Goal: Task Accomplishment & Management: Complete application form

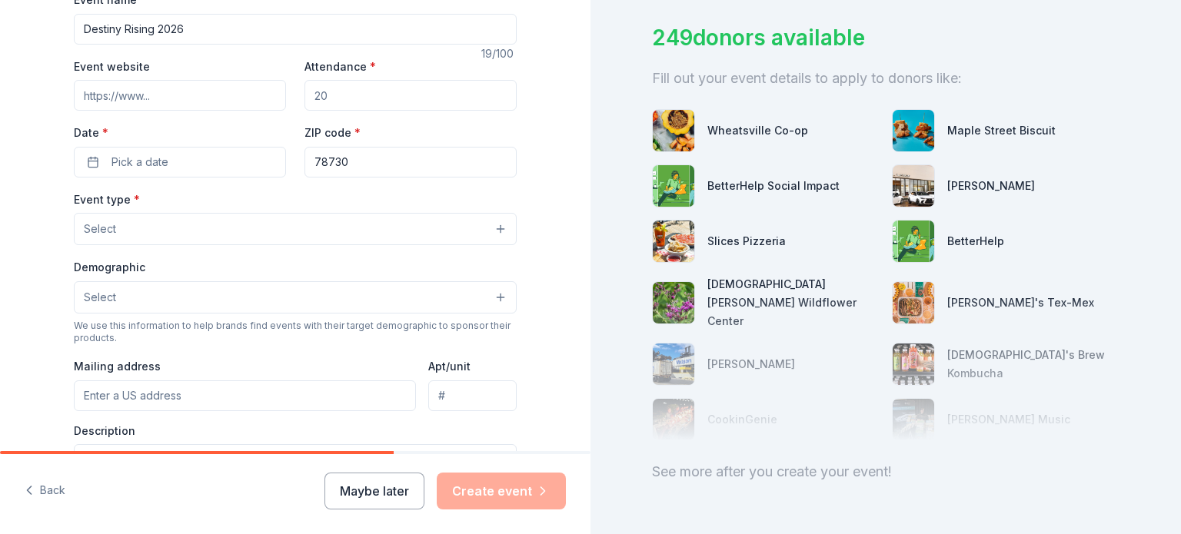
scroll to position [260, 0]
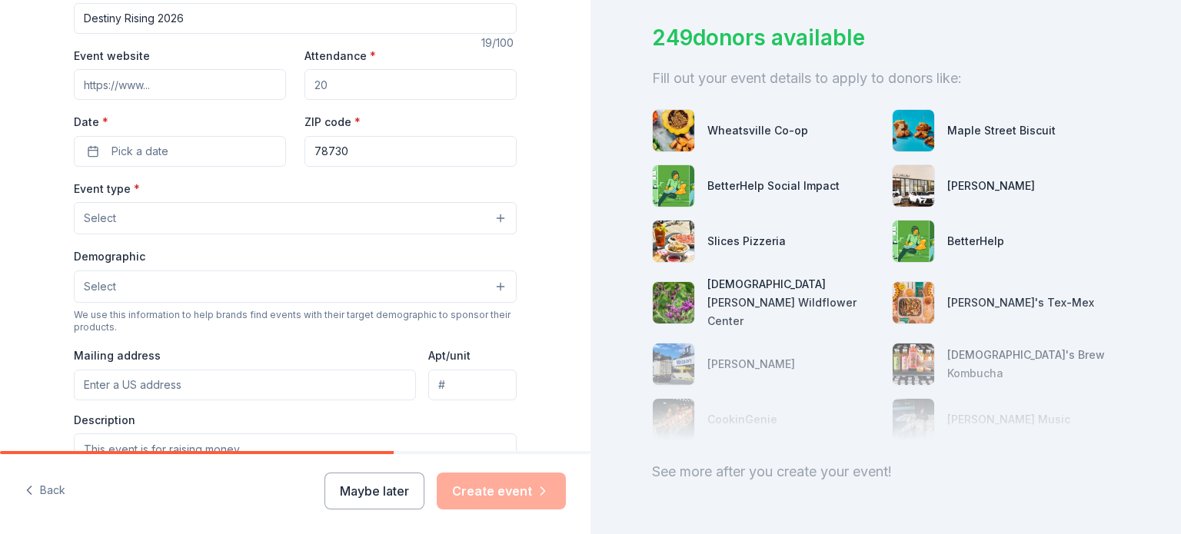
click at [490, 295] on button "Select" at bounding box center [295, 287] width 443 height 32
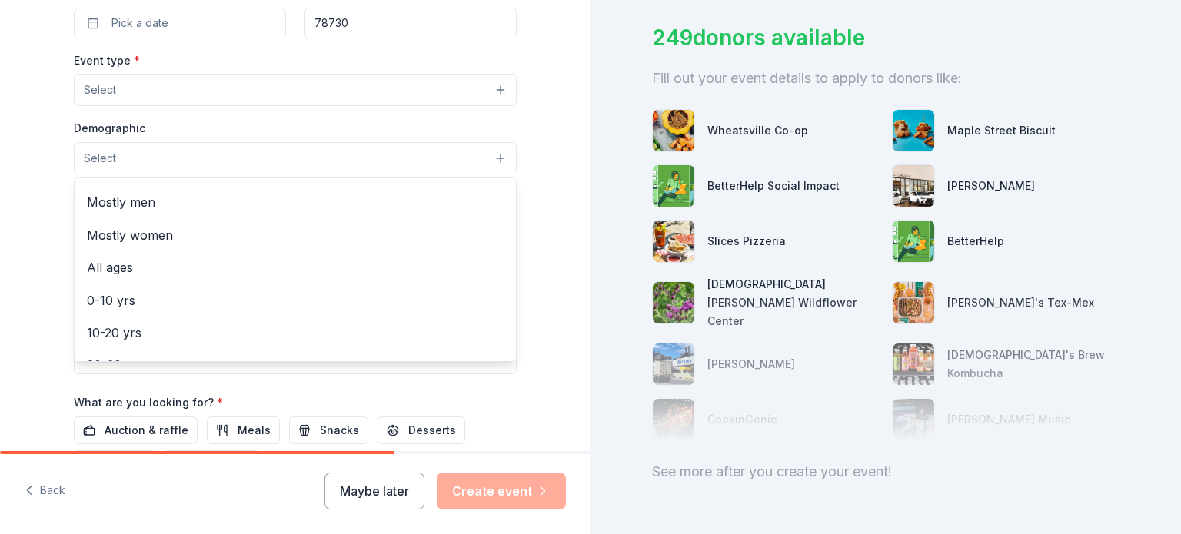
scroll to position [0, 0]
click at [418, 193] on span "All genders" at bounding box center [295, 198] width 417 height 20
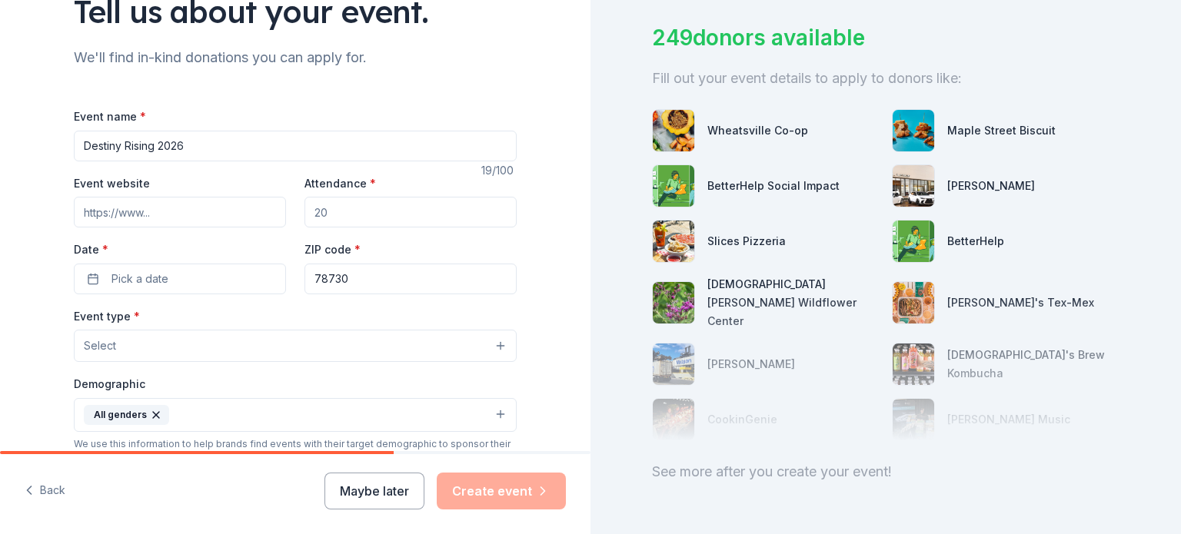
scroll to position [132, 0]
click at [184, 146] on input "Destiny Rising 2026" at bounding box center [295, 146] width 443 height 31
type input "Destiny Rising Auction 2026"
click at [148, 218] on input "Event website" at bounding box center [180, 212] width 212 height 31
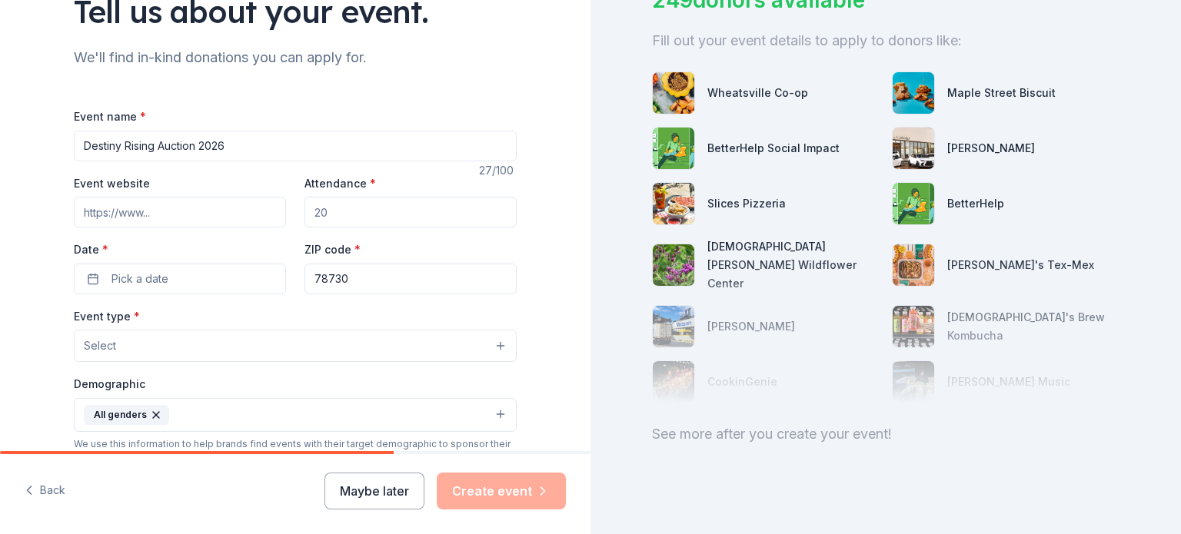
scroll to position [149, 0]
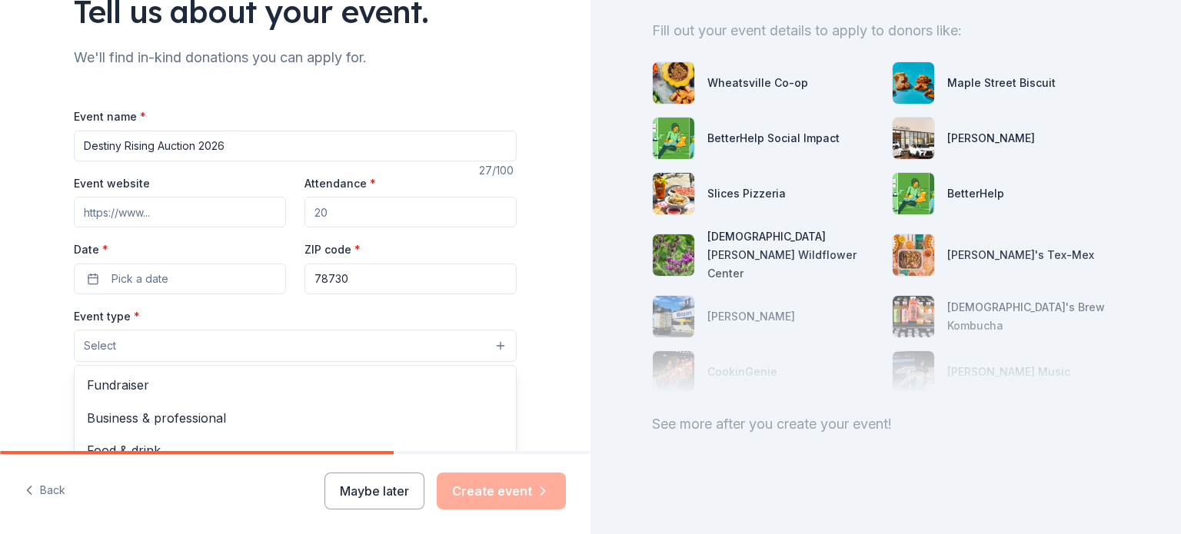
click at [498, 352] on button "Select" at bounding box center [295, 346] width 443 height 32
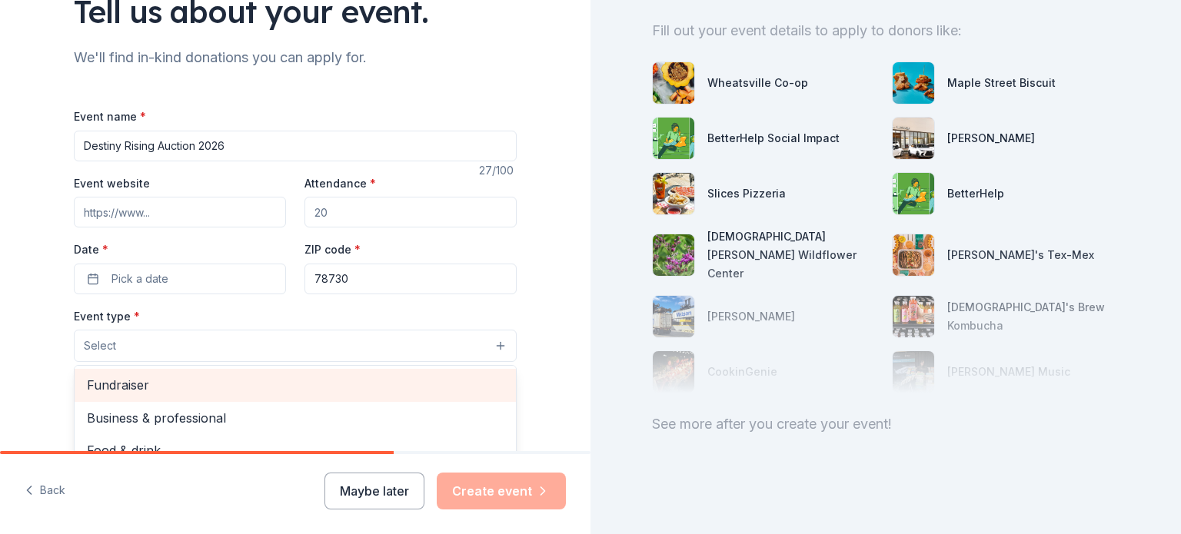
click at [335, 380] on span "Fundraiser" at bounding box center [295, 385] width 417 height 20
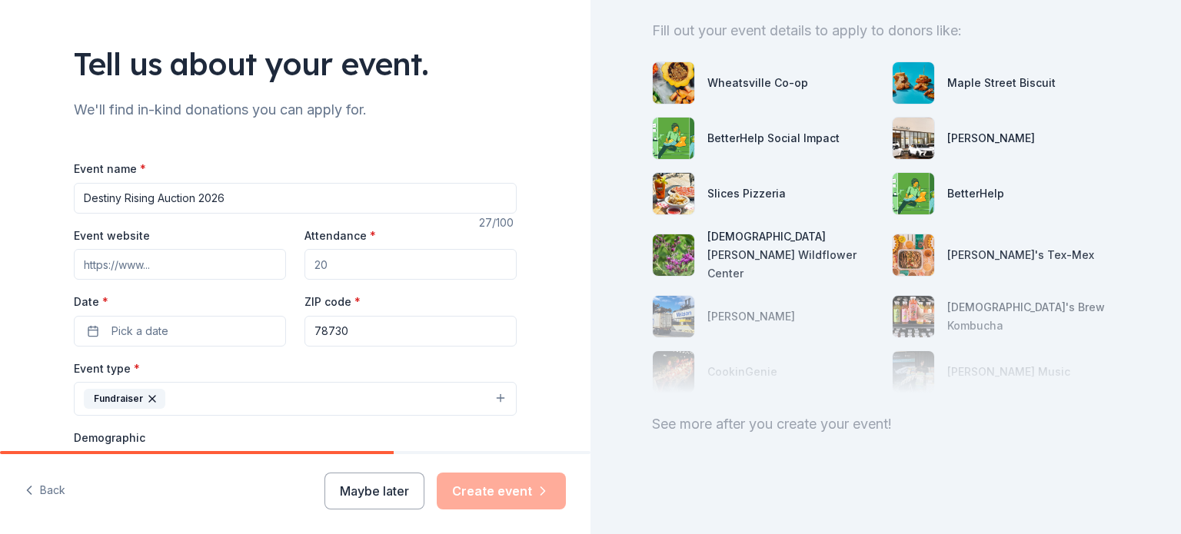
scroll to position [76, 0]
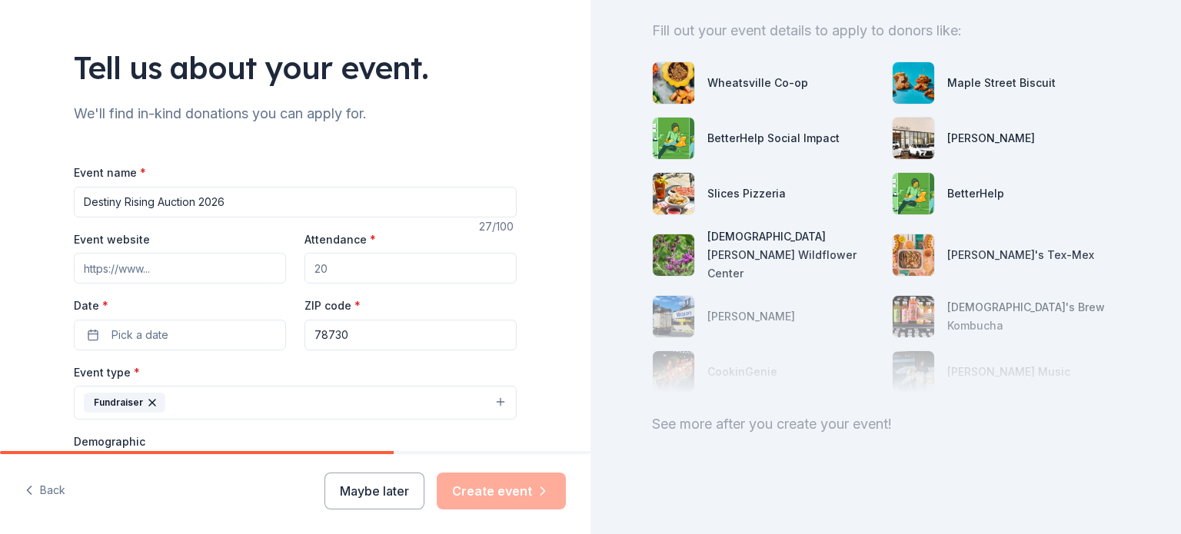
click at [194, 267] on input "Event website" at bounding box center [180, 268] width 212 height 31
type input "[DOMAIN_NAME]"
click at [344, 279] on input "Attendance *" at bounding box center [410, 268] width 212 height 31
type input "1000"
click at [154, 346] on button "Pick a date" at bounding box center [180, 335] width 212 height 31
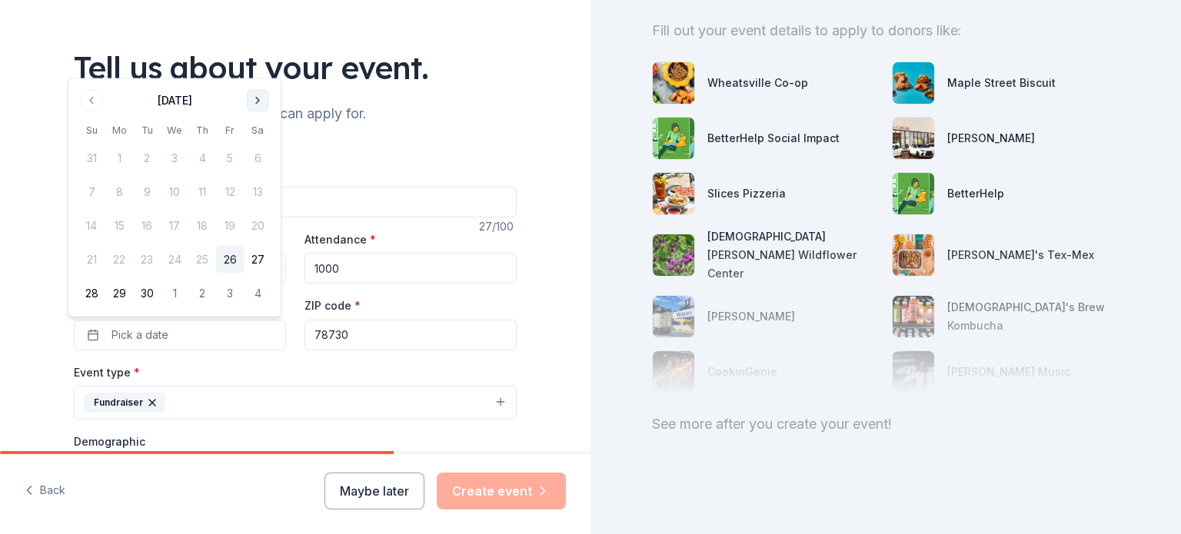
click at [260, 103] on button "Go to next month" at bounding box center [258, 101] width 22 height 22
click at [117, 227] on button "13" at bounding box center [119, 226] width 28 height 28
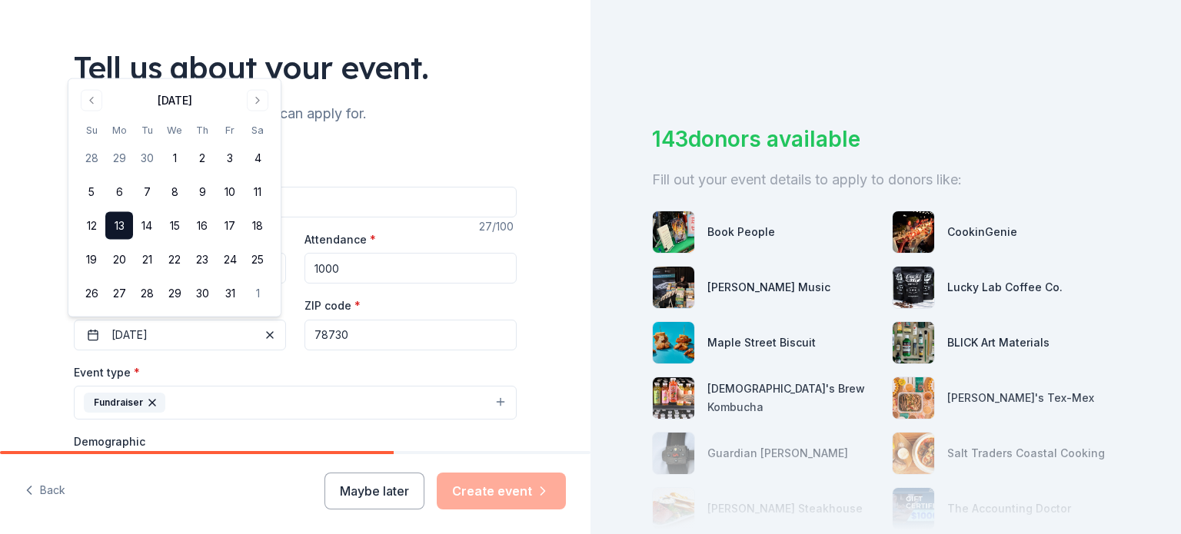
click at [572, 148] on div "Tell us about your event. We'll find in-kind donations you can apply for. Event…" at bounding box center [295, 437] width 590 height 1026
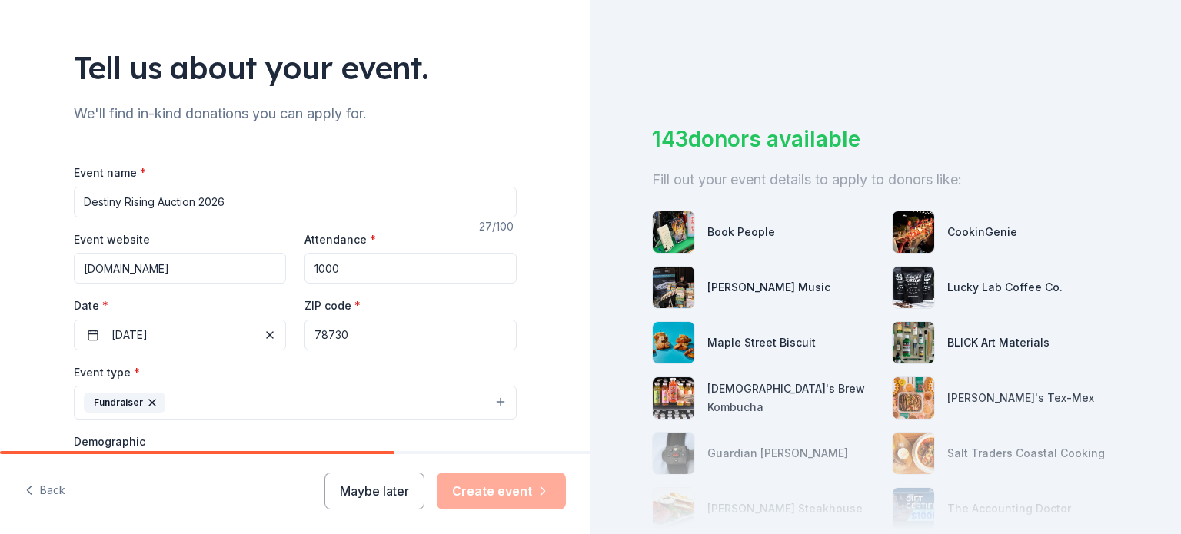
click at [77, 202] on input "Destiny Rising Auction 2026" at bounding box center [295, 202] width 443 height 31
click at [152, 202] on input "Destiny Rising Auction 2026" at bounding box center [295, 202] width 443 height 31
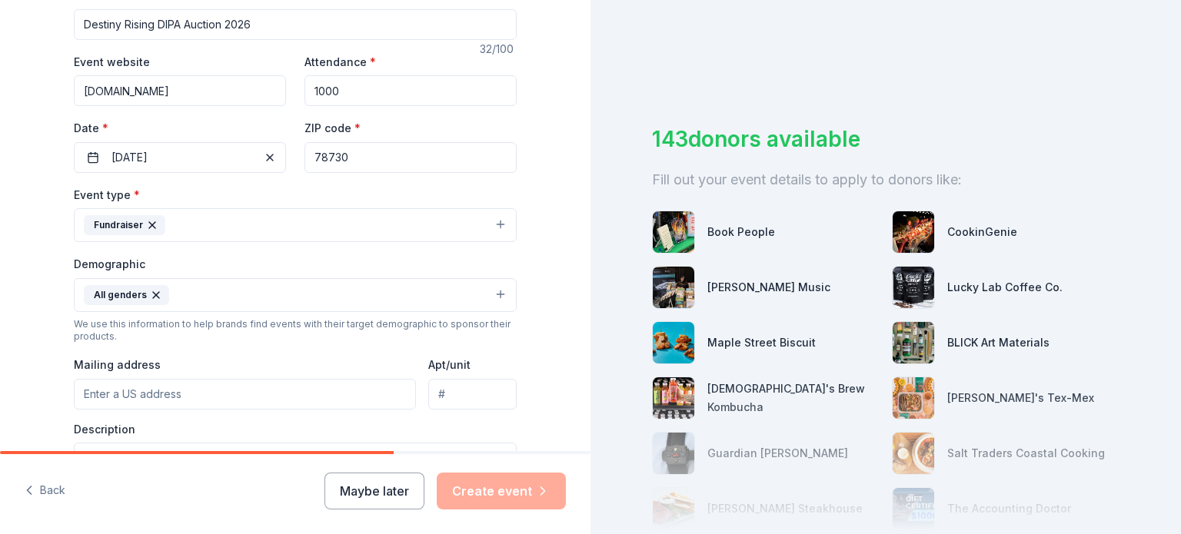
scroll to position [267, 0]
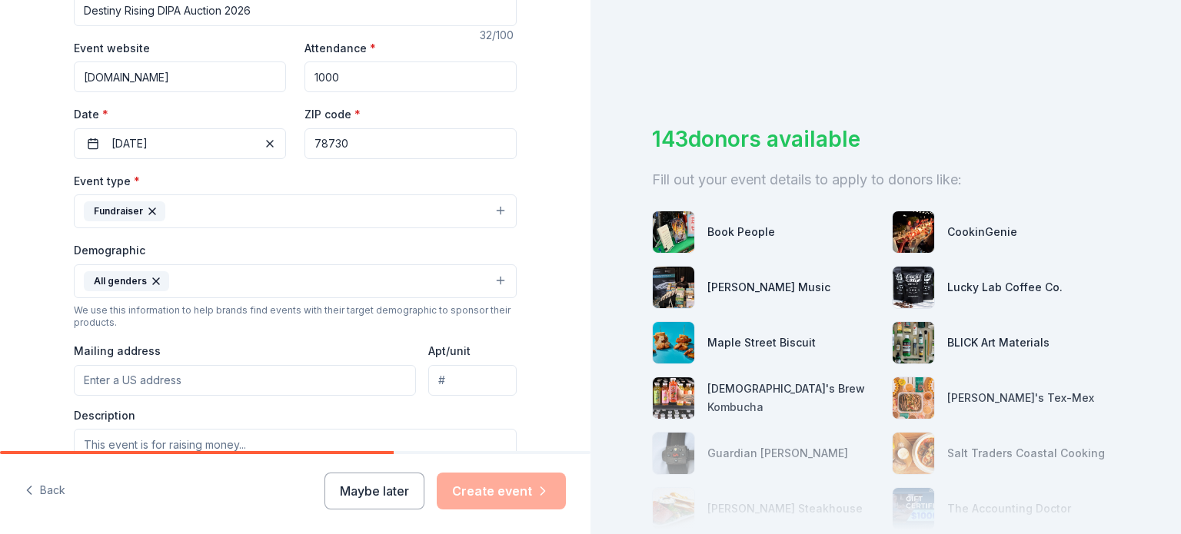
type input "Destiny Rising DIPA Auction 2026"
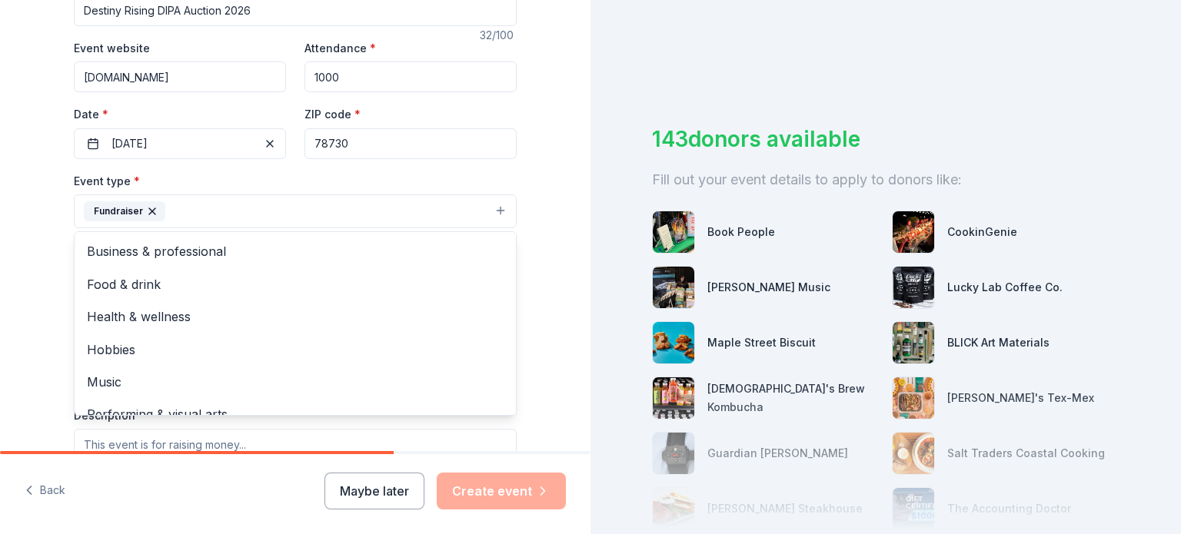
click at [493, 218] on button "Fundraiser" at bounding box center [295, 211] width 443 height 34
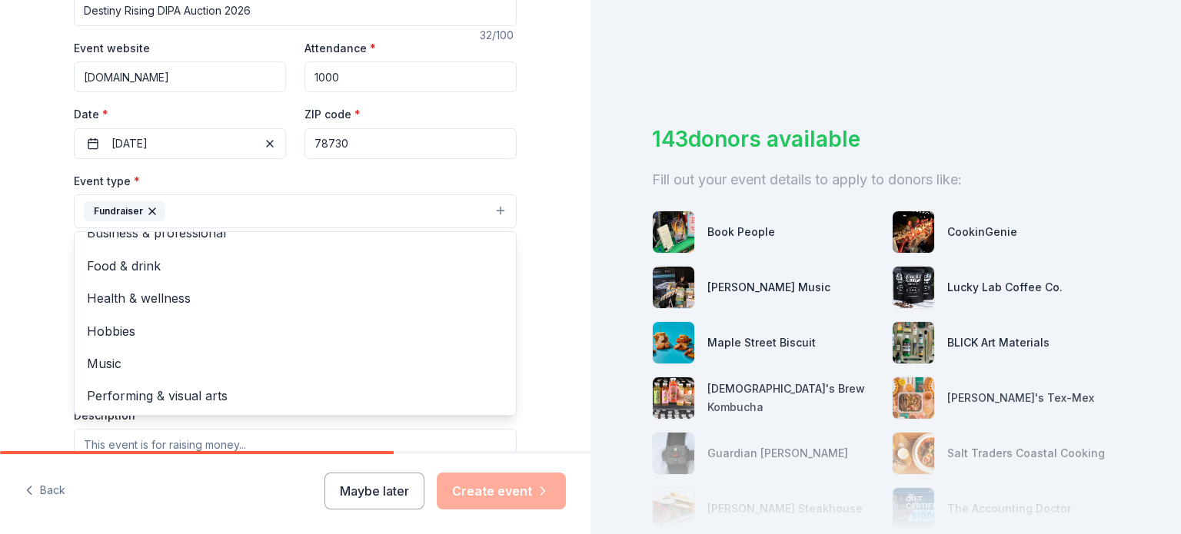
scroll to position [0, 0]
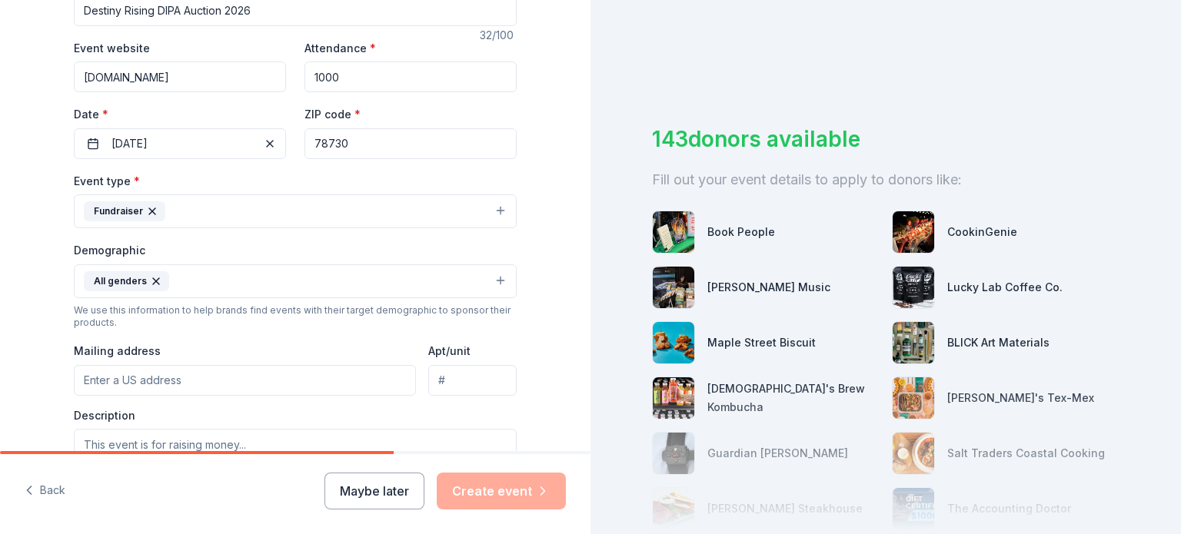
click at [146, 208] on icon "button" at bounding box center [152, 211] width 12 height 12
click at [491, 213] on button "Select" at bounding box center [295, 210] width 443 height 32
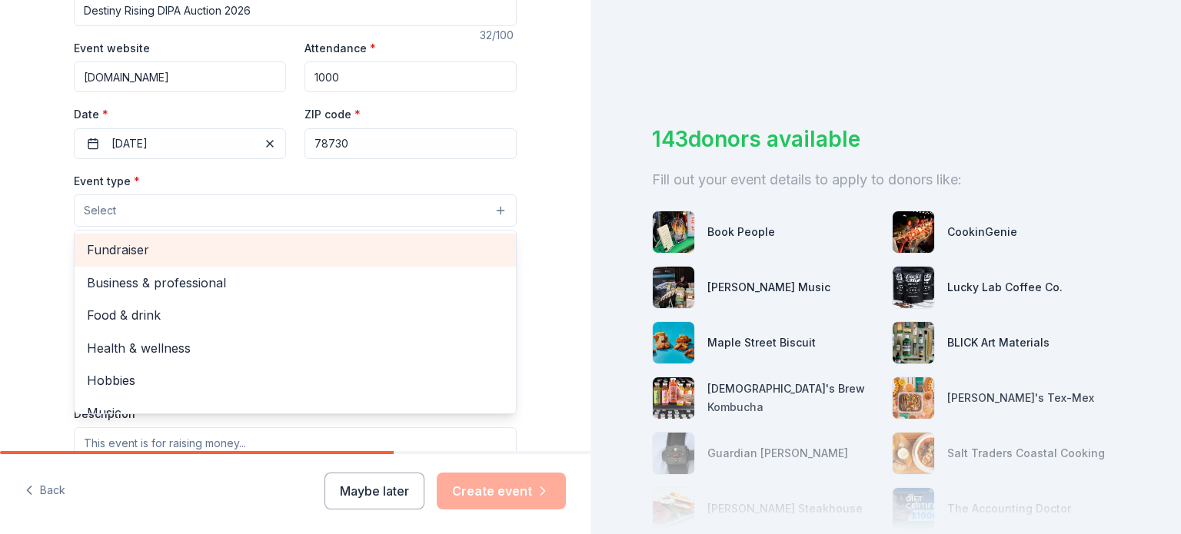
click at [406, 247] on span "Fundraiser" at bounding box center [295, 250] width 417 height 20
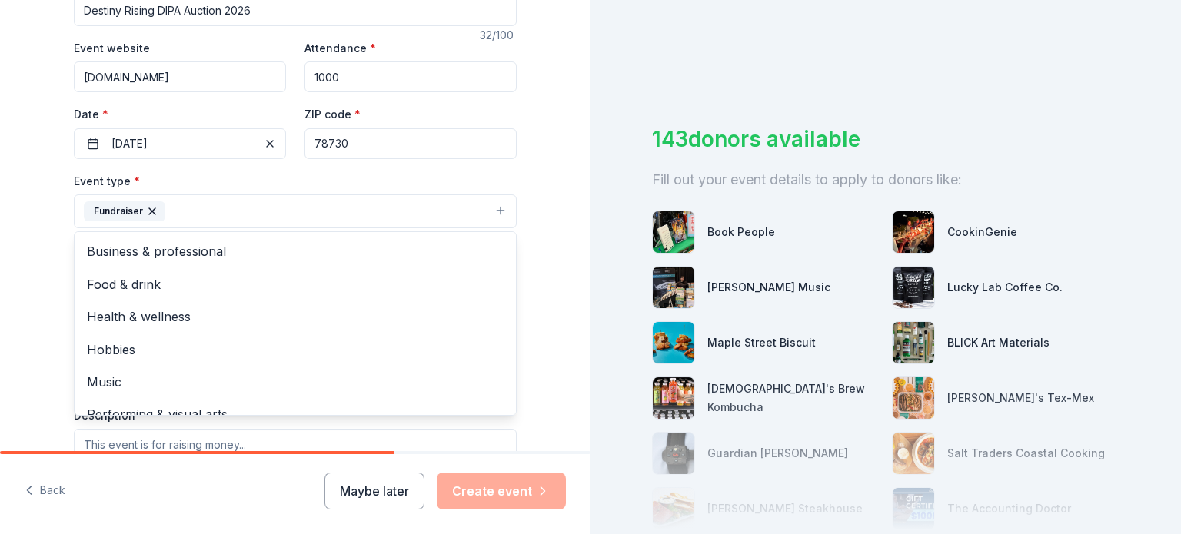
click at [547, 194] on div "Tell us about your event. We'll find in-kind donations you can apply for. Event…" at bounding box center [295, 246] width 590 height 1026
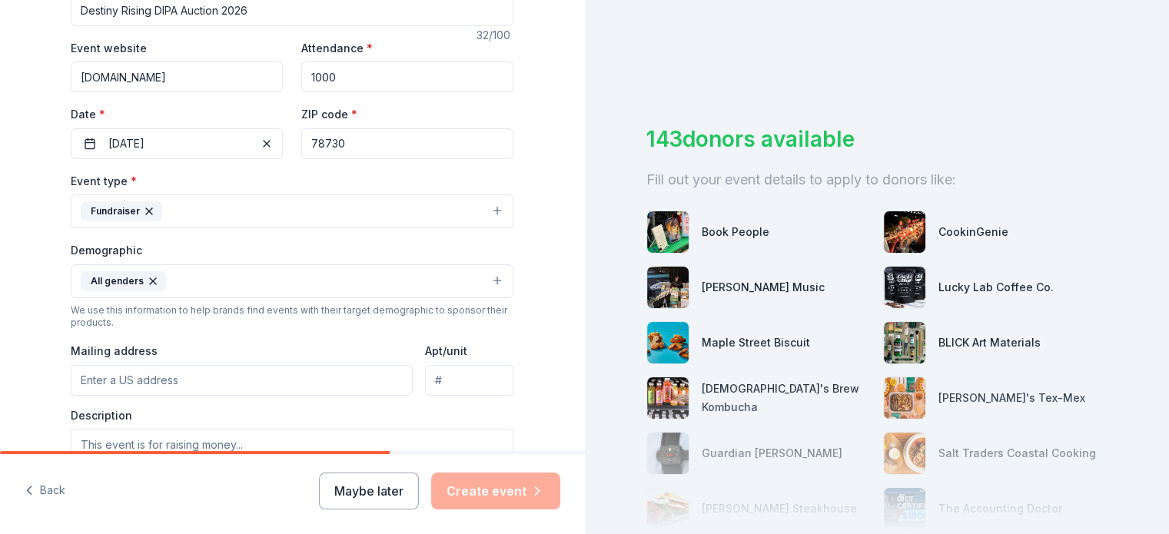
click at [190, 374] on input "Mailing address" at bounding box center [242, 380] width 342 height 31
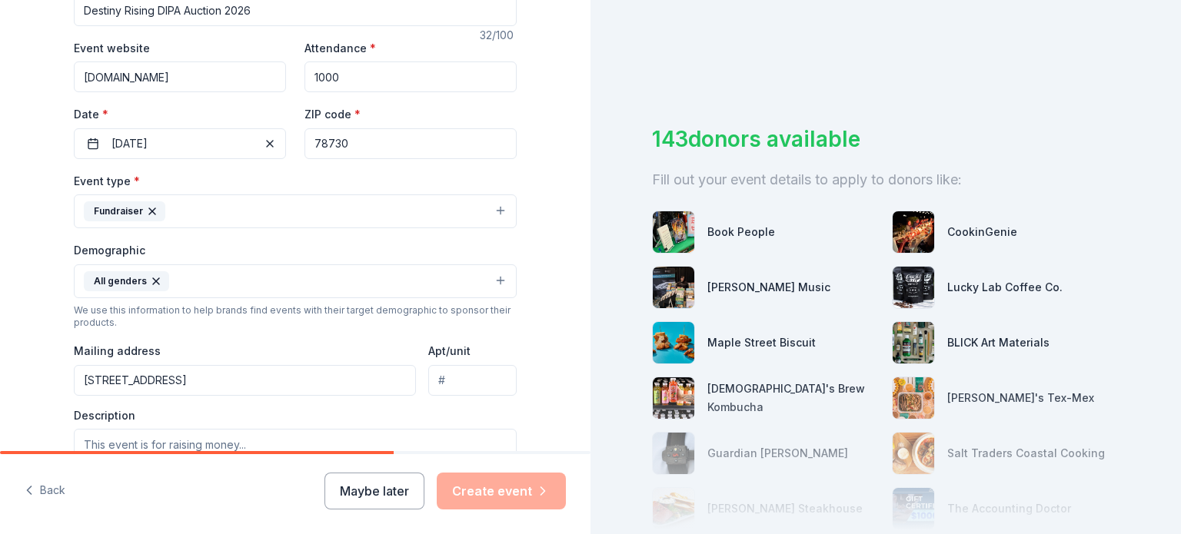
type input "6612 Sitio Del Rio Boulevard, Austin, TX, 78730"
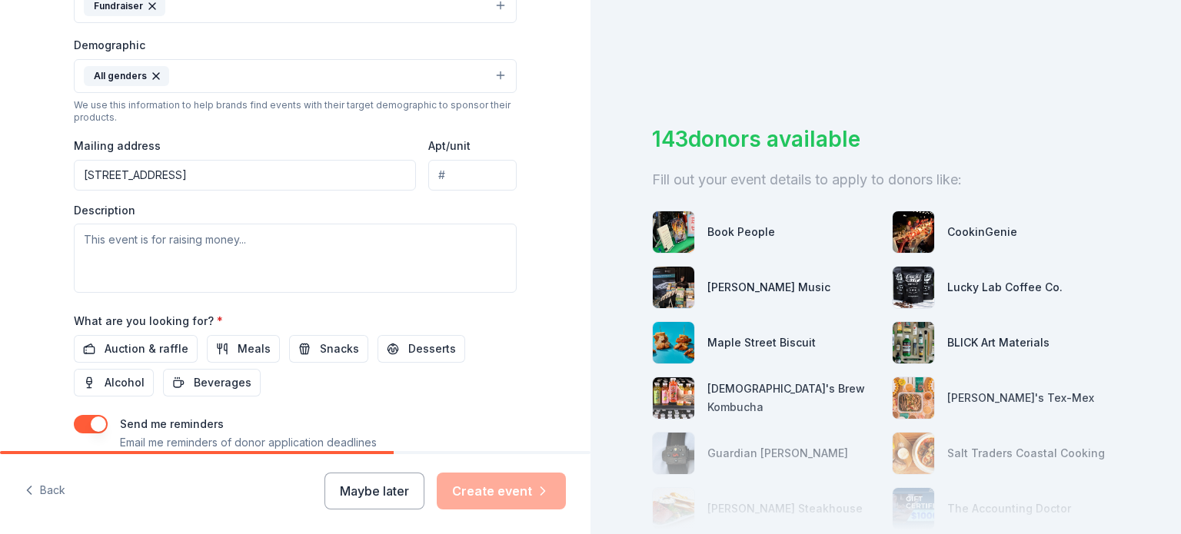
scroll to position [481, 0]
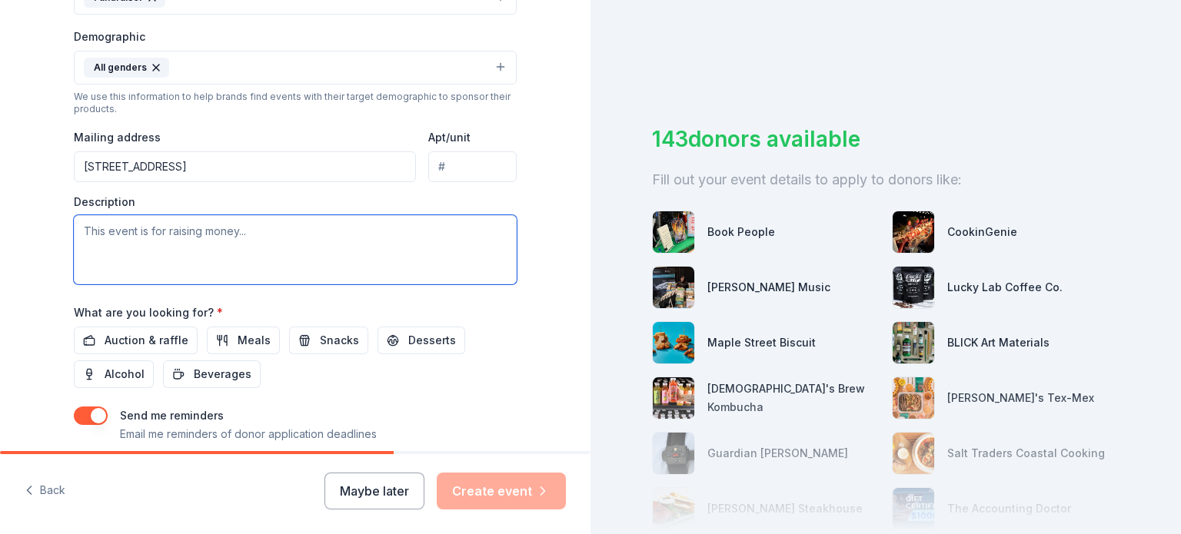
click at [111, 227] on textarea at bounding box center [295, 249] width 443 height 69
click at [87, 221] on textarea "To enrich screen reader interactions, please activate Accessibility in Grammarl…" at bounding box center [295, 249] width 443 height 69
paste textarea "Hello! My name is Cristina Sandoval, and I am a parent of a pre-professional da…"
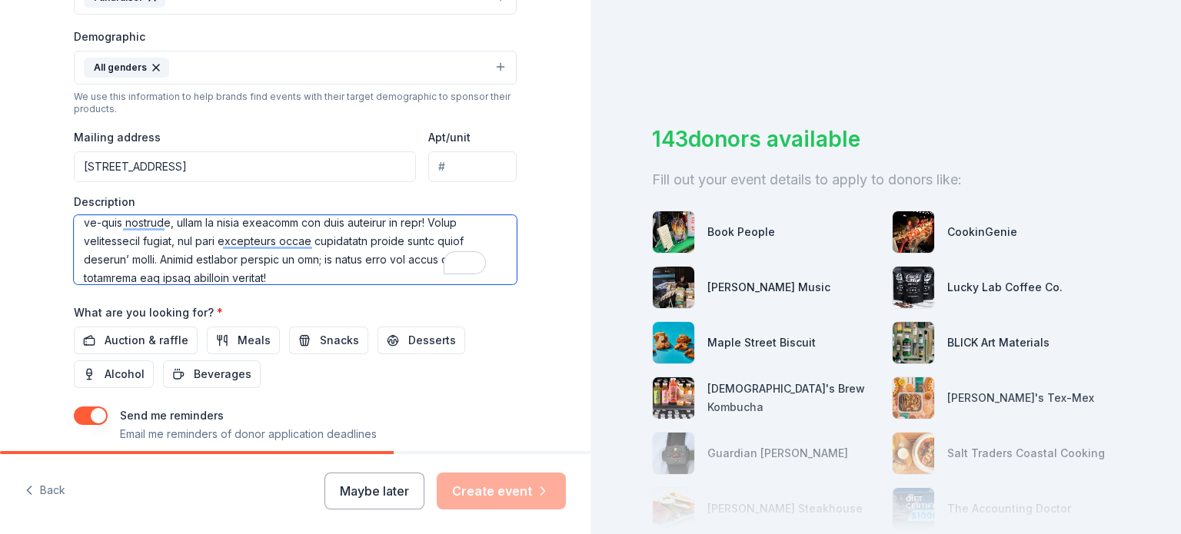
scroll to position [0, 0]
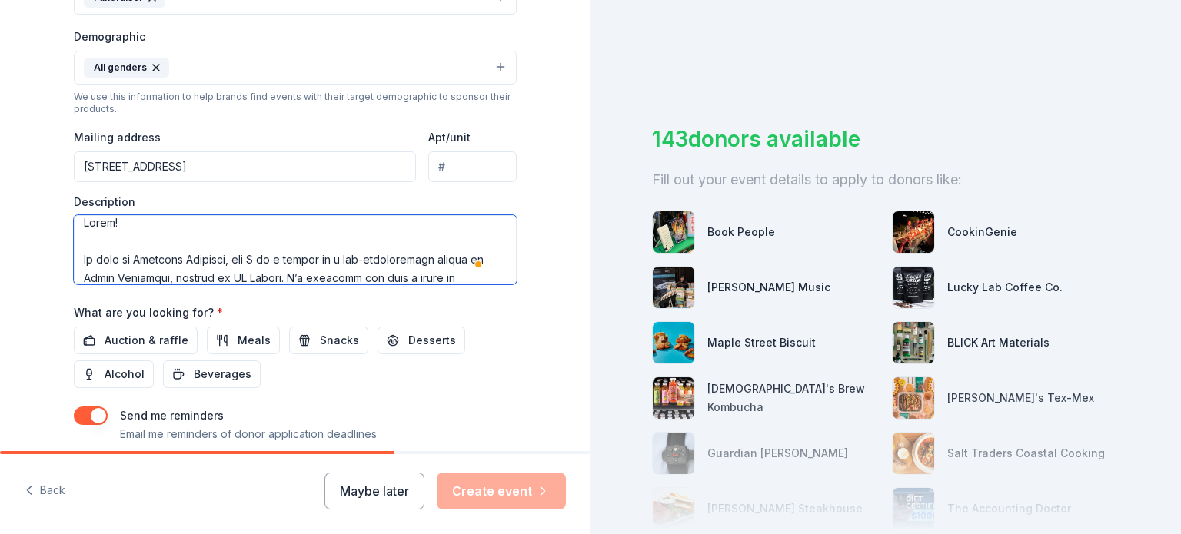
click at [77, 256] on textarea "To enrich screen reader interactions, please activate Accessibility in Grammarl…" at bounding box center [295, 249] width 443 height 69
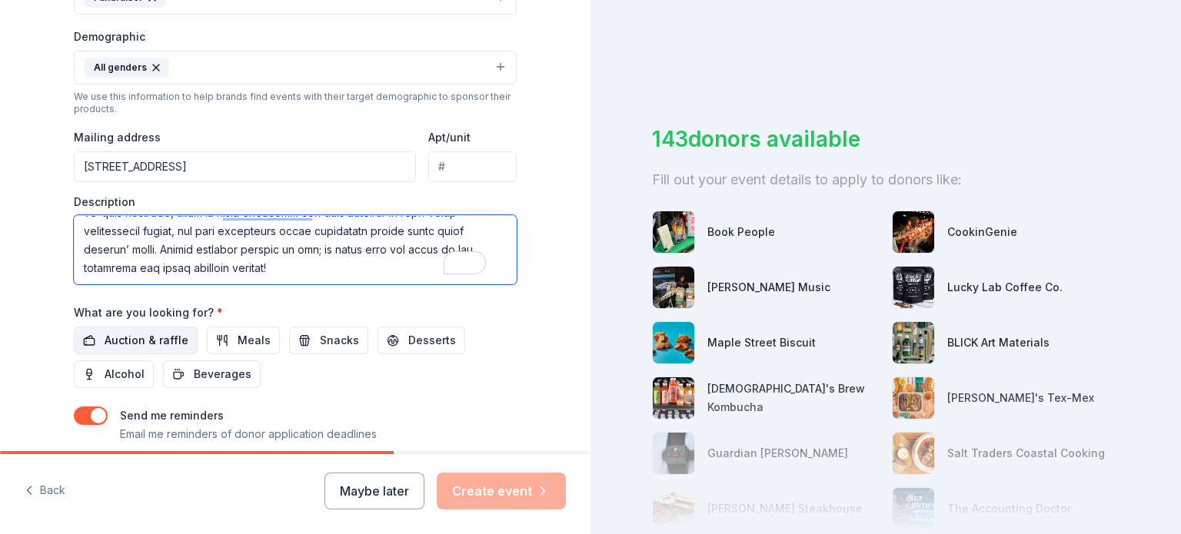
type textarea "Hello! My name is Cristina Sandoval, and I am a parent of a pre-professional da…"
click at [129, 335] on span "Auction & raffle" at bounding box center [147, 340] width 84 height 18
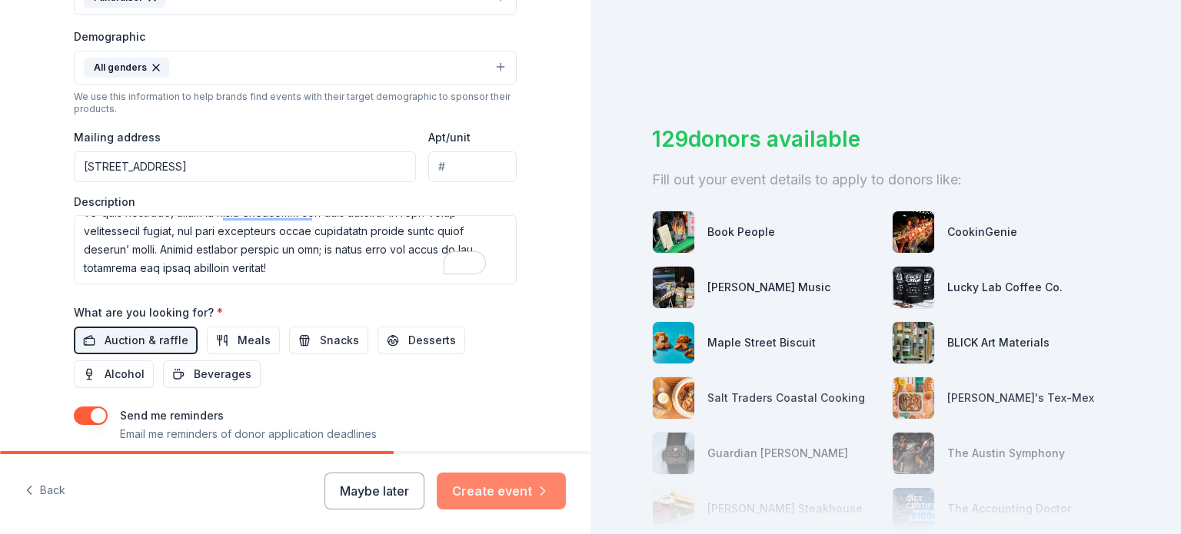
click at [517, 500] on button "Create event" at bounding box center [501, 491] width 129 height 37
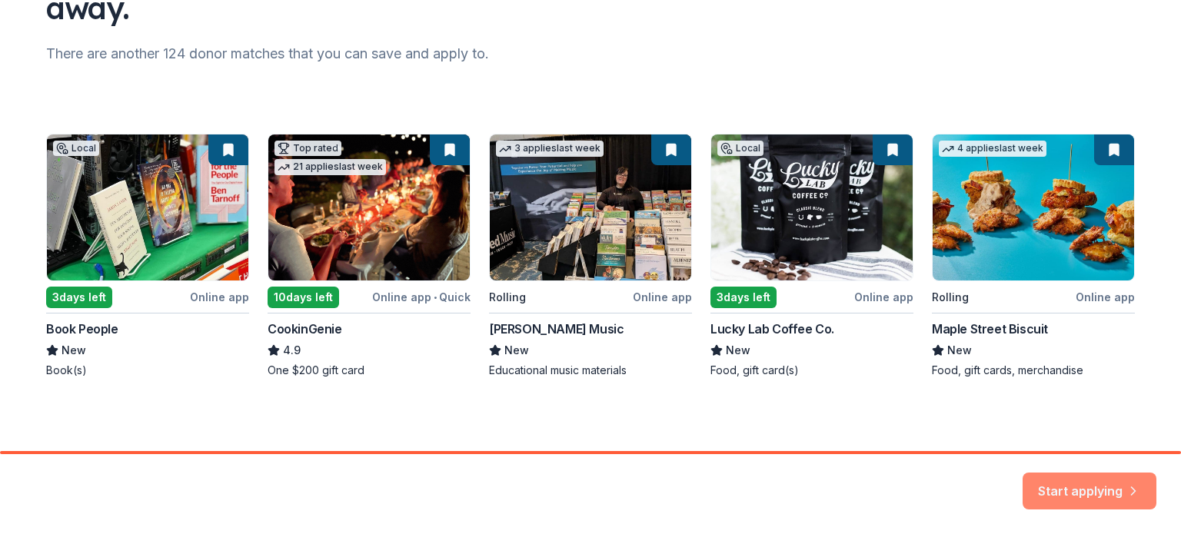
click at [1098, 494] on button "Start applying" at bounding box center [1089, 481] width 134 height 37
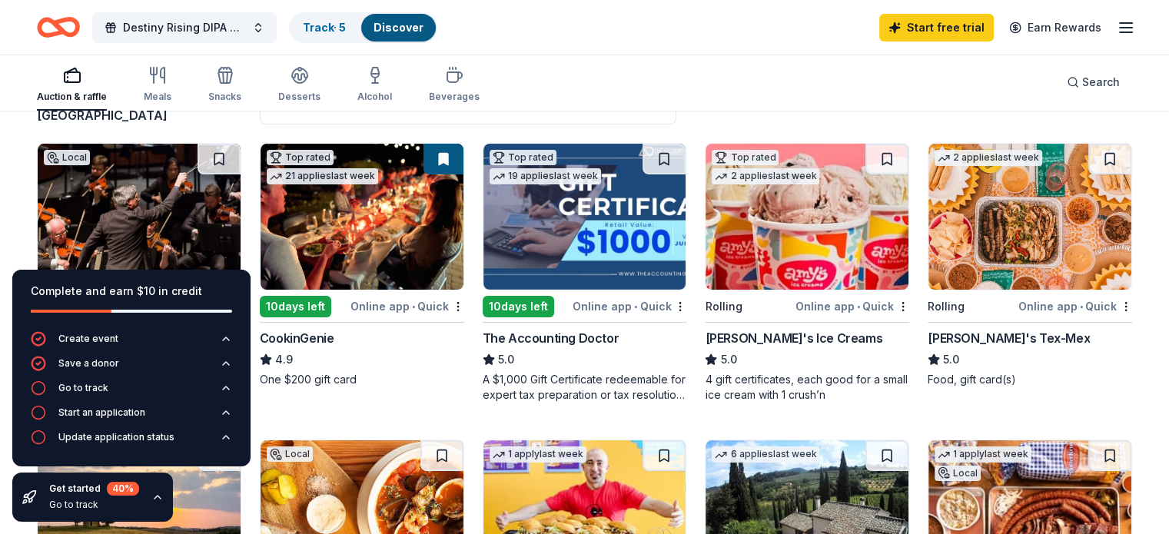
scroll to position [137, 0]
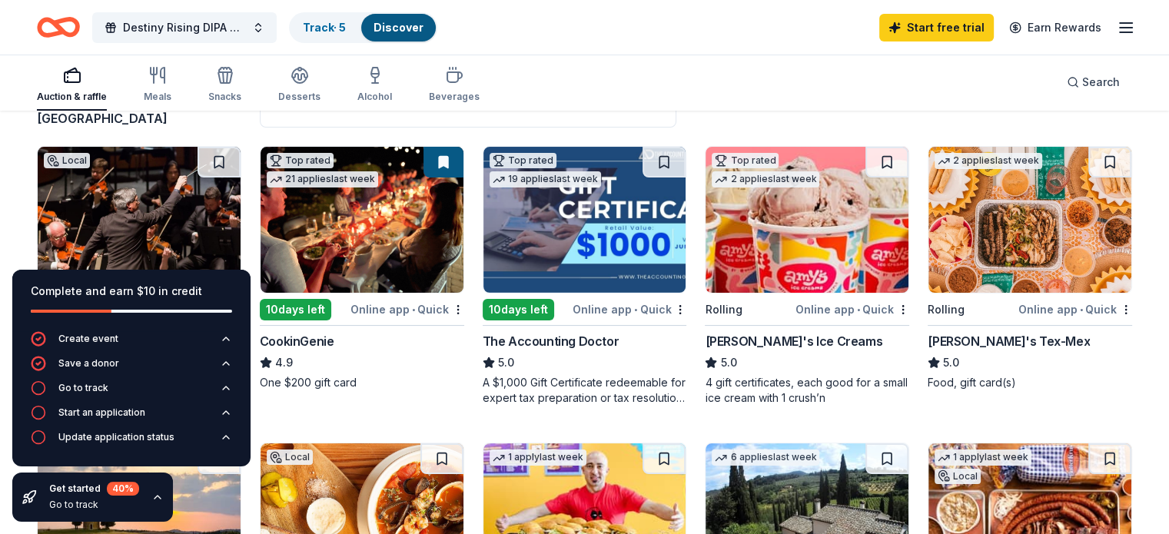
click at [390, 215] on img at bounding box center [362, 220] width 203 height 146
click at [764, 255] on img at bounding box center [807, 220] width 203 height 146
click at [219, 27] on span "Destiny Rising DIPA Auction 2026" at bounding box center [184, 27] width 123 height 18
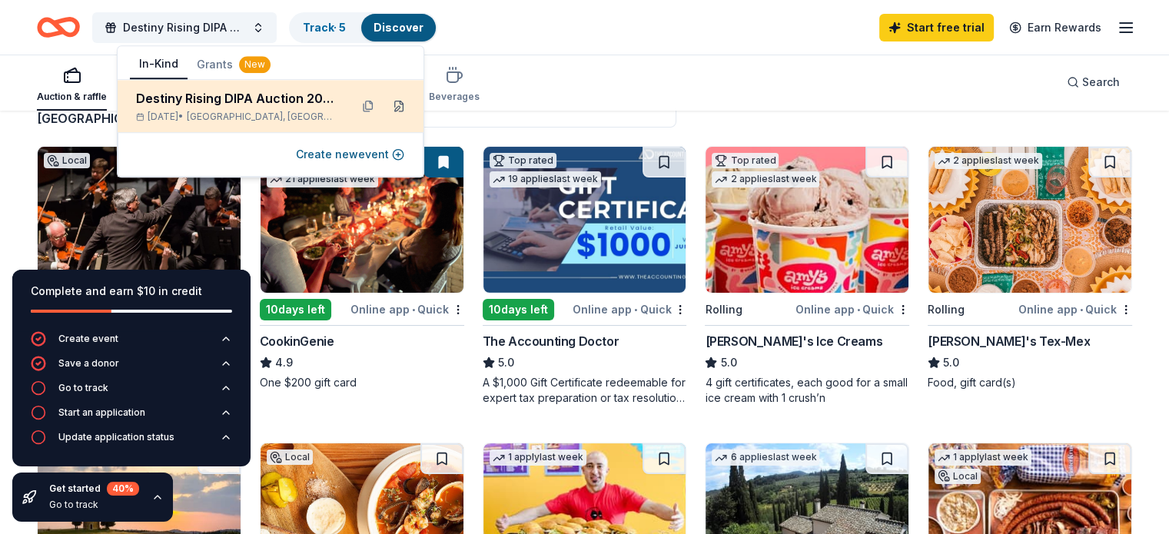
click at [395, 110] on button at bounding box center [399, 106] width 25 height 25
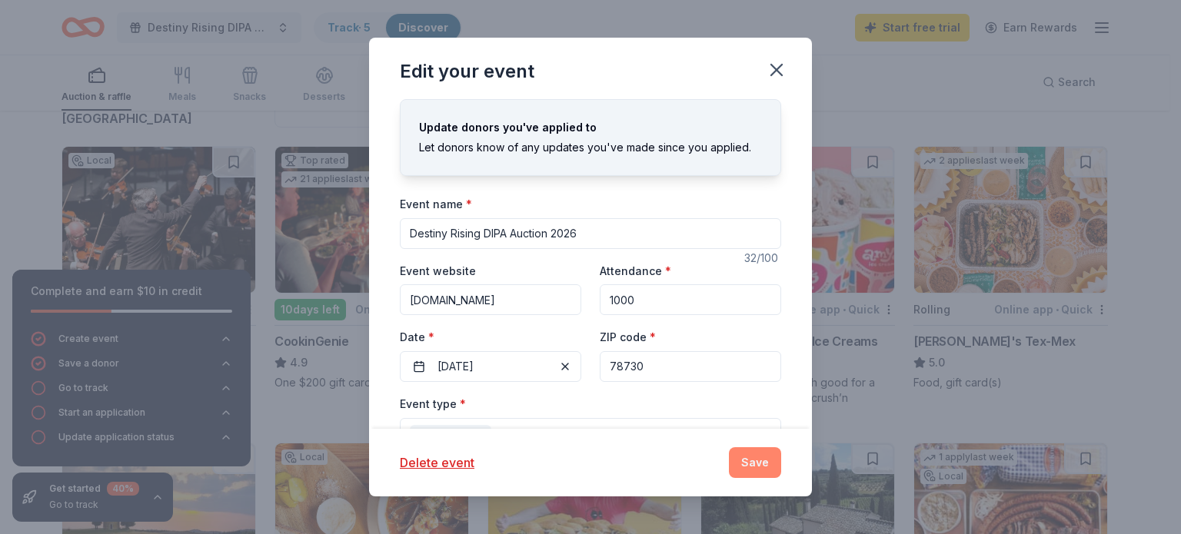
click at [749, 458] on button "Save" at bounding box center [755, 462] width 52 height 31
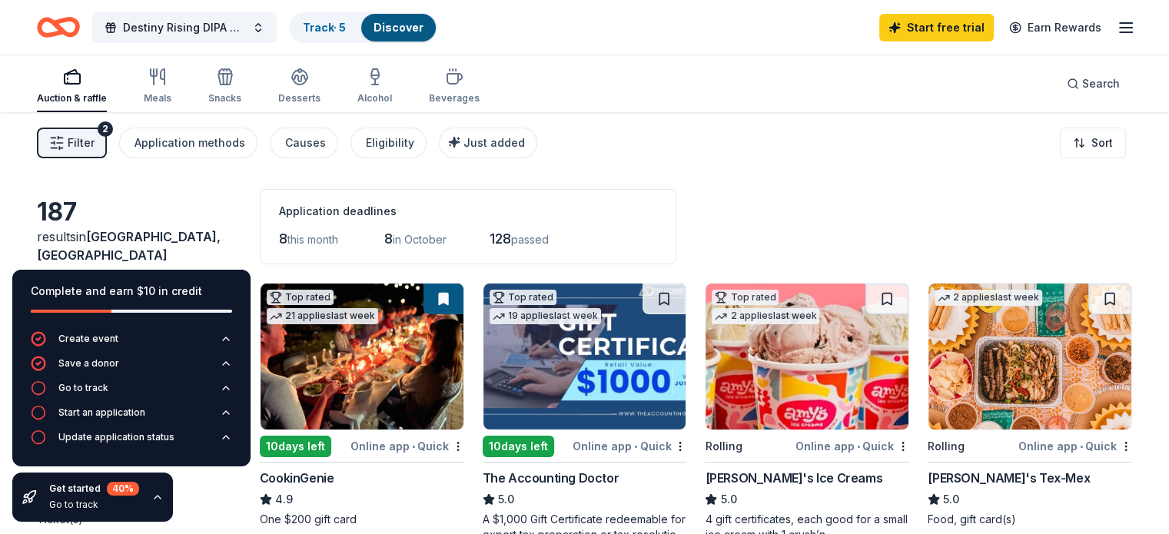
click at [773, 354] on img at bounding box center [807, 357] width 203 height 146
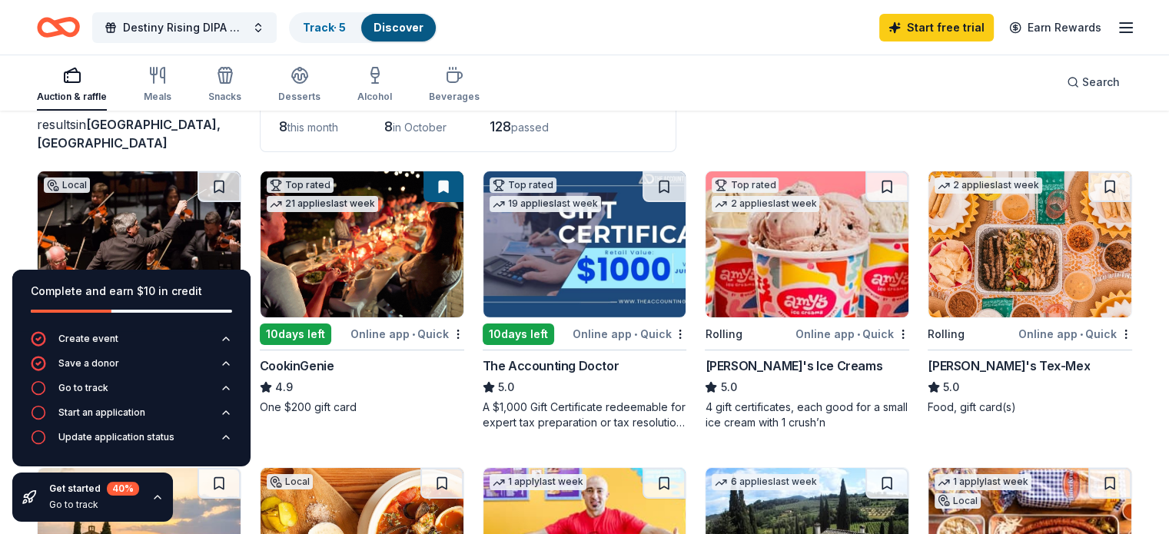
scroll to position [135, 0]
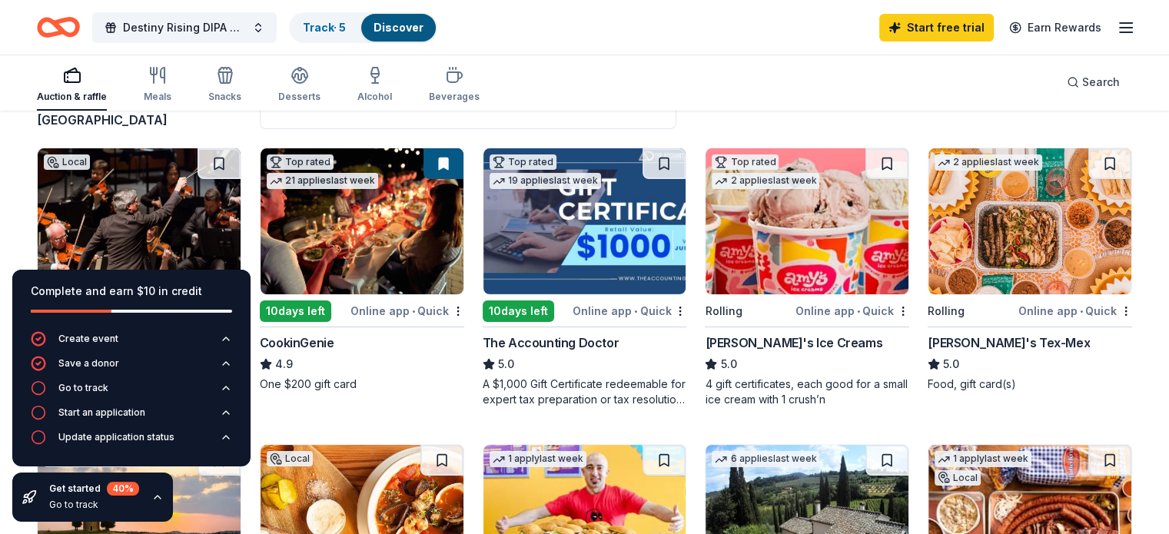
click at [972, 230] on img at bounding box center [1029, 221] width 203 height 146
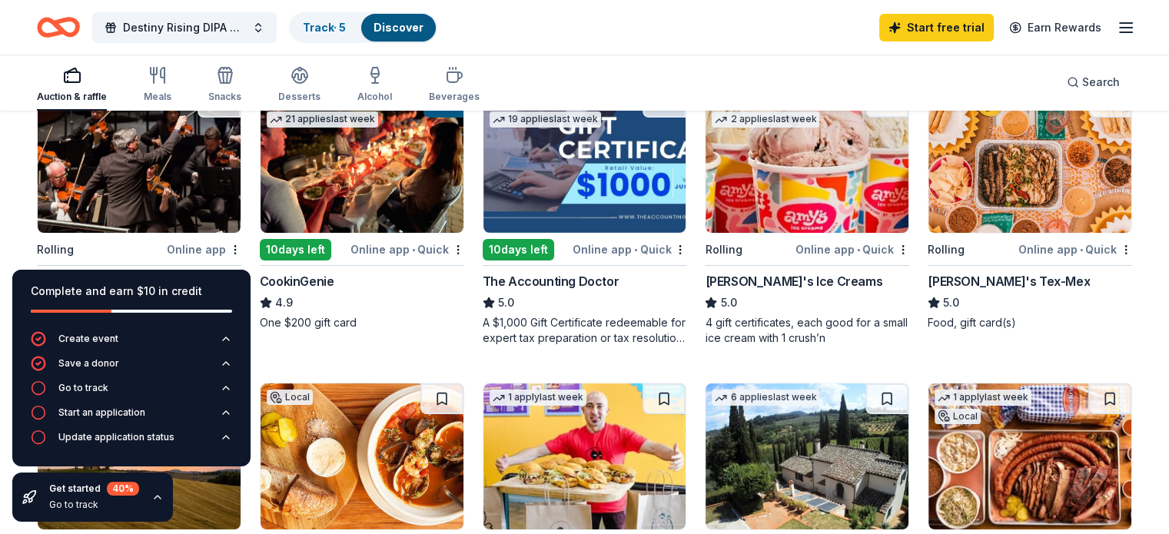
scroll to position [200, 0]
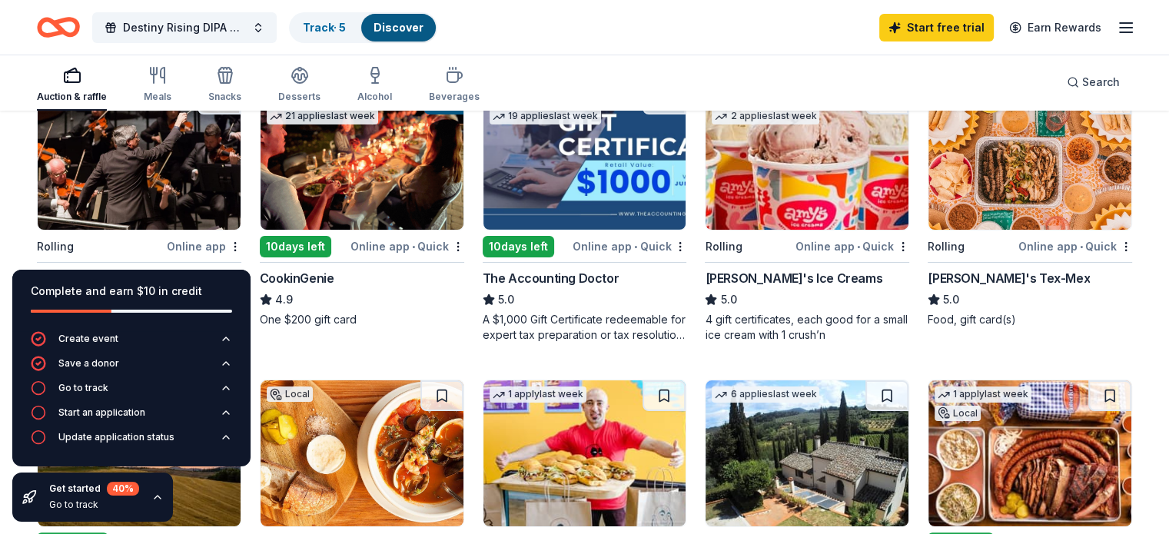
click at [149, 172] on img at bounding box center [139, 157] width 203 height 146
click at [155, 498] on icon "button" at bounding box center [157, 497] width 12 height 12
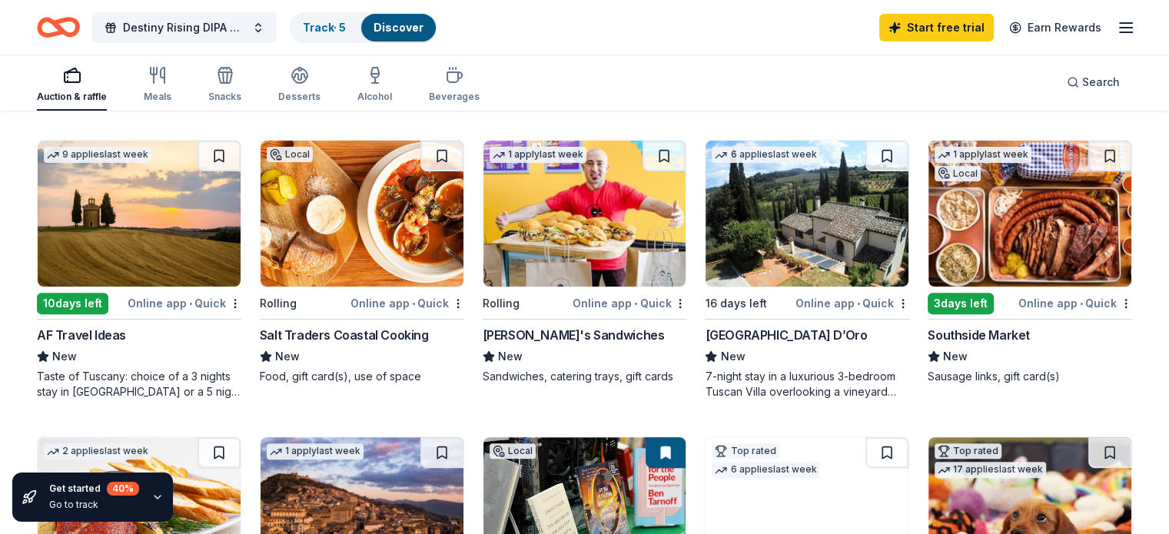
scroll to position [449, 0]
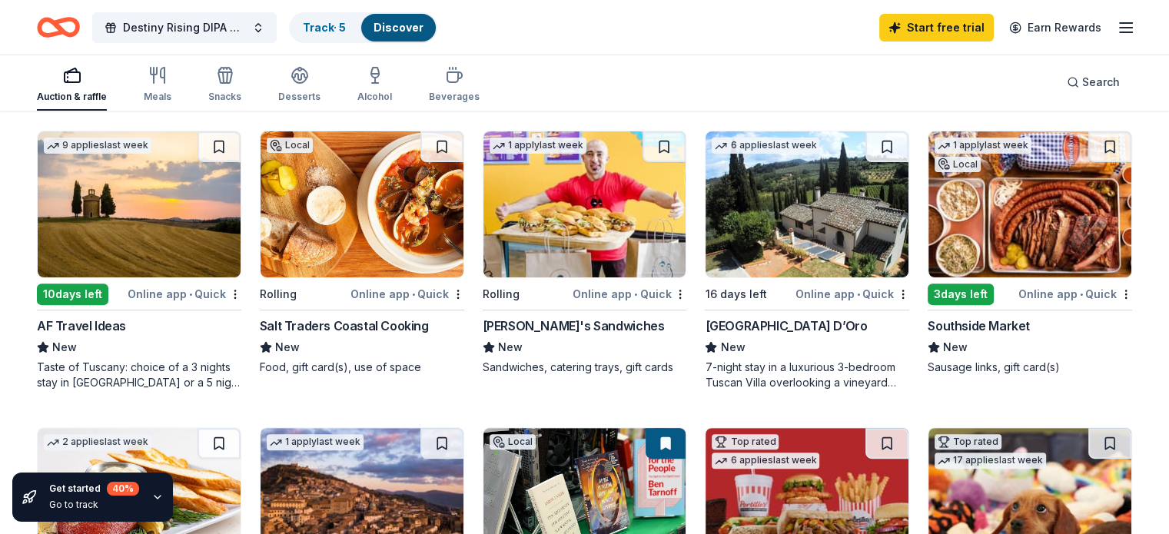
click at [169, 201] on img at bounding box center [139, 204] width 203 height 146
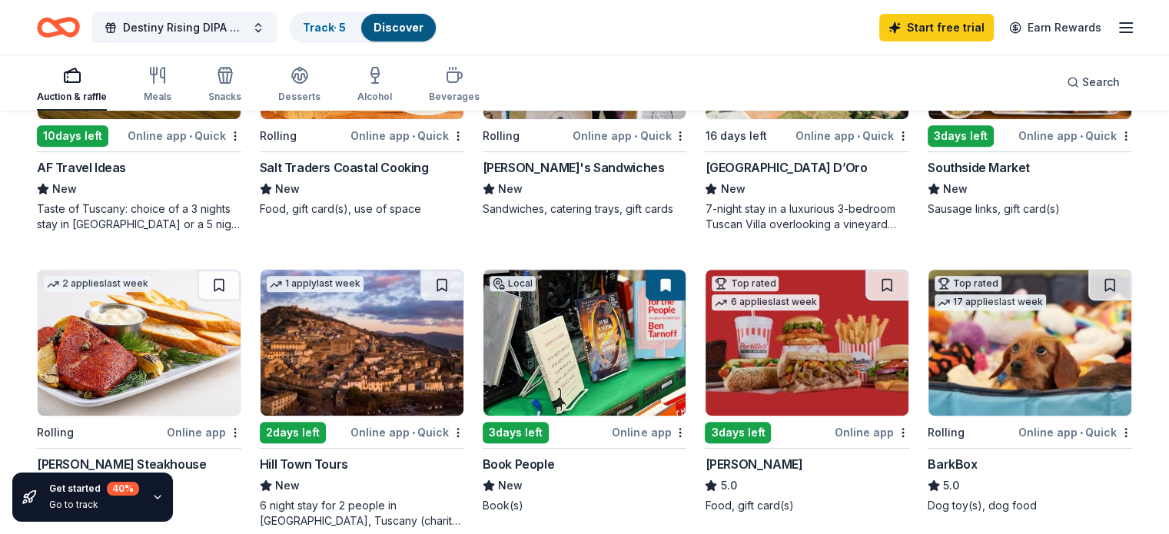
scroll to position [688, 0]
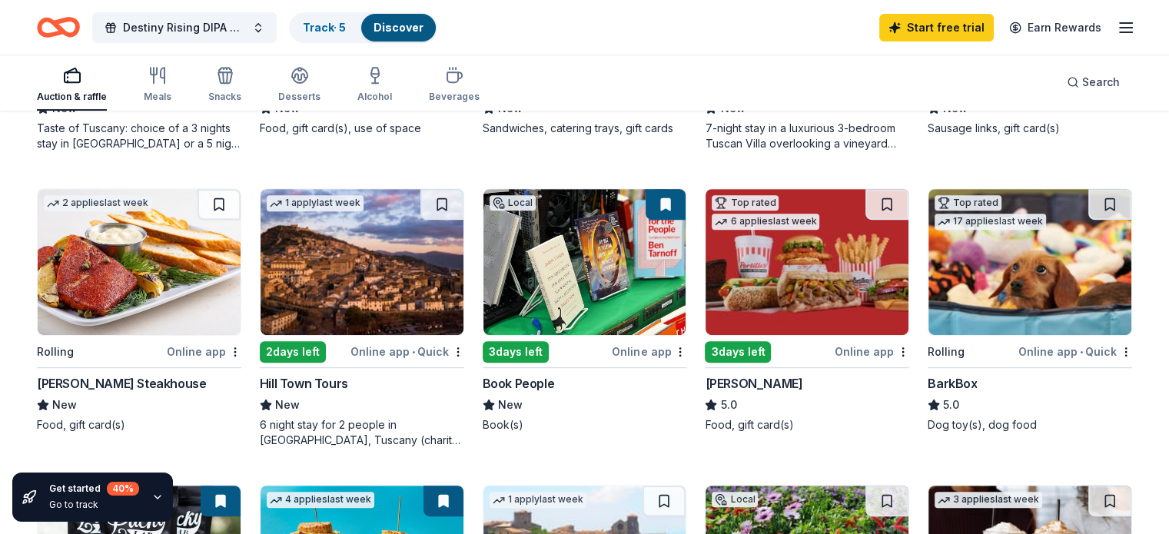
click at [148, 291] on img at bounding box center [139, 262] width 203 height 146
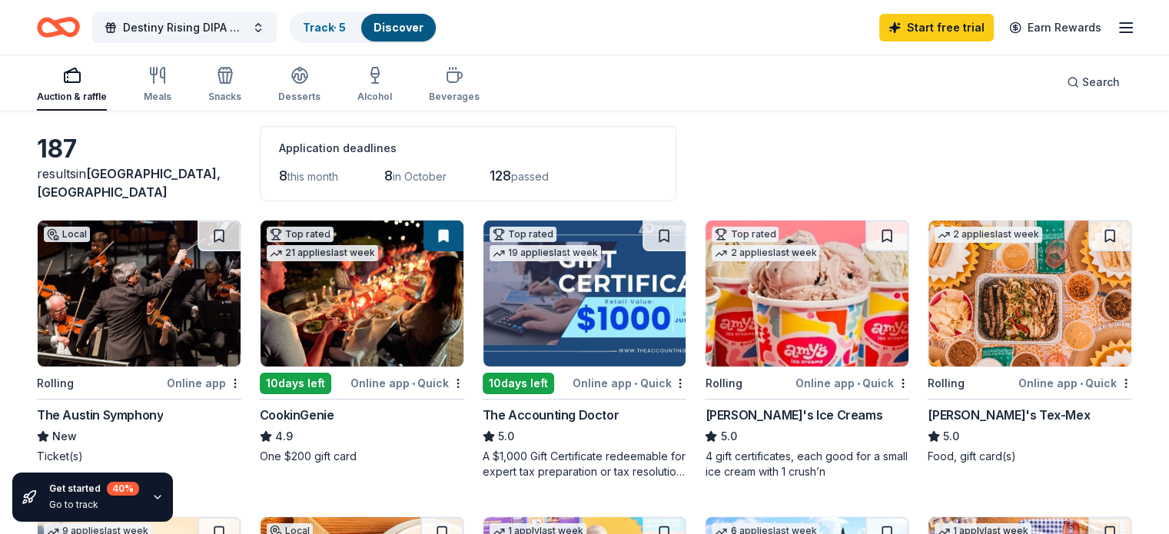
scroll to position [0, 0]
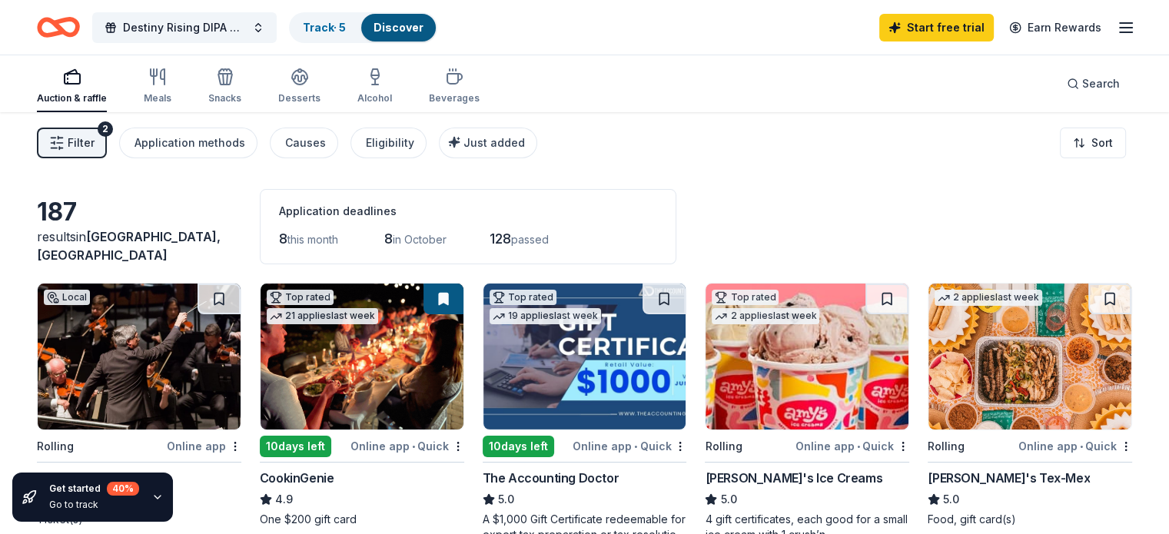
click at [154, 500] on icon "button" at bounding box center [157, 497] width 12 height 12
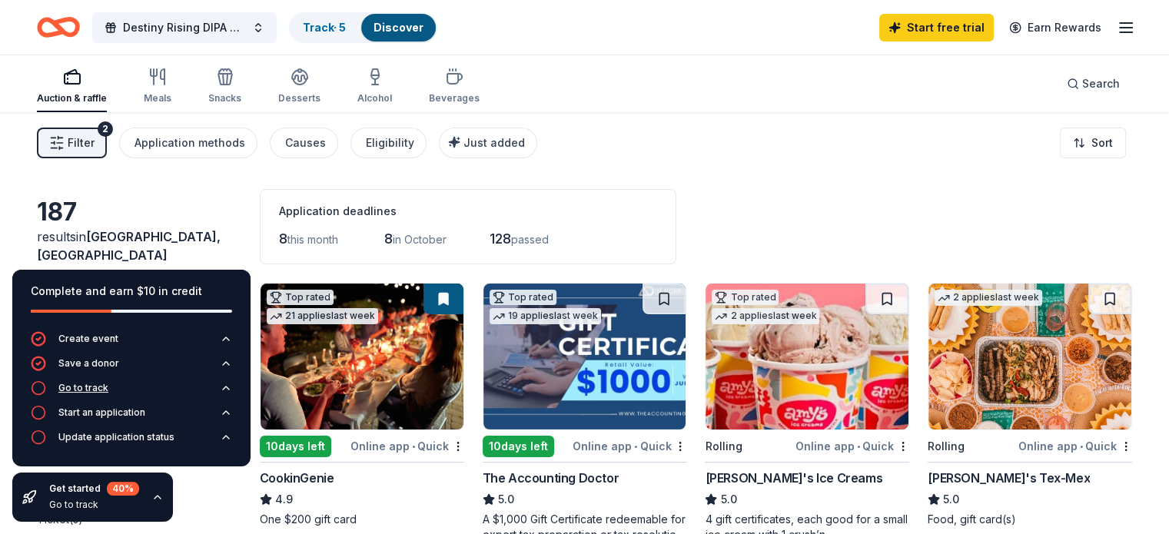
click at [69, 386] on div "Go to track" at bounding box center [83, 388] width 50 height 12
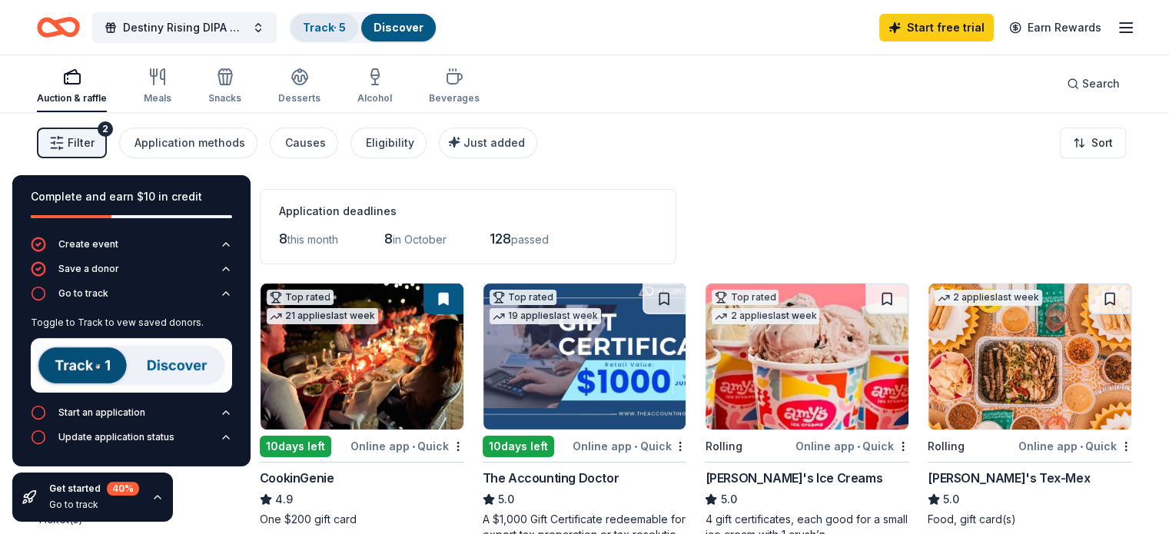
click at [339, 24] on link "Track · 5" at bounding box center [324, 27] width 43 height 13
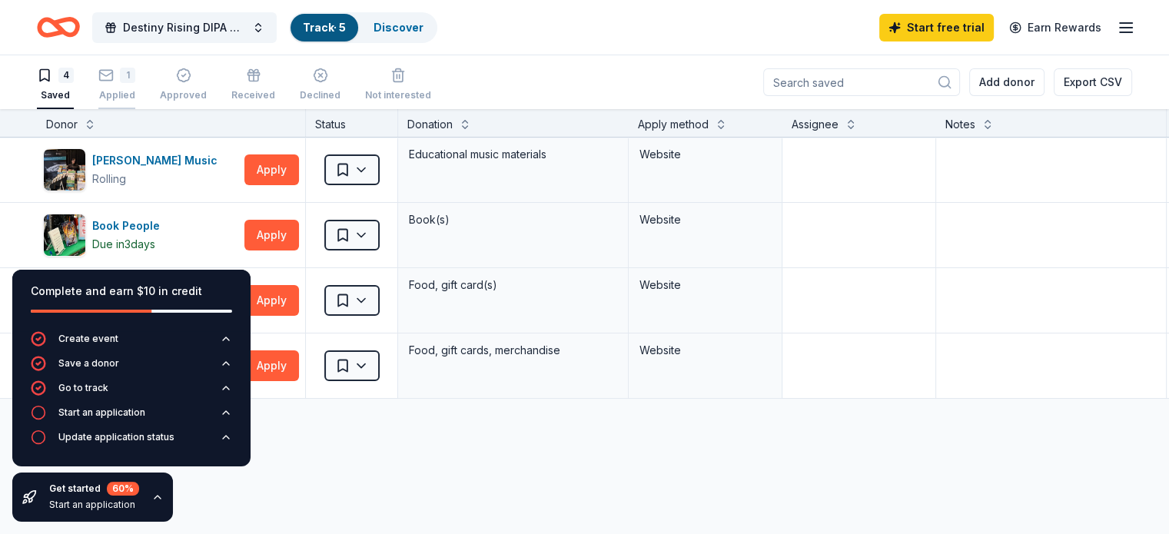
click at [135, 75] on div "1" at bounding box center [127, 75] width 15 height 15
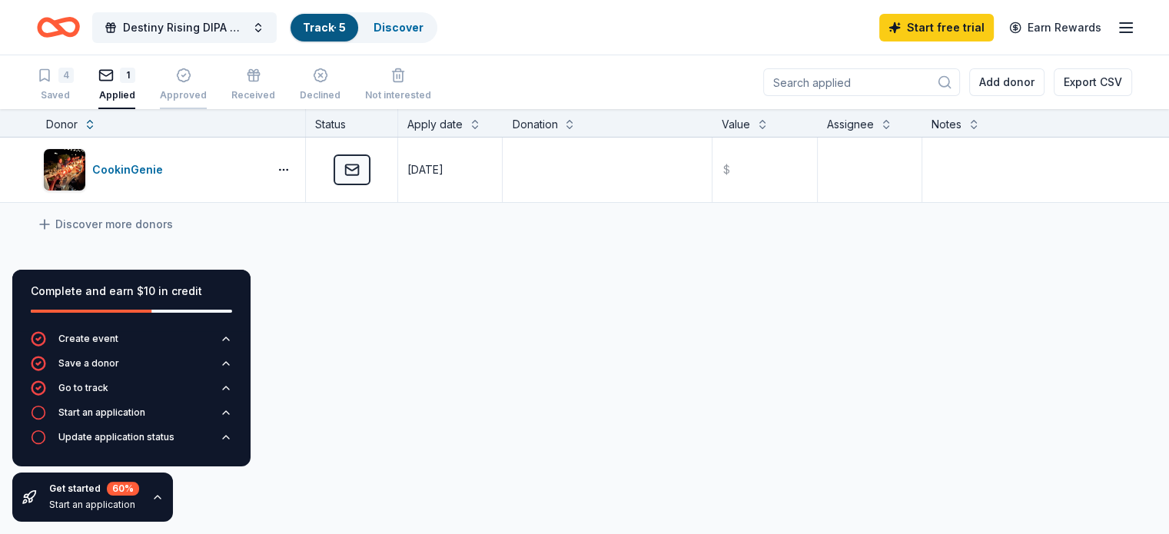
click at [207, 83] on div "Approved" at bounding box center [183, 85] width 47 height 34
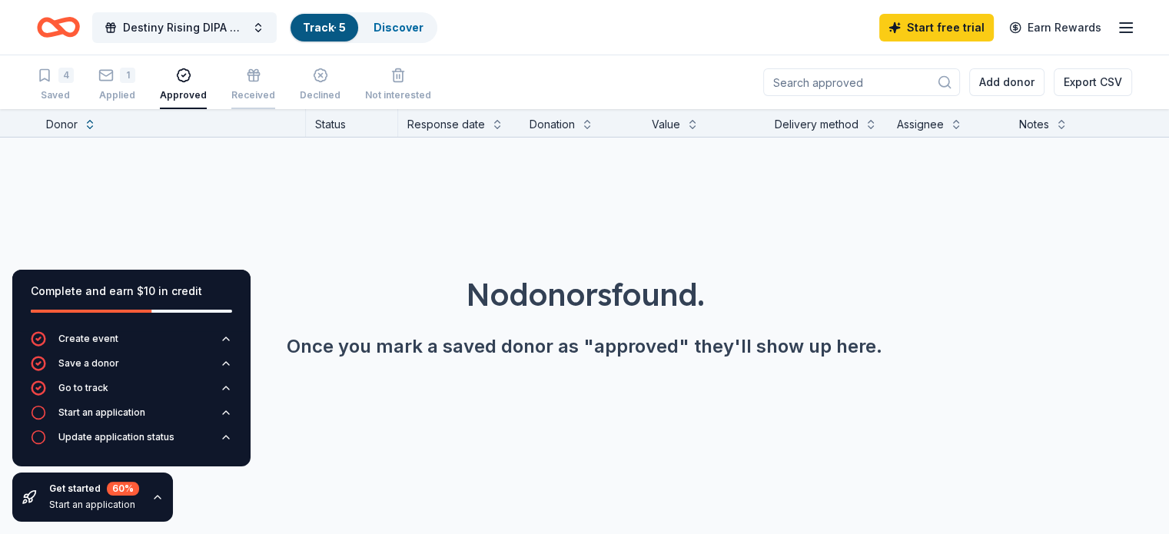
click at [271, 94] on div "Received" at bounding box center [253, 95] width 44 height 12
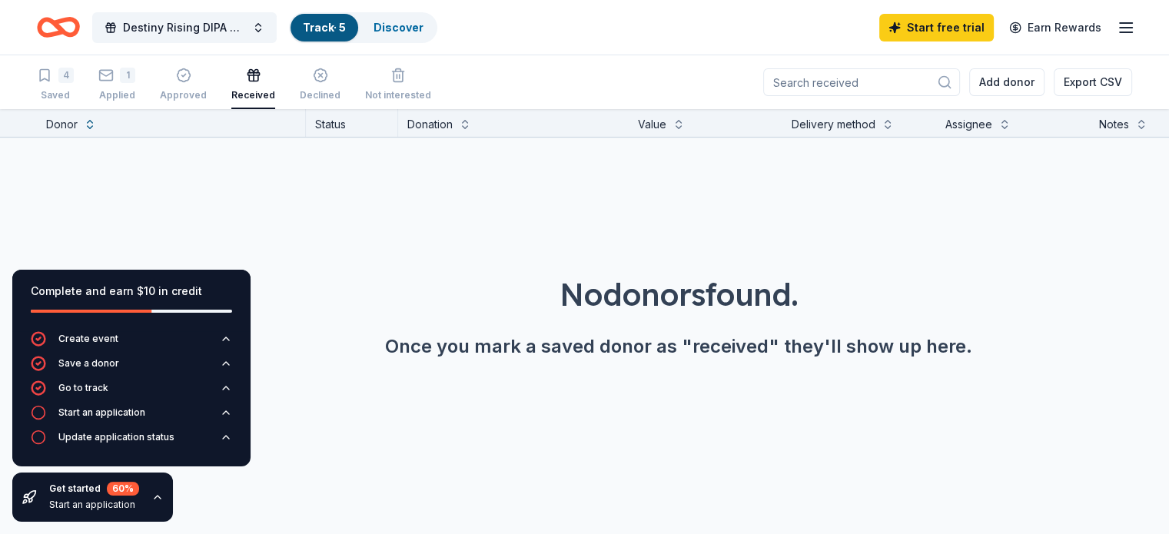
click at [271, 94] on div "Received" at bounding box center [253, 95] width 44 height 12
click at [321, 94] on div "Declined" at bounding box center [320, 95] width 41 height 12
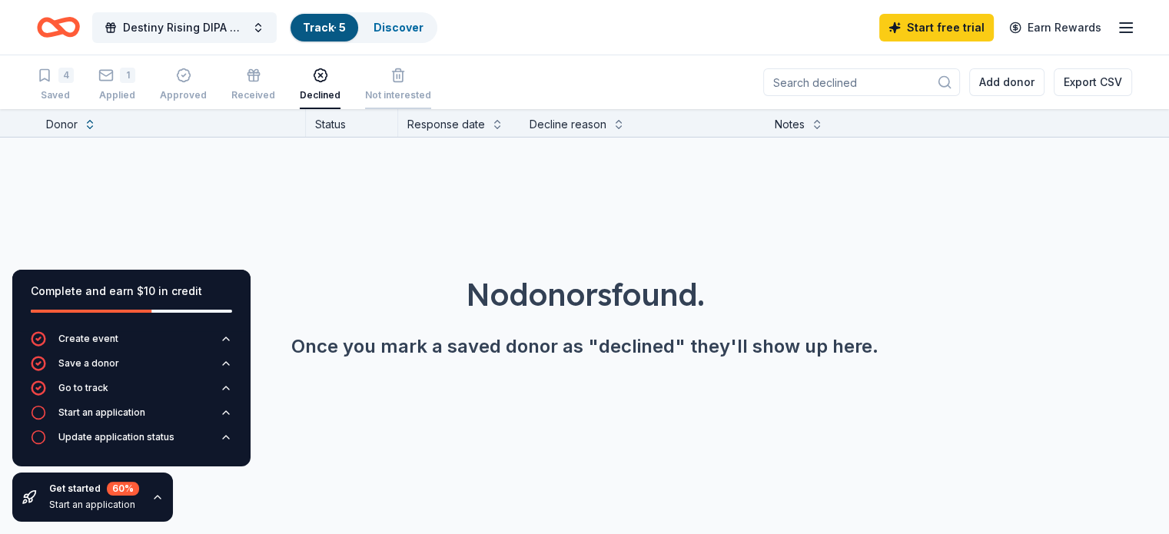
click at [425, 87] on div "Not interested" at bounding box center [398, 85] width 66 height 34
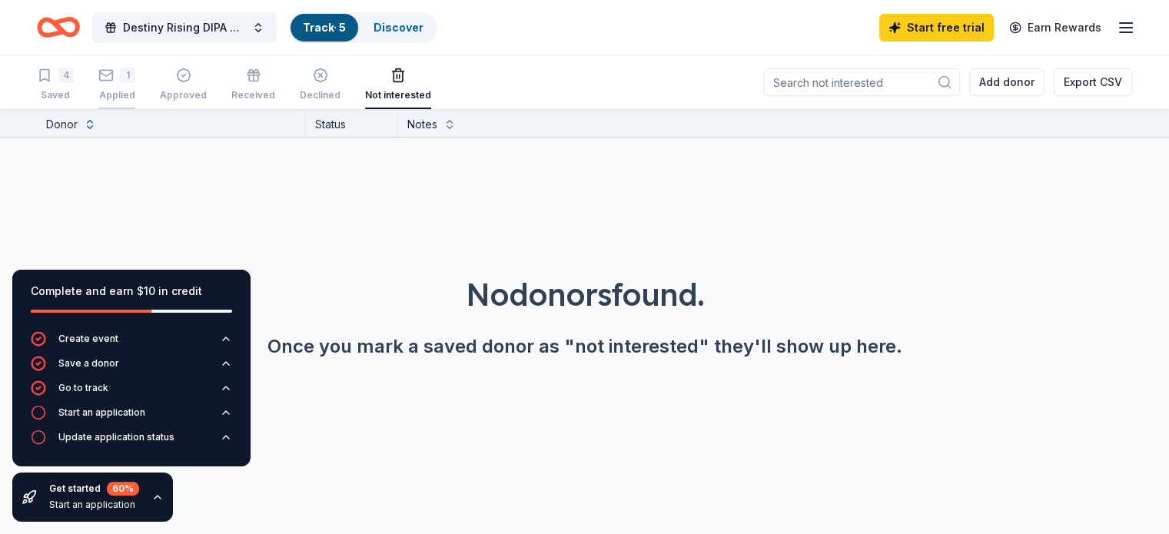
click at [113, 73] on icon "button" at bounding box center [106, 74] width 13 height 4
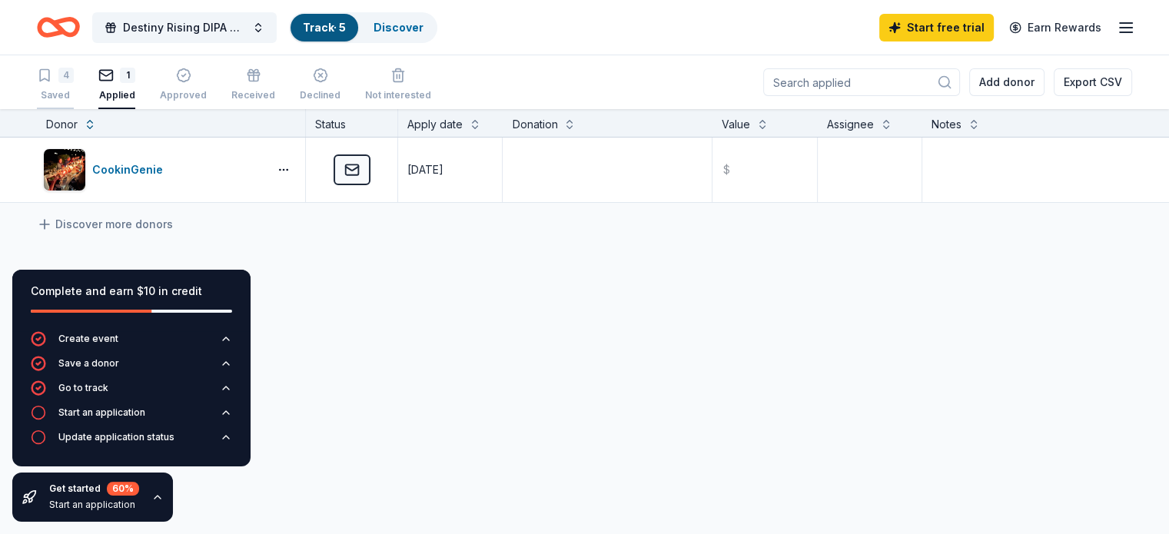
click at [49, 81] on icon "button" at bounding box center [44, 76] width 9 height 12
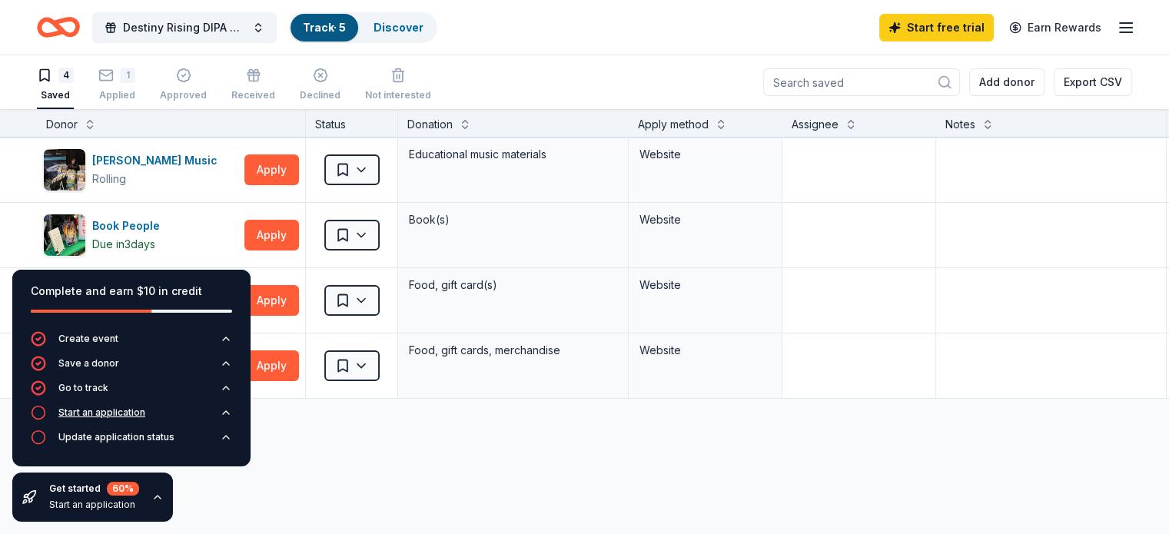
click at [33, 414] on icon "button" at bounding box center [38, 412] width 15 height 15
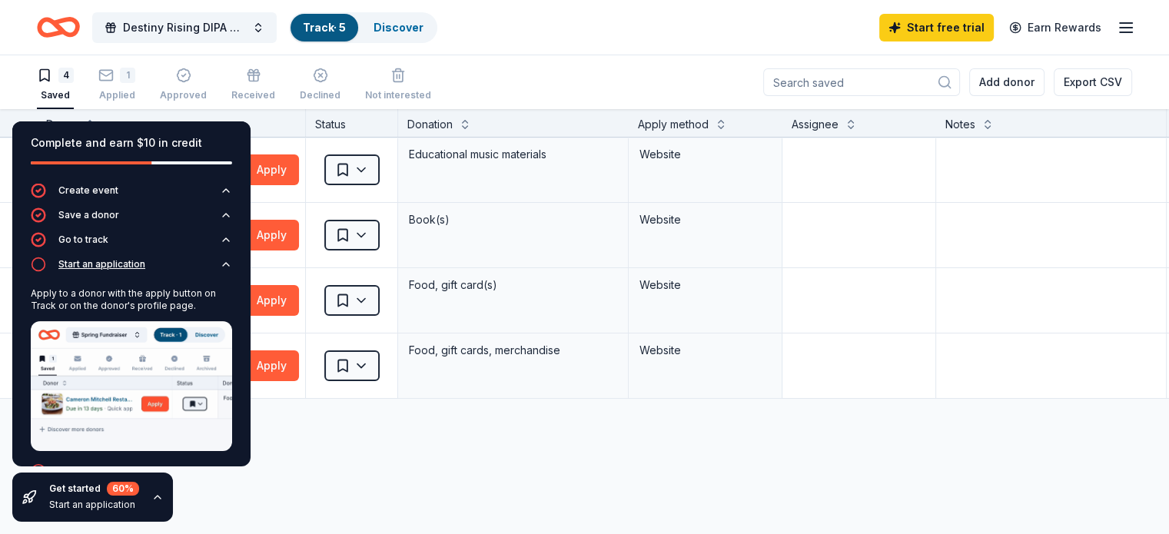
click at [40, 262] on icon "button" at bounding box center [38, 264] width 15 height 15
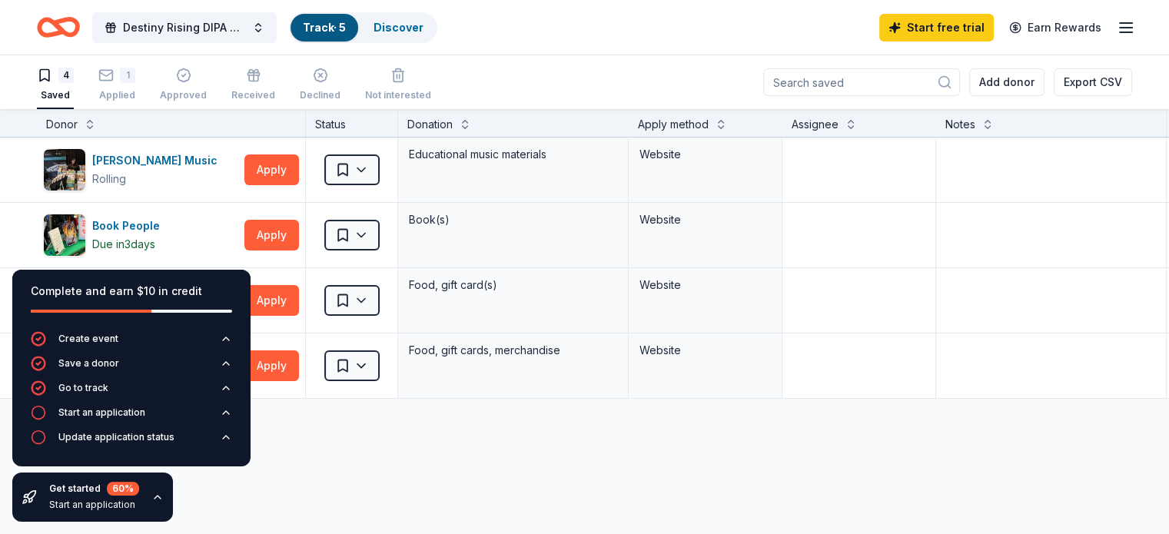
click at [144, 510] on div "Get started 60 % Start an application" at bounding box center [92, 497] width 161 height 49
click at [157, 497] on icon "button" at bounding box center [157, 497] width 6 height 3
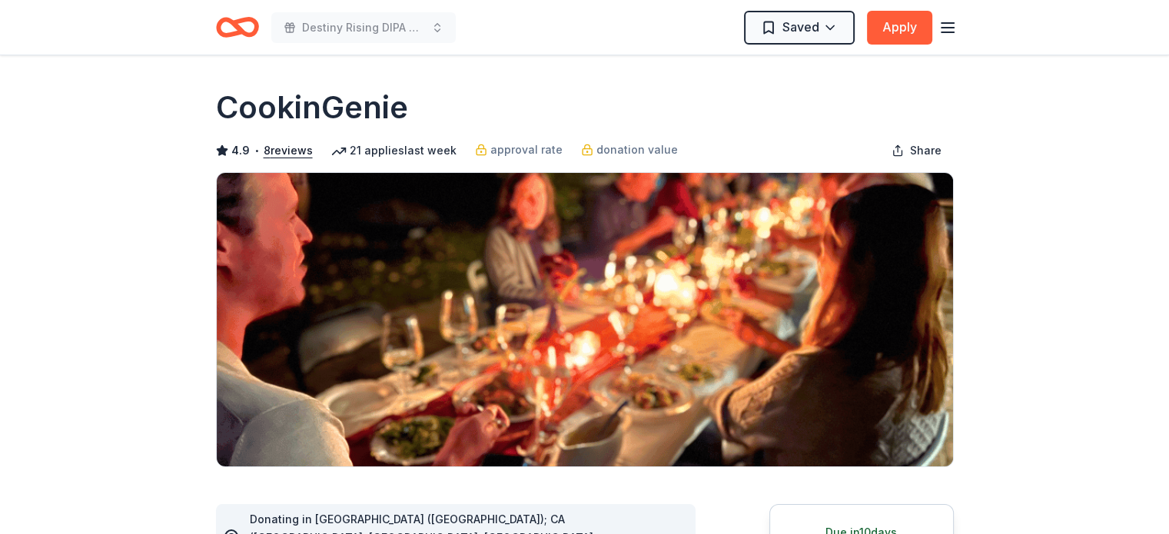
scroll to position [159, 0]
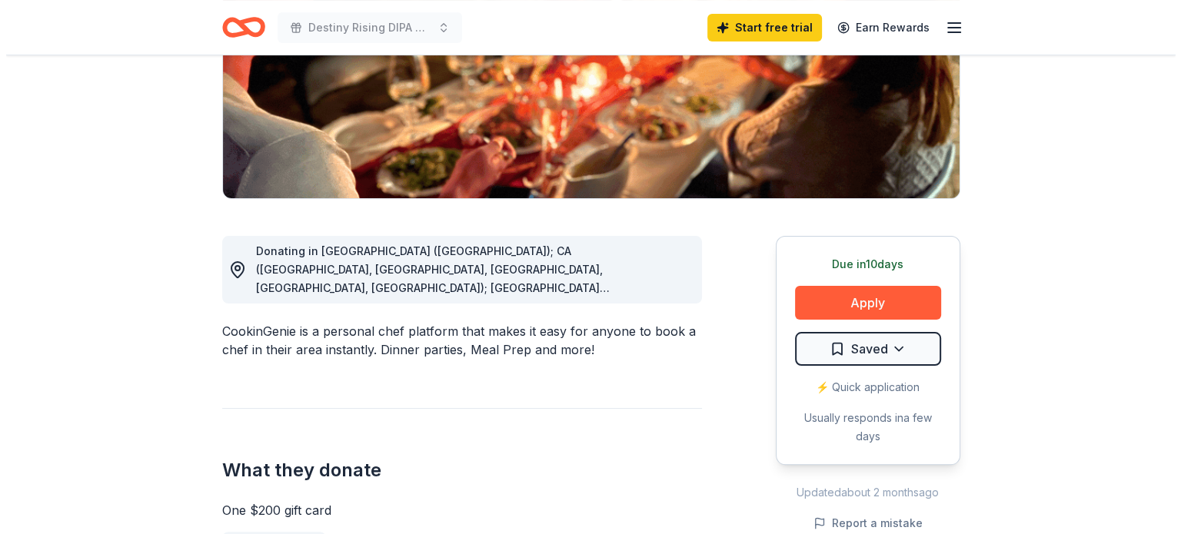
scroll to position [275, 0]
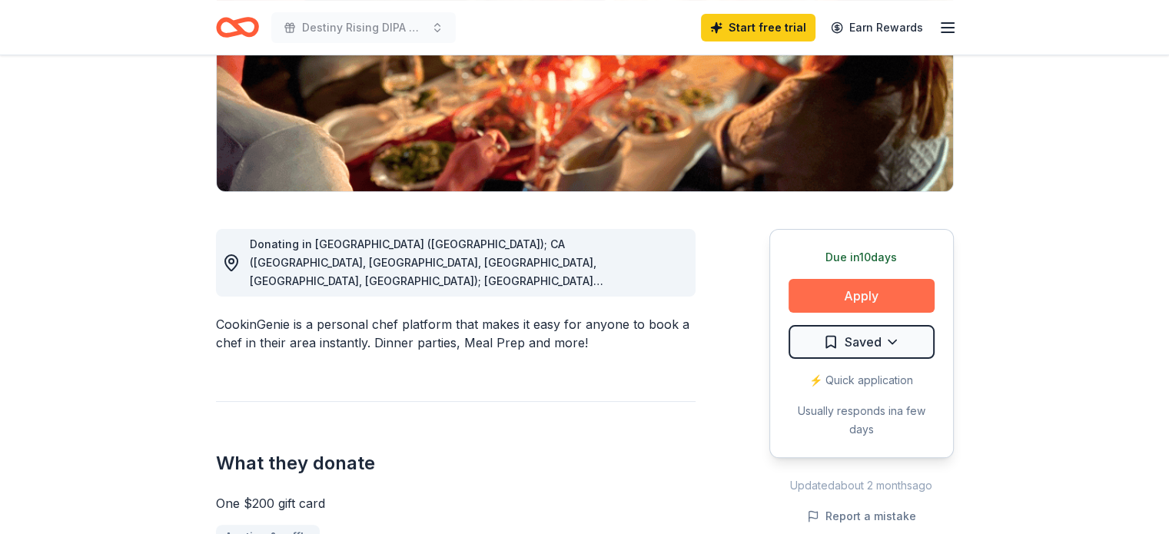
click at [875, 301] on button "Apply" at bounding box center [862, 296] width 146 height 34
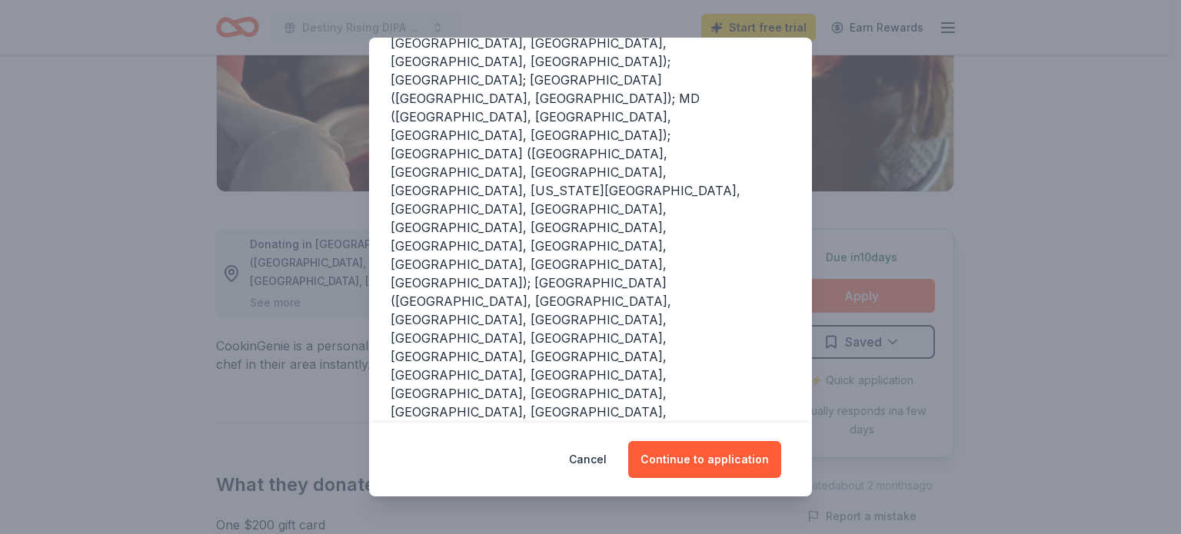
scroll to position [320, 0]
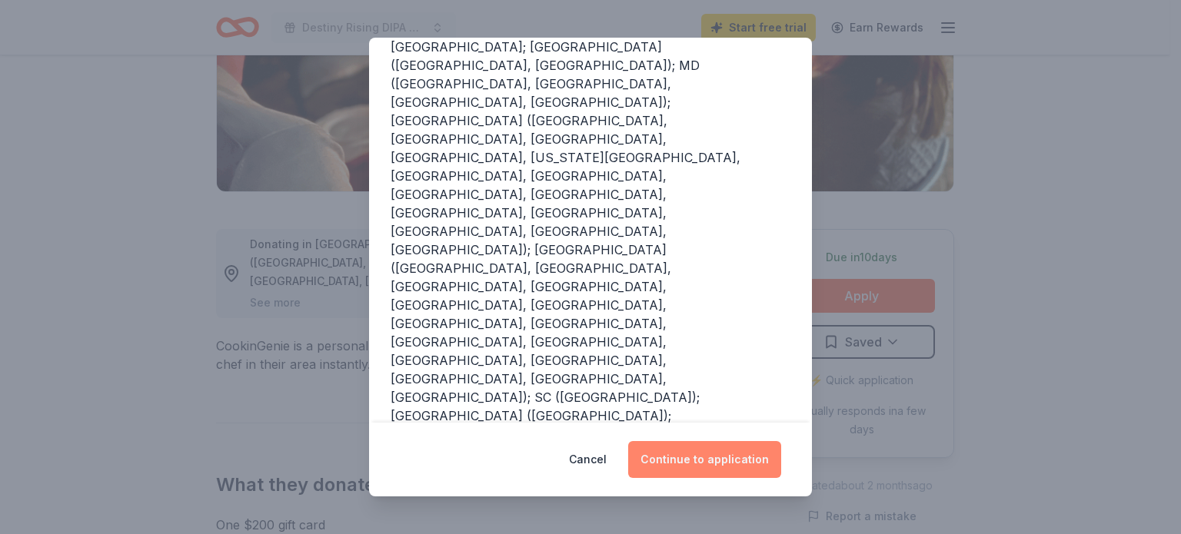
click at [700, 460] on button "Continue to application" at bounding box center [704, 459] width 153 height 37
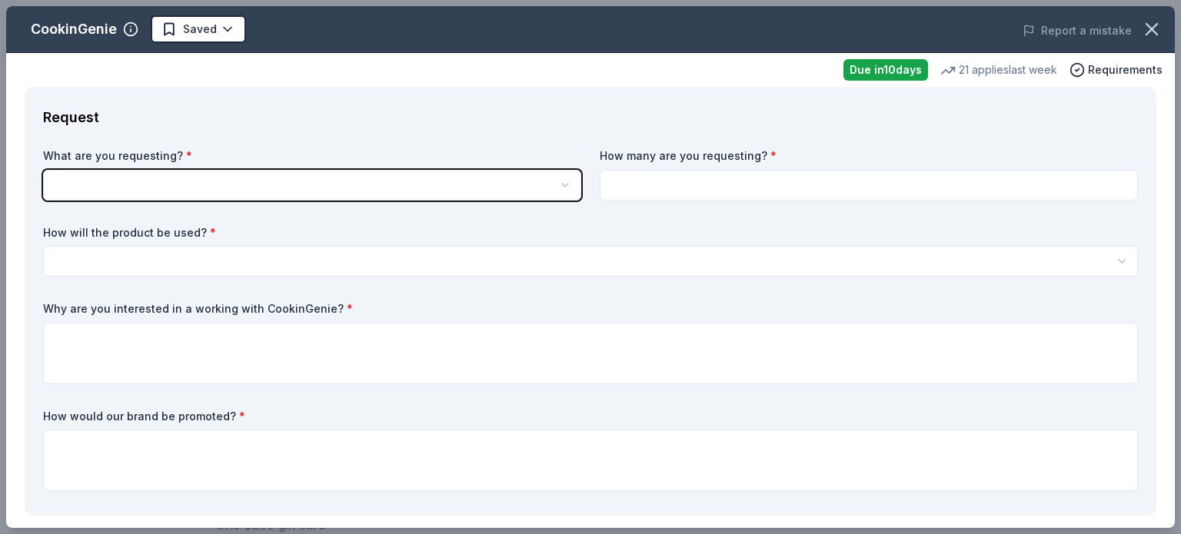
click at [559, 186] on icon "button" at bounding box center [565, 185] width 12 height 12
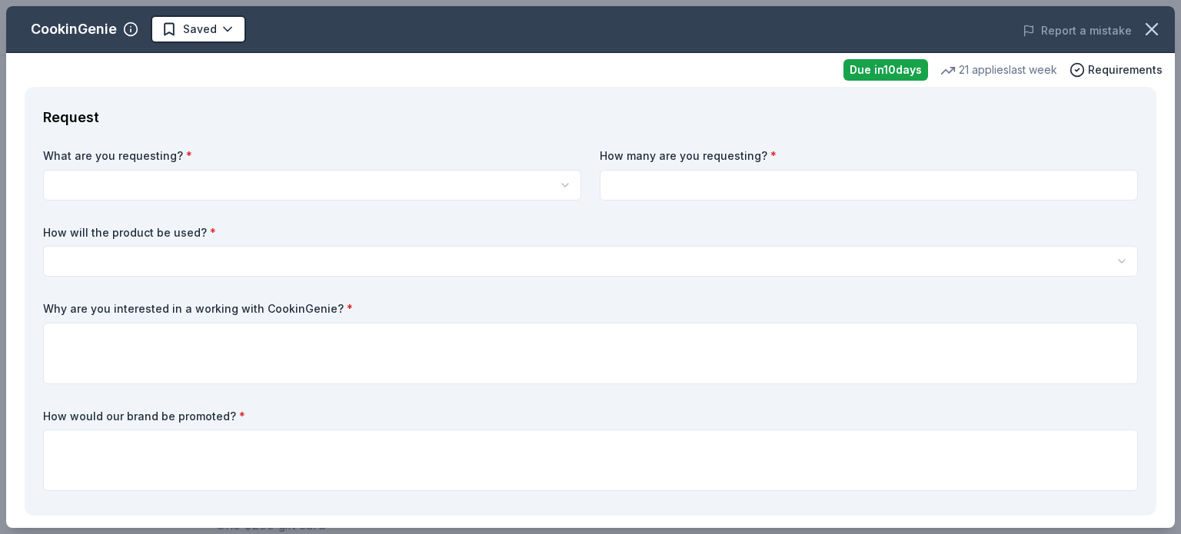
scroll to position [0, 0]
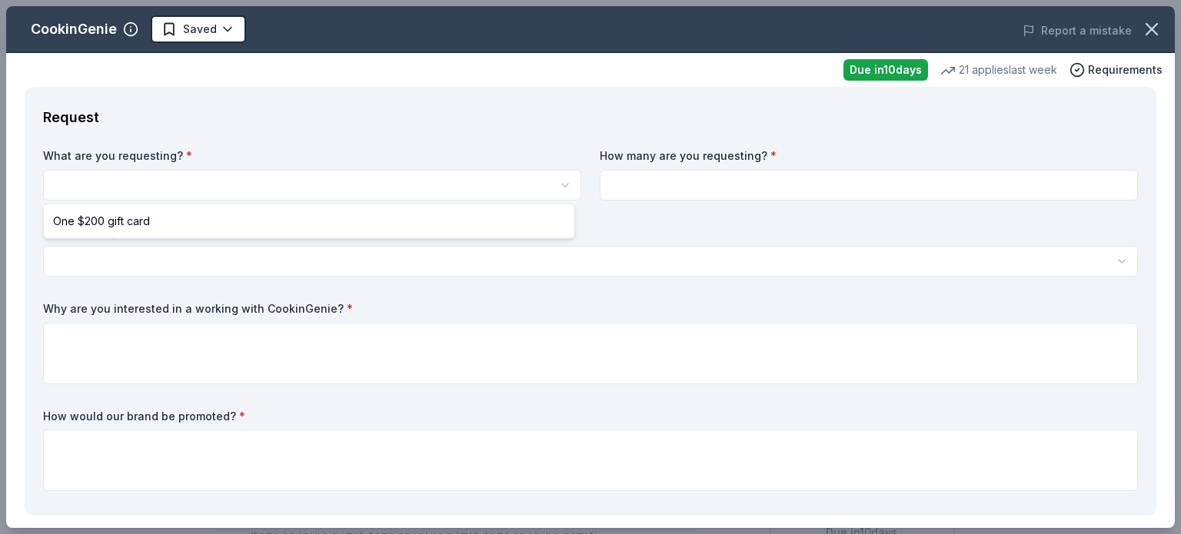
select select "One $200 gift card"
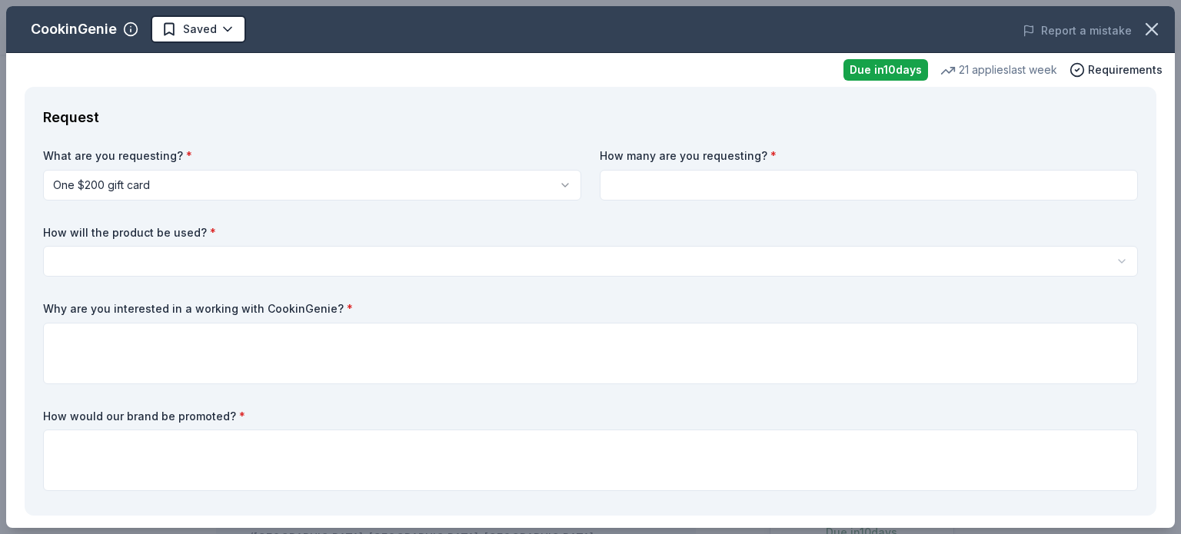
click at [686, 190] on input at bounding box center [869, 185] width 538 height 31
type input "1"
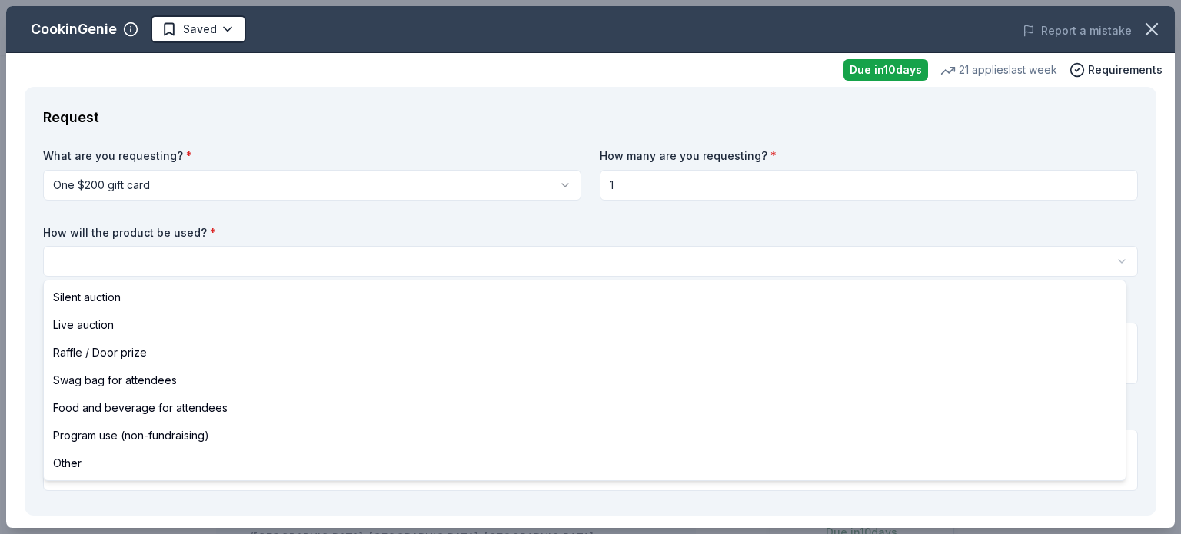
click at [510, 264] on html "Destiny Rising DIPA Auction 2026 Saved Apply Due in 10 days Share CookinGenie 4…" at bounding box center [590, 267] width 1181 height 534
select select "liveAuction"
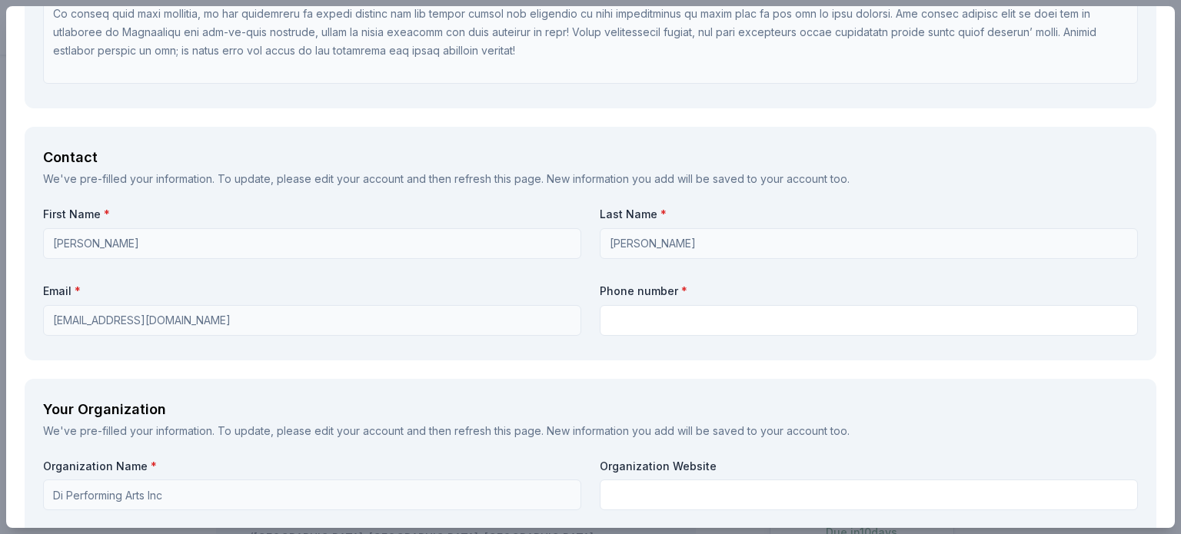
scroll to position [1076, 0]
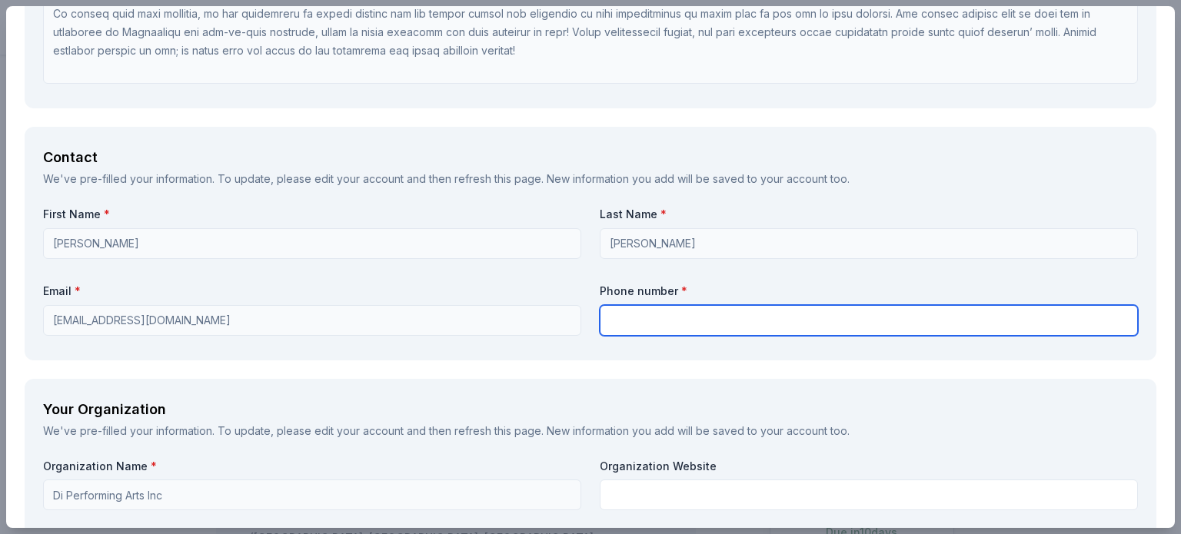
click at [653, 323] on input "text" at bounding box center [869, 320] width 538 height 31
type input "5125890813"
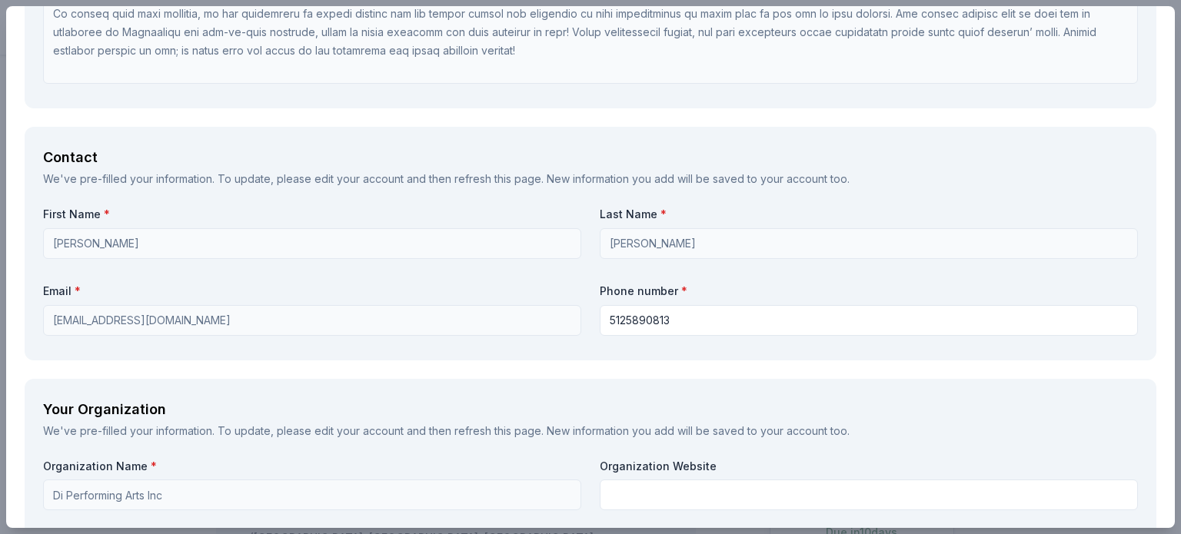
click at [1130, 197] on div "Contact We've pre-filled your information. To update, please edit your account …" at bounding box center [590, 243] width 1131 height 233
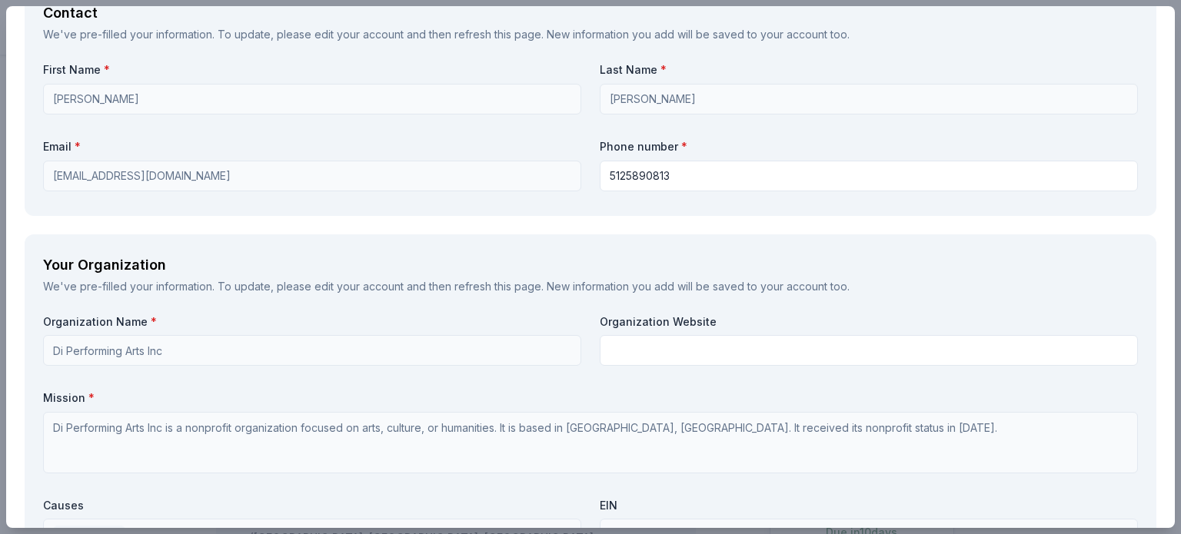
scroll to position [1224, 0]
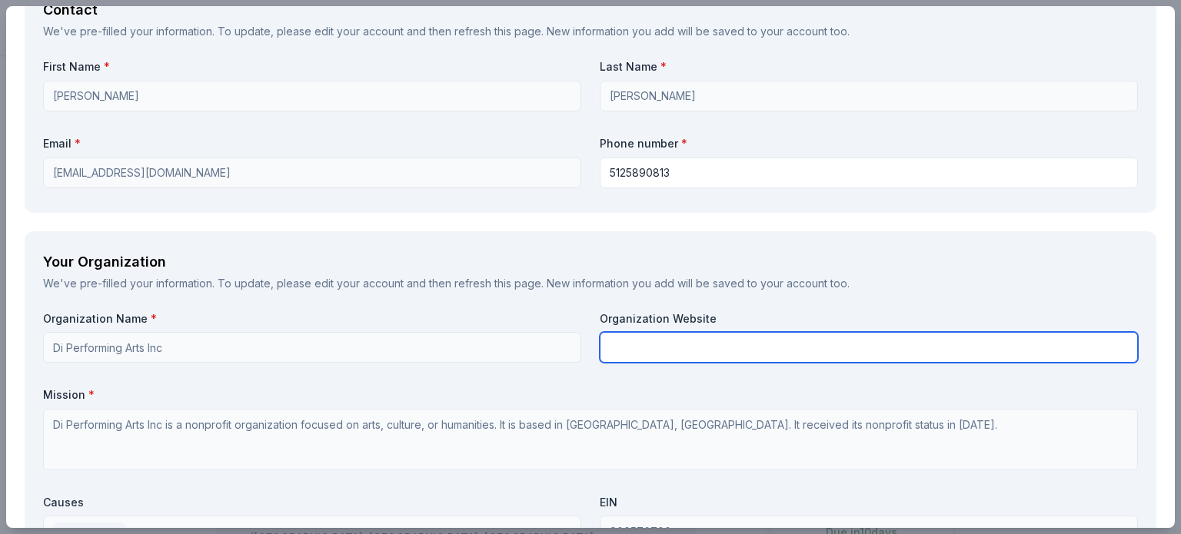
click at [972, 351] on input "text" at bounding box center [869, 347] width 538 height 31
type input "[DOMAIN_NAME]"
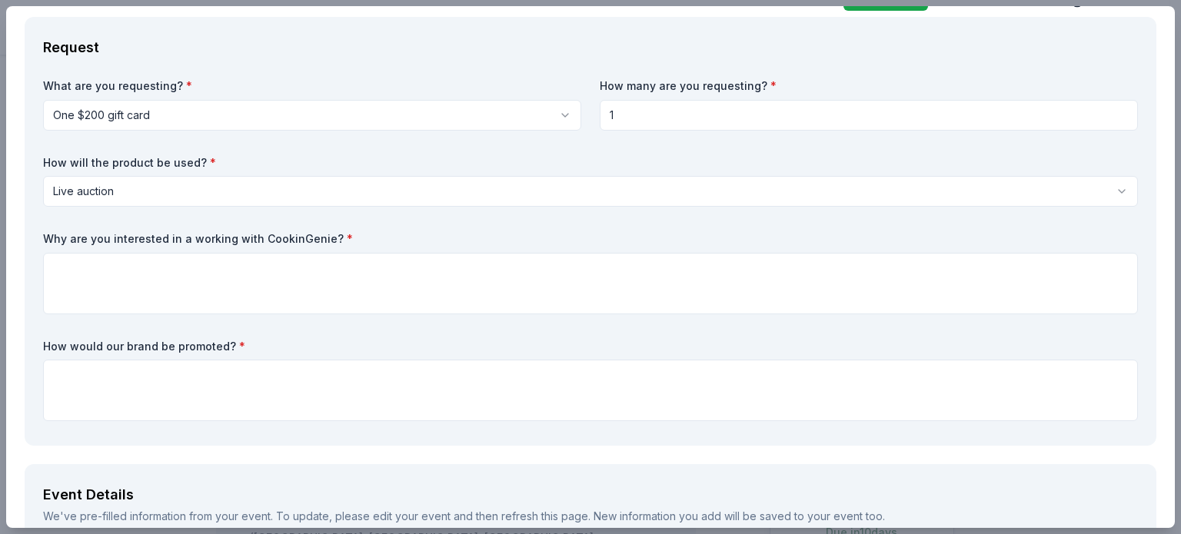
scroll to position [71, 0]
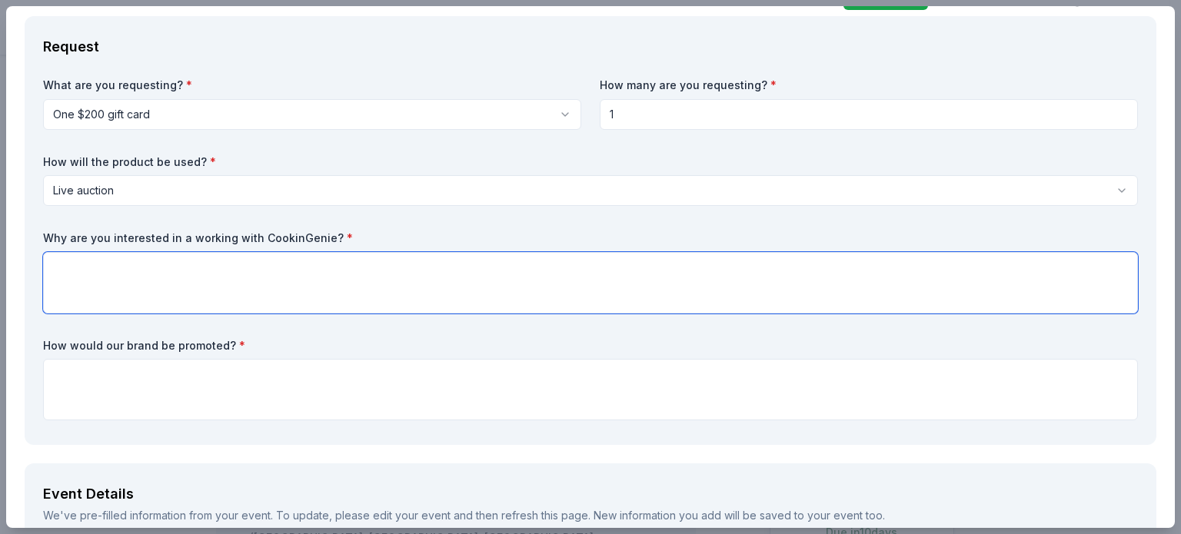
click at [1021, 274] on textarea at bounding box center [590, 282] width 1094 height 61
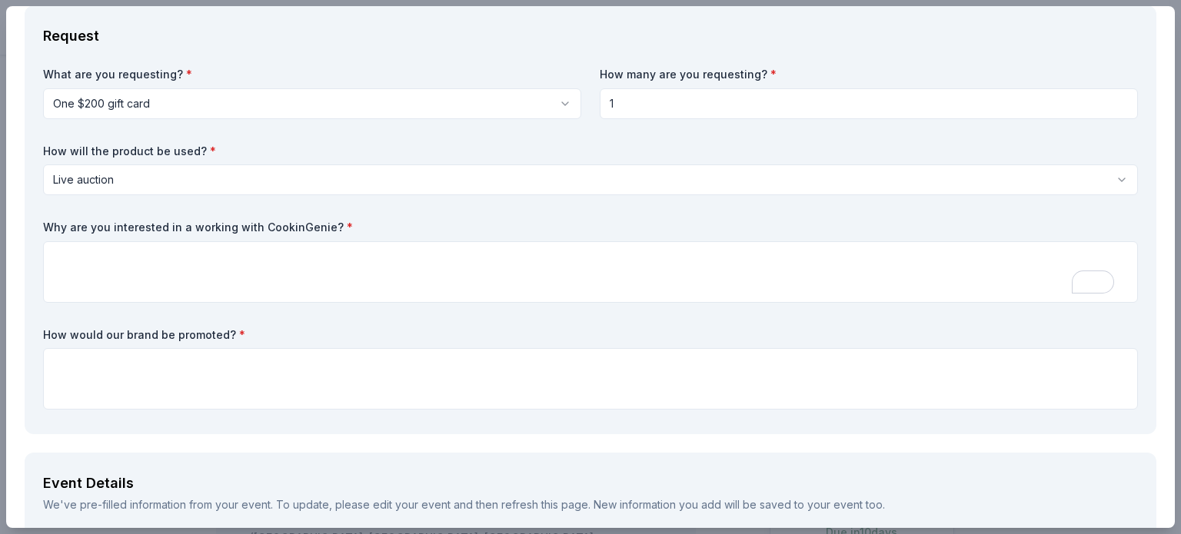
scroll to position [0, 0]
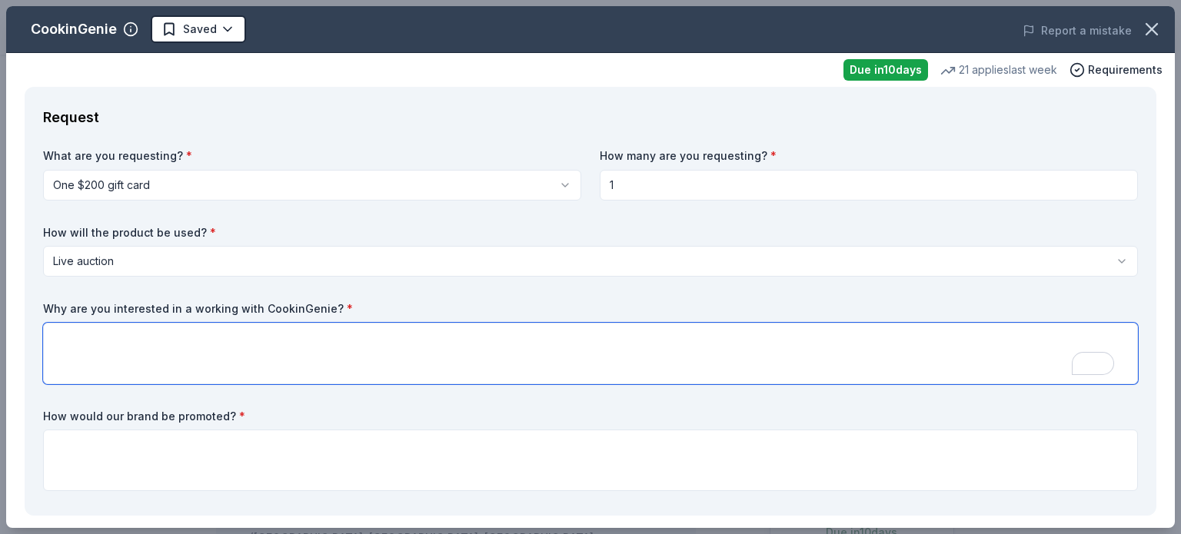
click at [507, 344] on textarea "To enrich screen reader interactions, please activate Accessibility in Grammarl…" at bounding box center [590, 353] width 1094 height 61
type textarea "CookinGenie"
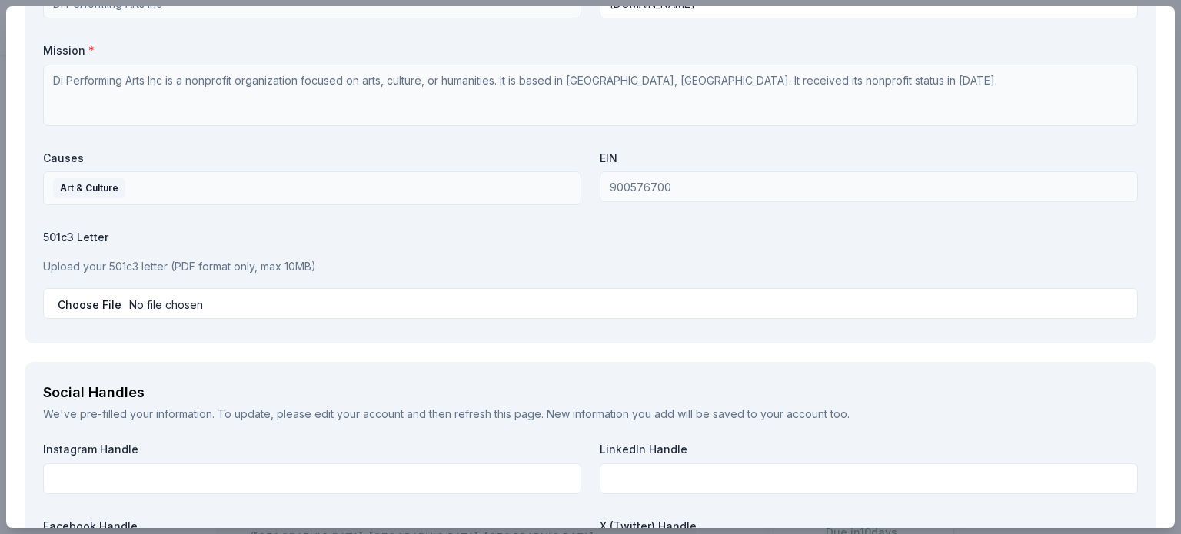
scroll to position [1575, 0]
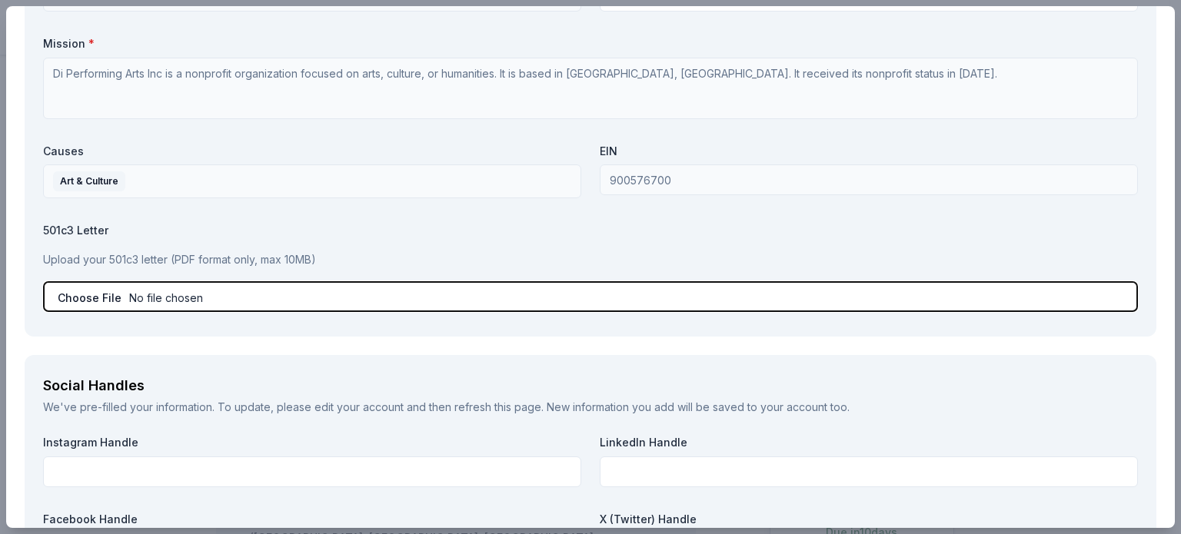
click at [95, 297] on input "file" at bounding box center [590, 296] width 1094 height 31
click at [73, 291] on input "file" at bounding box center [590, 296] width 1094 height 31
type input "C:\fakepath\DIPA Auction Donation letter.pdf"
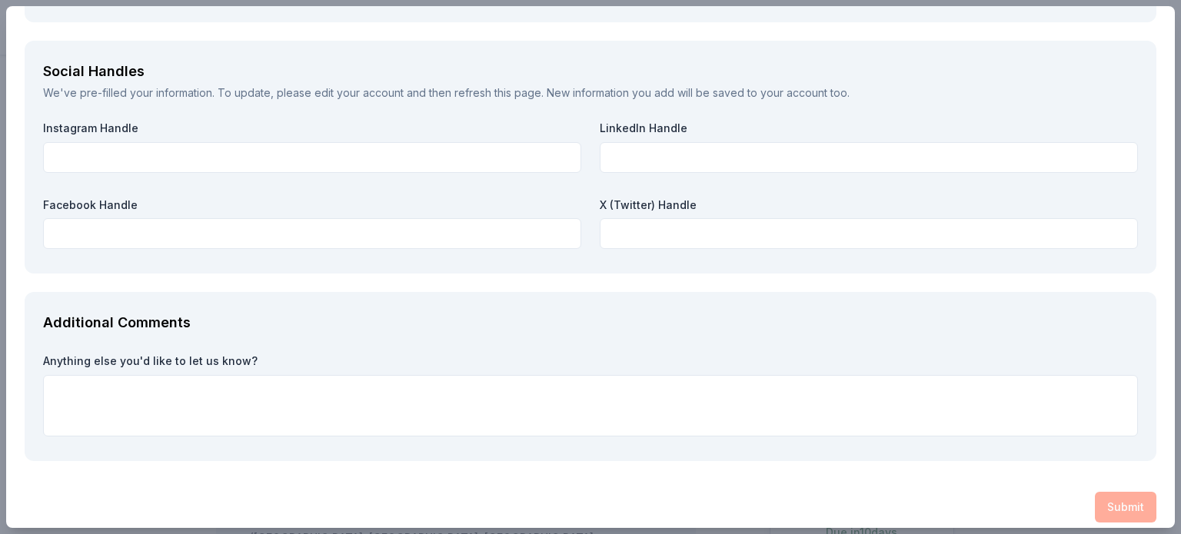
scroll to position [1895, 0]
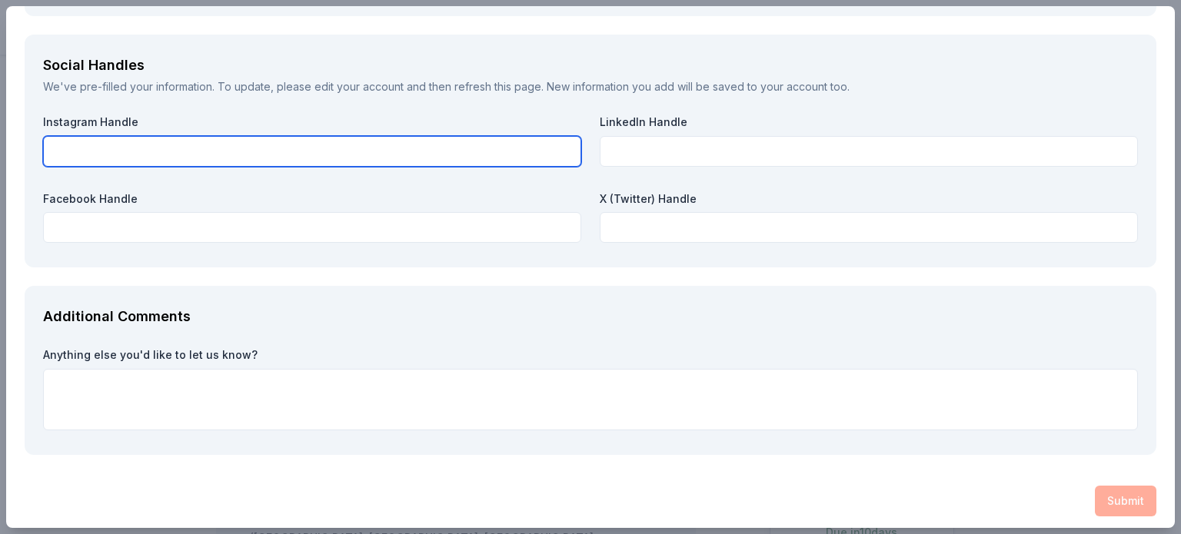
click at [399, 152] on input "text" at bounding box center [312, 151] width 538 height 31
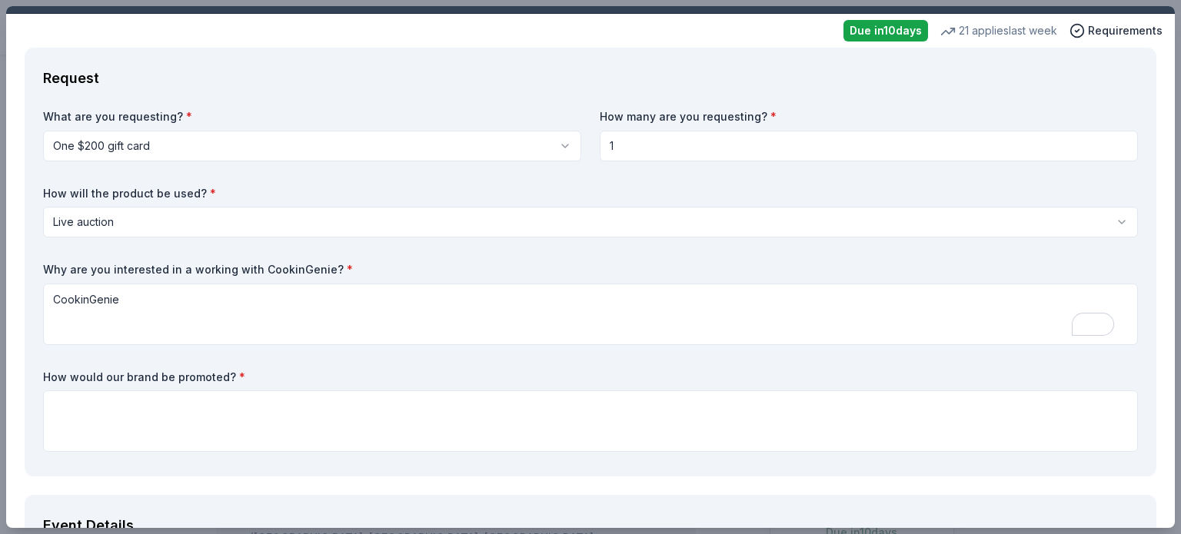
scroll to position [0, 0]
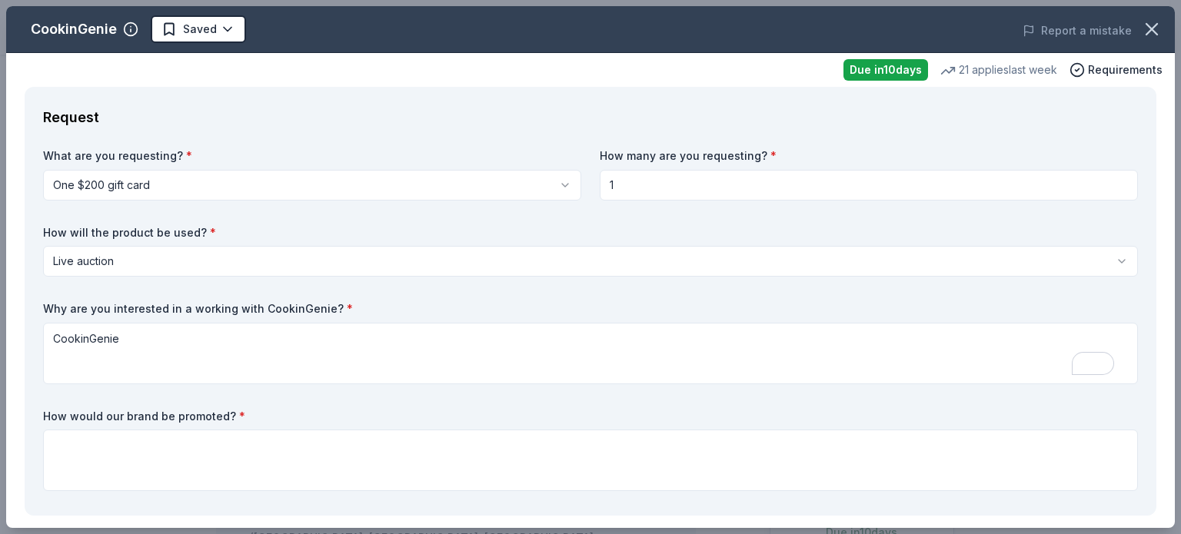
type input "@danceinstitute"
click at [827, 343] on textarea "CookinGenie" at bounding box center [590, 353] width 1094 height 61
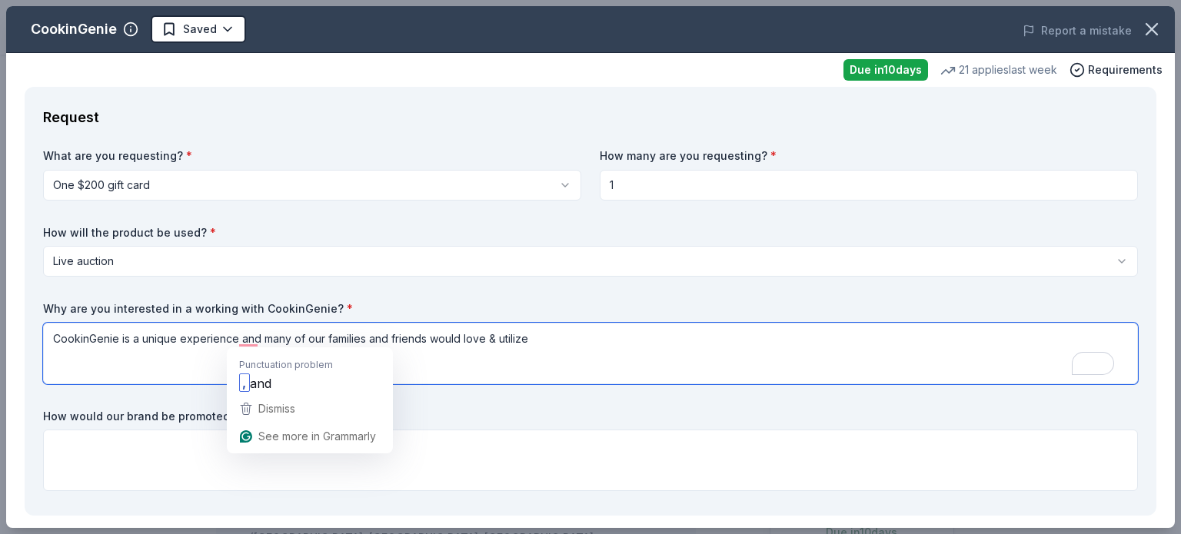
click at [234, 337] on textarea "CookinGenie is a unique experience and many of our families and friends would l…" at bounding box center [590, 353] width 1094 height 61
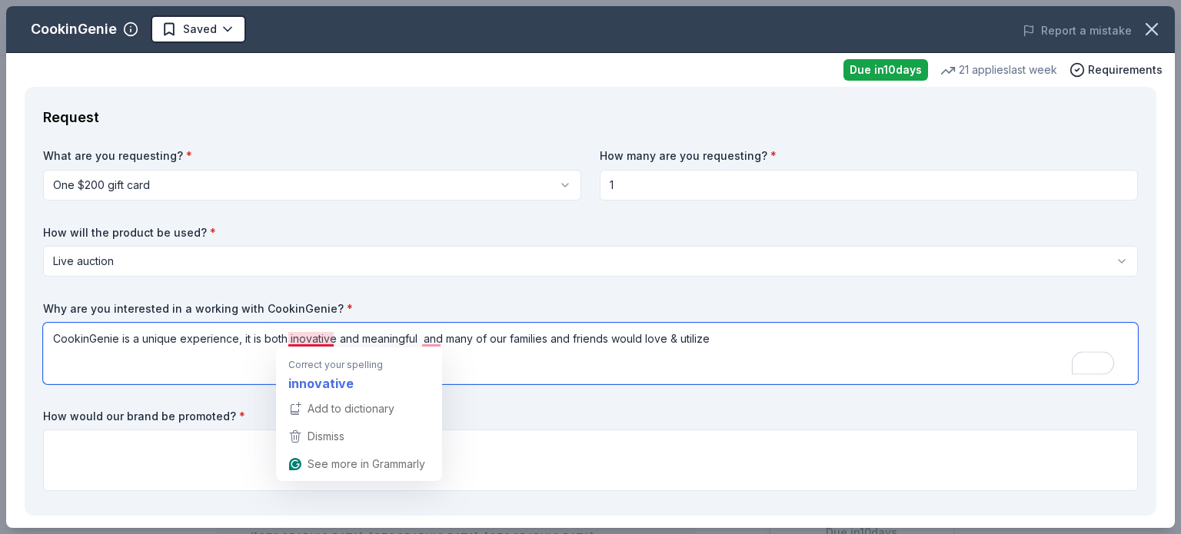
click at [314, 344] on textarea "CookinGenie is a unique experience, it is both inovative and meaningful and man…" at bounding box center [590, 353] width 1094 height 61
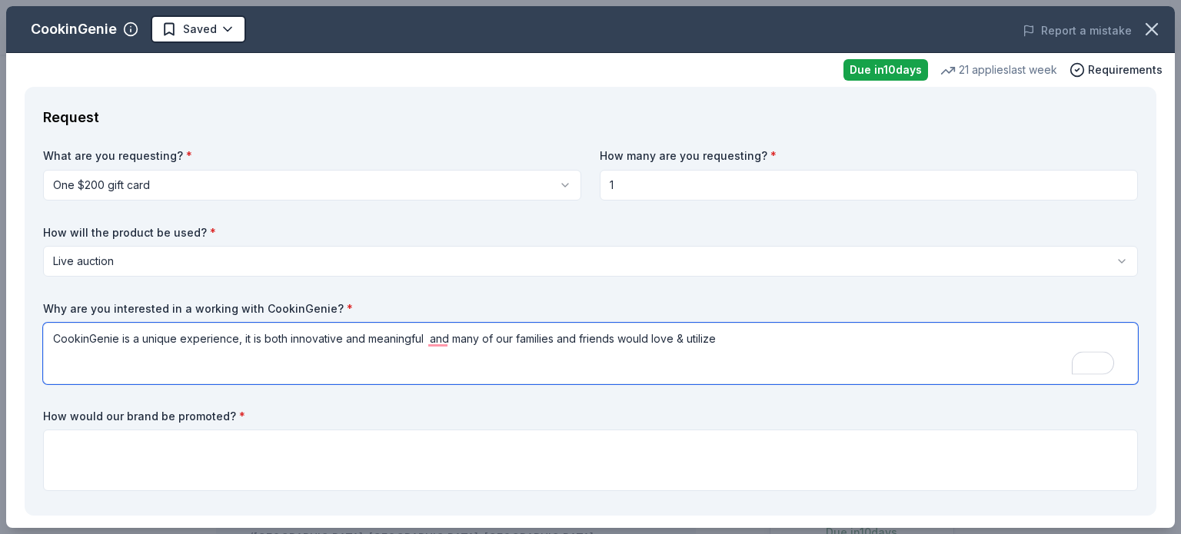
click at [421, 344] on textarea "CookinGenie is a unique experience, it is both innovative and meaningful and ma…" at bounding box center [590, 353] width 1094 height 61
click at [742, 337] on textarea "CookinGenie is a unique experience, it is both innovative and meaningful. and m…" at bounding box center [590, 353] width 1094 height 61
click at [513, 338] on textarea "CookinGenie is a unique experience, it is both innovative and meaningful. It wo…" at bounding box center [590, 353] width 1094 height 61
click at [621, 336] on textarea "CookinGenie is a unique experience, it is both innovative and meaningful. It wo…" at bounding box center [590, 353] width 1094 height 61
click at [702, 344] on textarea "CookinGenie is a unique experience, it is both innovative and meaningful. It wo…" at bounding box center [590, 353] width 1094 height 61
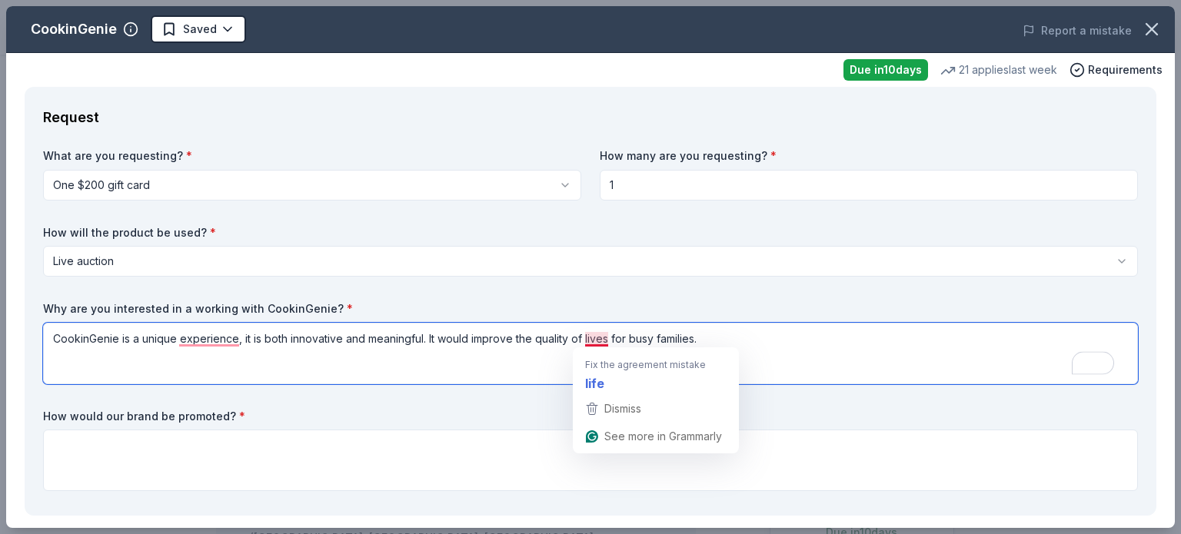
click at [595, 337] on textarea "CookinGenie is a unique experience, it is both innovative and meaningful. It wo…" at bounding box center [590, 353] width 1094 height 61
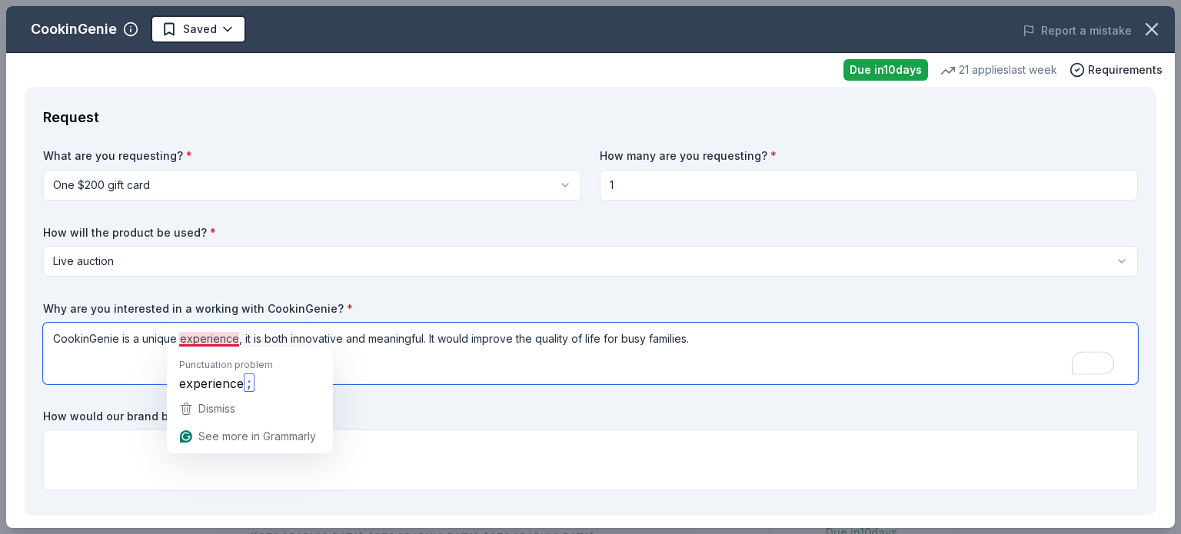
click at [194, 342] on textarea "CookinGenie is a unique experience, it is both innovative and meaningful. It wo…" at bounding box center [590, 353] width 1094 height 61
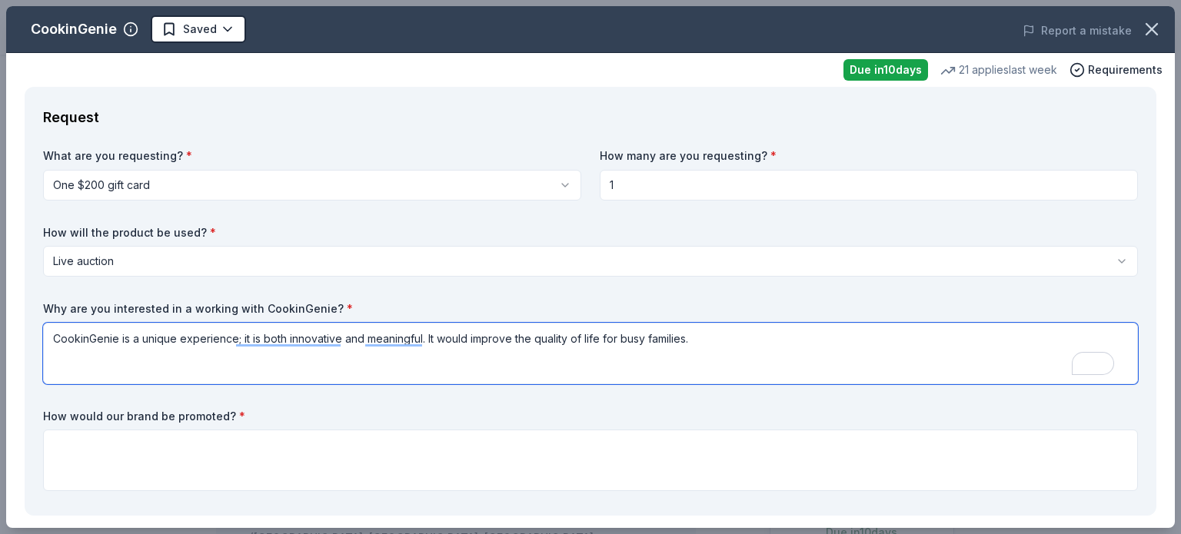
click at [798, 347] on textarea "CookinGenie is a unique experience; it is both innovative and meaningful. It wo…" at bounding box center [590, 353] width 1094 height 61
click at [706, 341] on textarea "CookinGenie is a unique experience; it is both innovative and meaningful. It wo…" at bounding box center [590, 353] width 1094 height 61
paste textarea "I’m excited about the opportunity to contribute to a company that values custom…"
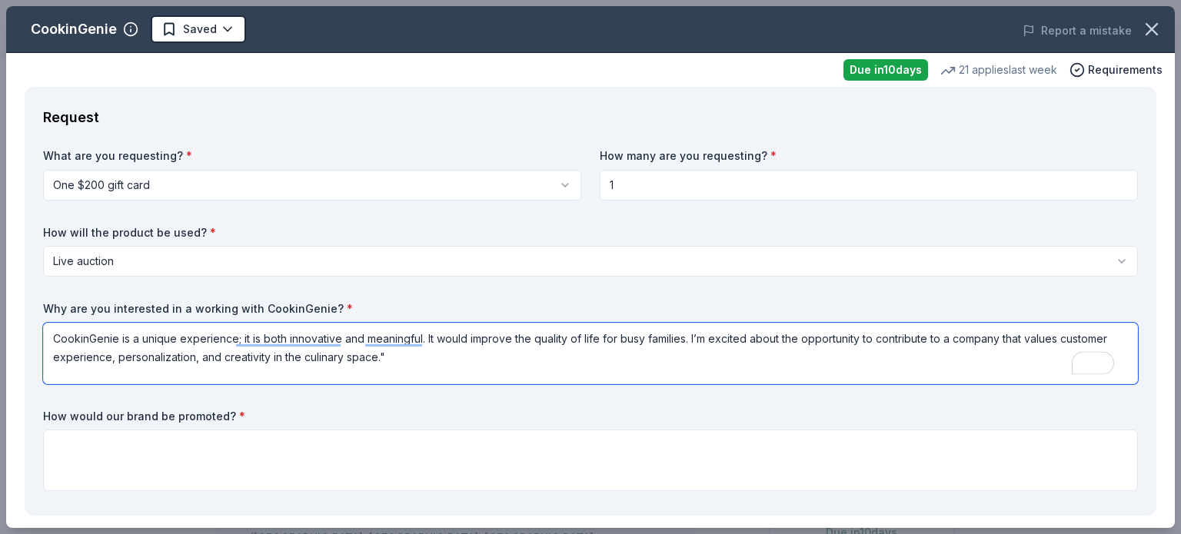
click at [711, 343] on textarea "CookinGenie is a unique experience; it is both innovative and meaningful. It wo…" at bounding box center [590, 353] width 1094 height 61
click at [942, 335] on textarea "CookinGenie is a unique experience; it is both innovative and meaningful. It wo…" at bounding box center [590, 353] width 1094 height 61
click at [513, 360] on textarea "CookinGenie is a unique experience; it is both innovative and meaningful. It wo…" at bounding box center [590, 353] width 1094 height 61
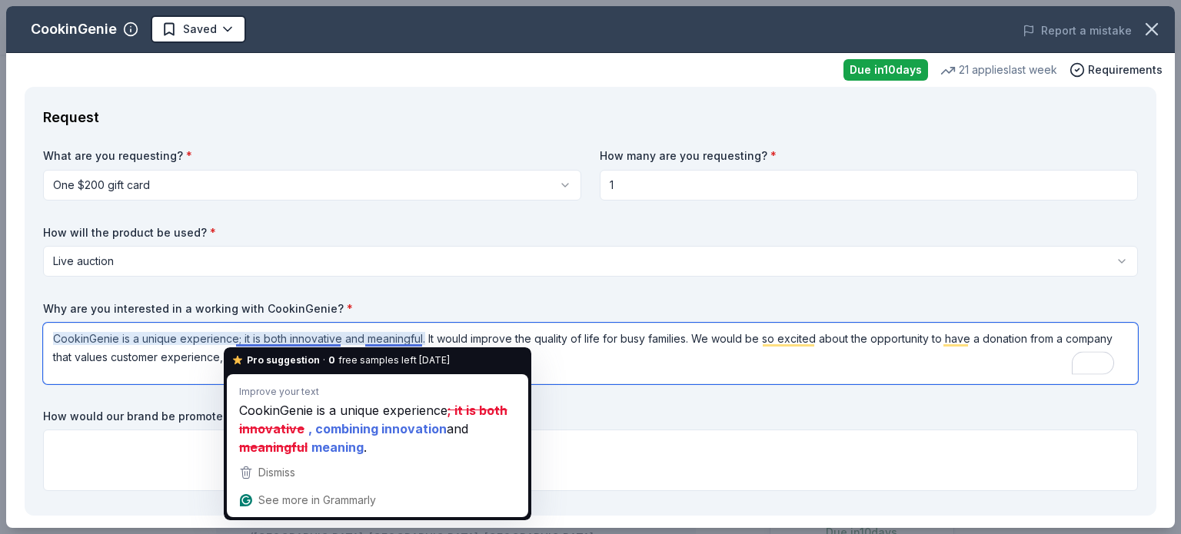
click at [237, 335] on textarea "CookinGenie is a unique experience; it is both innovative and meaningful. It wo…" at bounding box center [590, 353] width 1094 height 61
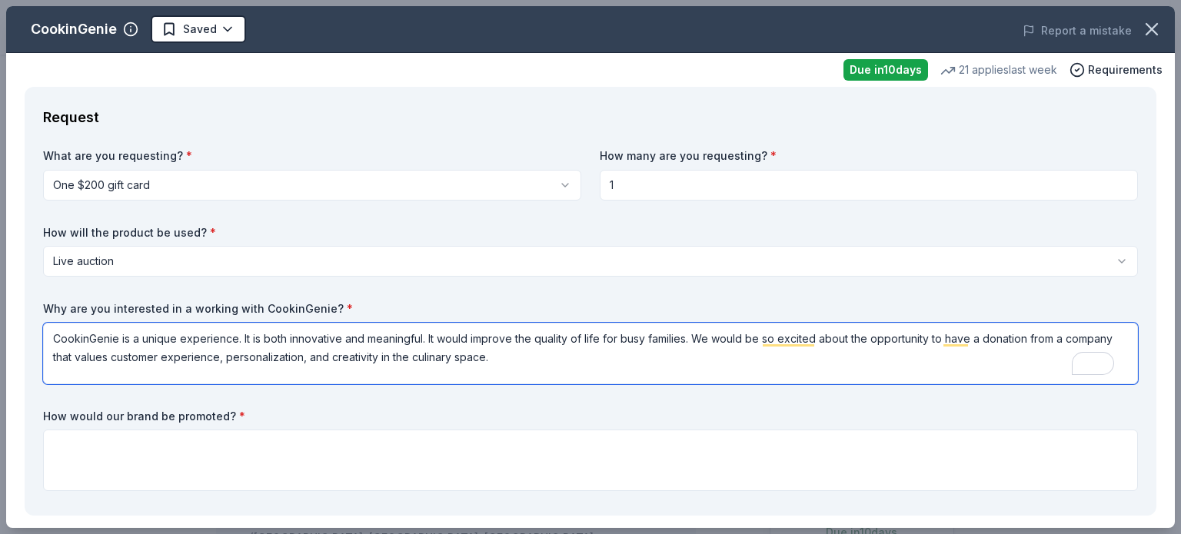
type textarea "CookinGenie is a unique experience. It is both innovative and meaningful. It wo…"
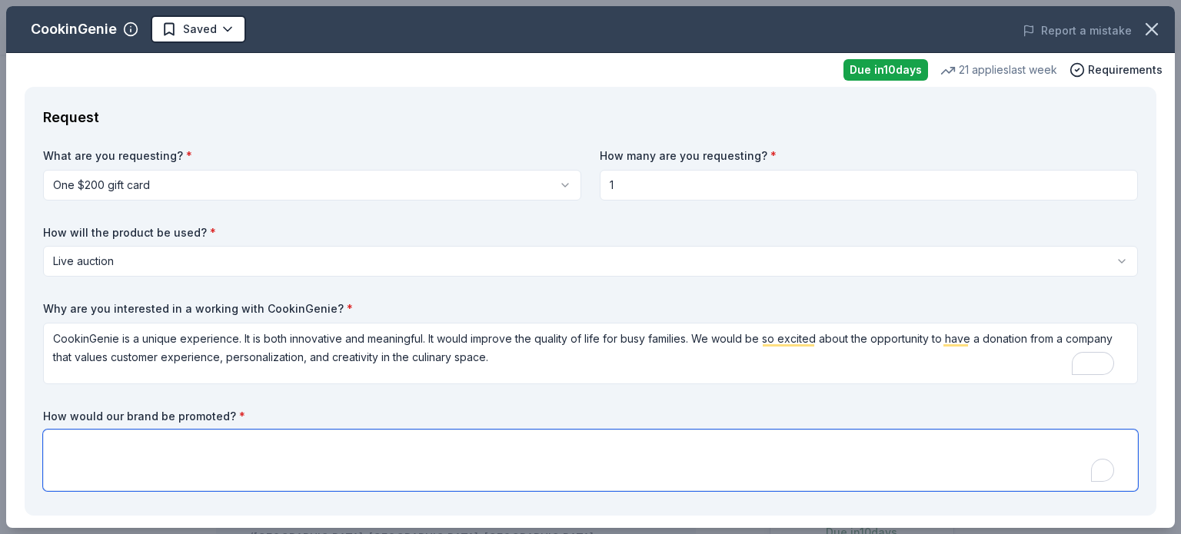
click at [192, 451] on textarea "To enrich screen reader interactions, please activate Accessibility in Grammarl…" at bounding box center [590, 460] width 1094 height 61
type textarea "It would be promoted on our online auction"
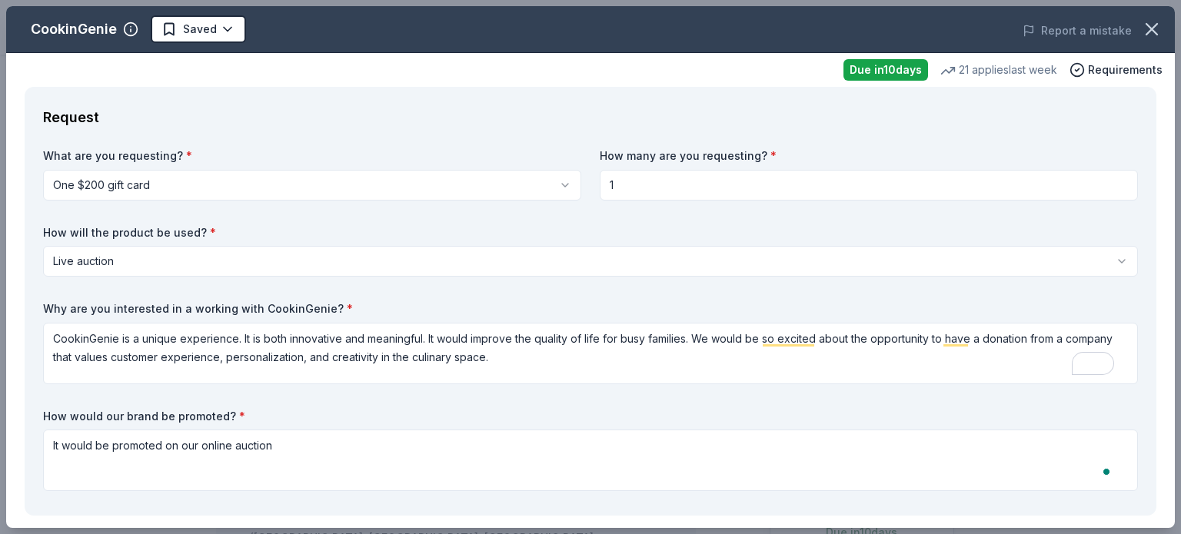
select select "liveAuction"
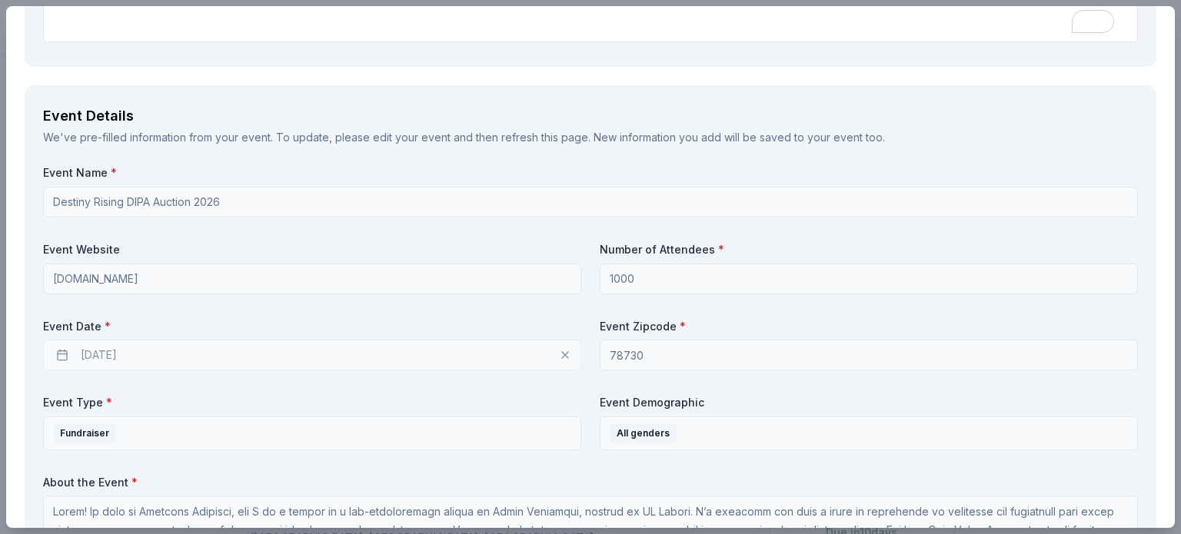
scroll to position [449, 0]
type textarea "It would be promoted on our online auction held Oct 13-27"
click at [101, 357] on div "[DATE]" at bounding box center [312, 355] width 538 height 31
click at [561, 354] on div "[DATE]" at bounding box center [312, 355] width 538 height 31
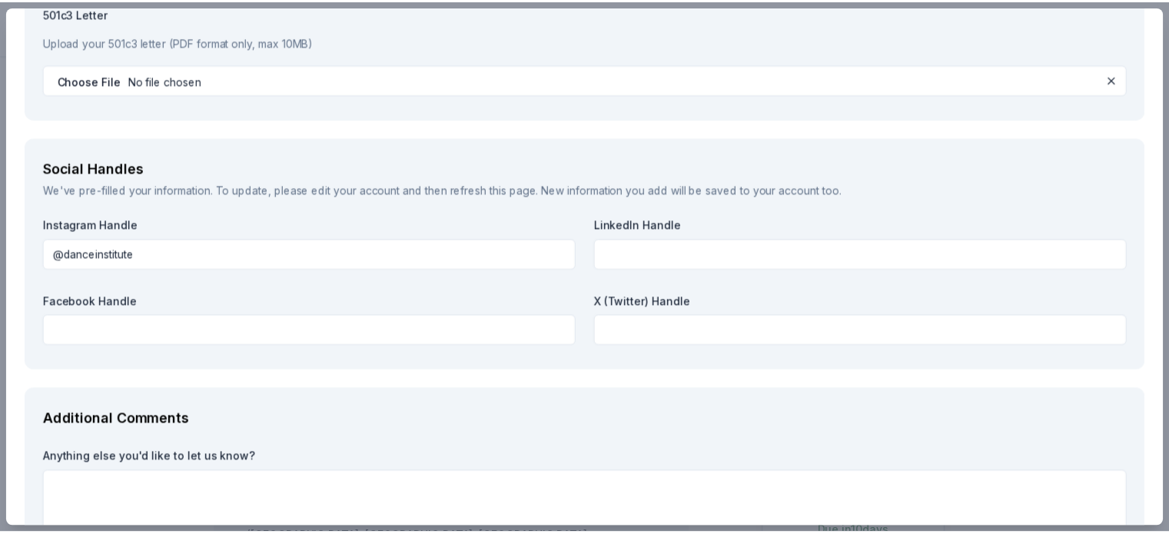
scroll to position [1900, 0]
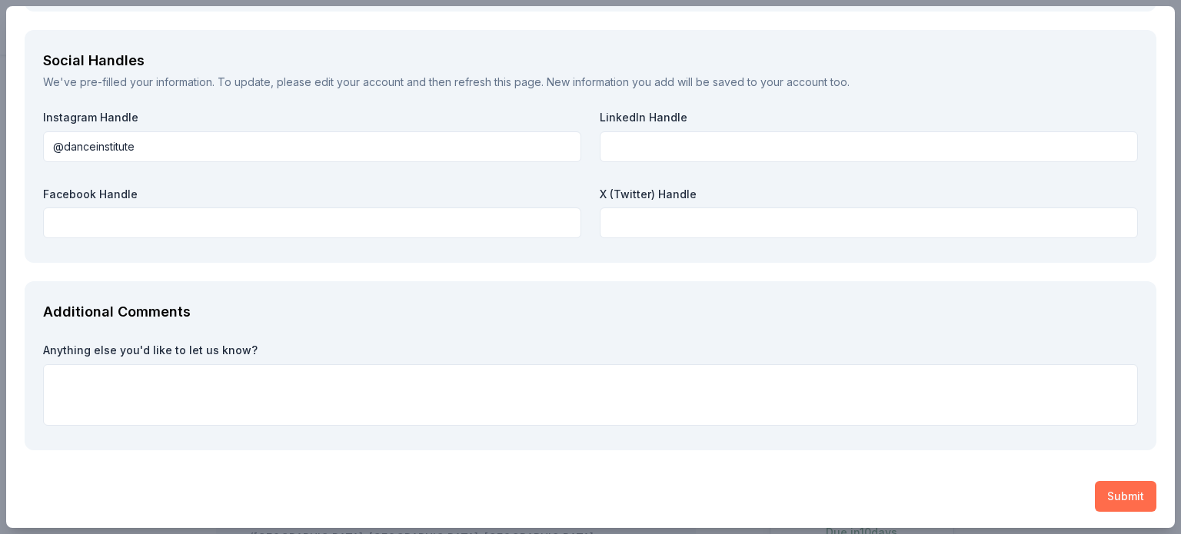
click at [1116, 488] on button "Submit" at bounding box center [1124, 496] width 61 height 31
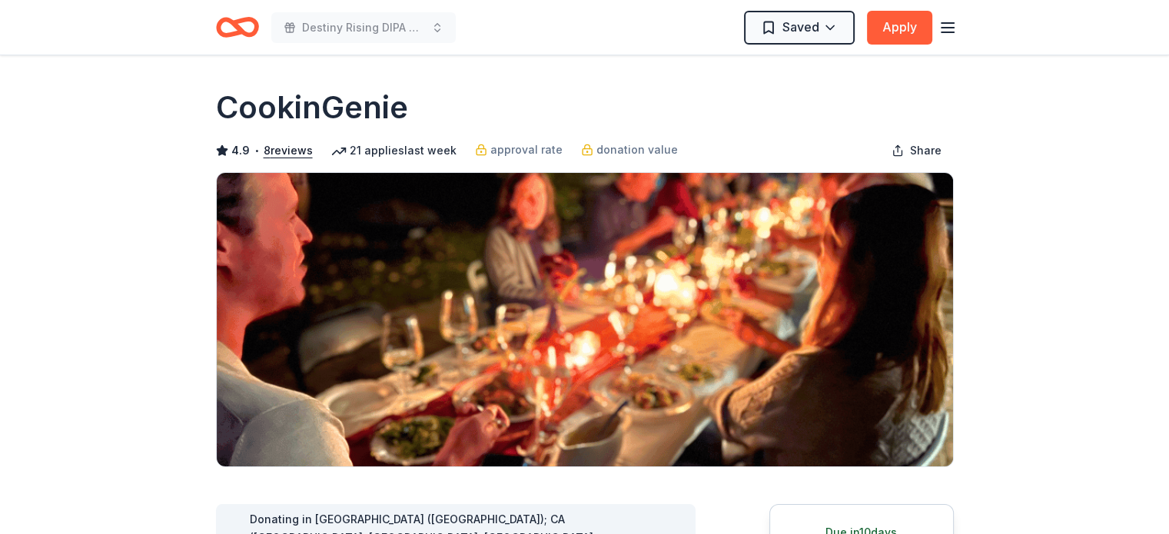
drag, startPoint x: 292, startPoint y: 72, endPoint x: 744, endPoint y: -68, distance: 473.1
click at [744, 0] on html "Destiny Rising DIPA Auction 2026 Saved Apply Due [DATE] Share CookinGenie 4.9 •…" at bounding box center [584, 267] width 1169 height 534
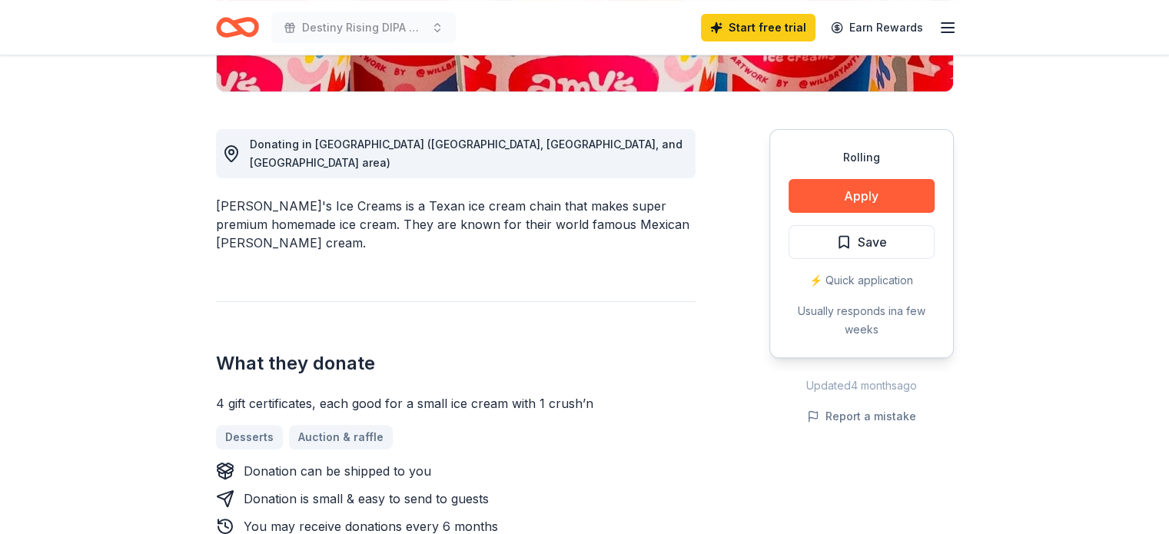
scroll to position [369, 0]
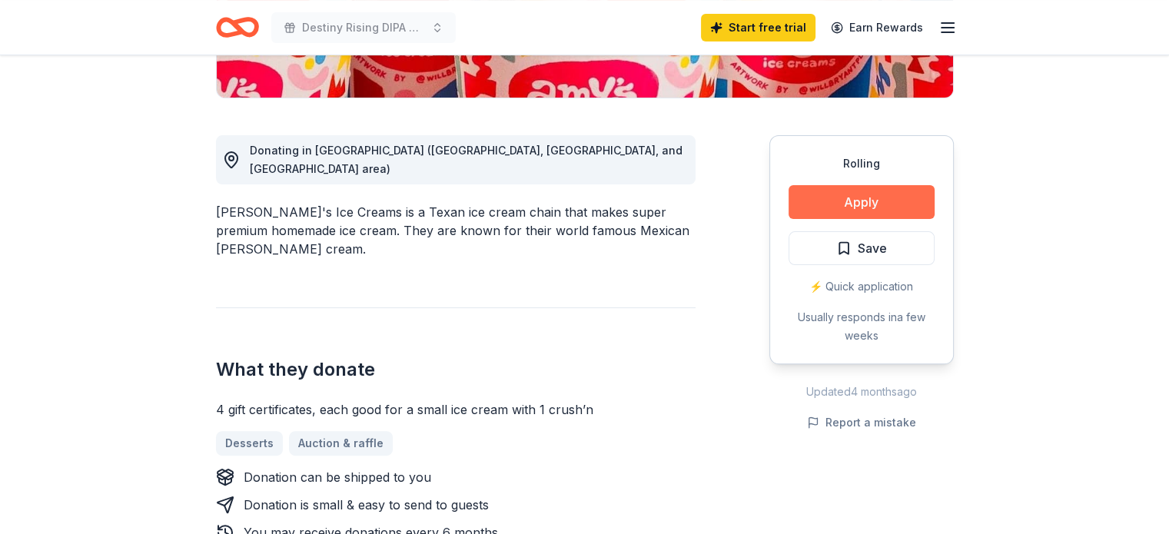
click at [901, 203] on button "Apply" at bounding box center [862, 202] width 146 height 34
click at [944, 32] on line "button" at bounding box center [948, 32] width 12 height 0
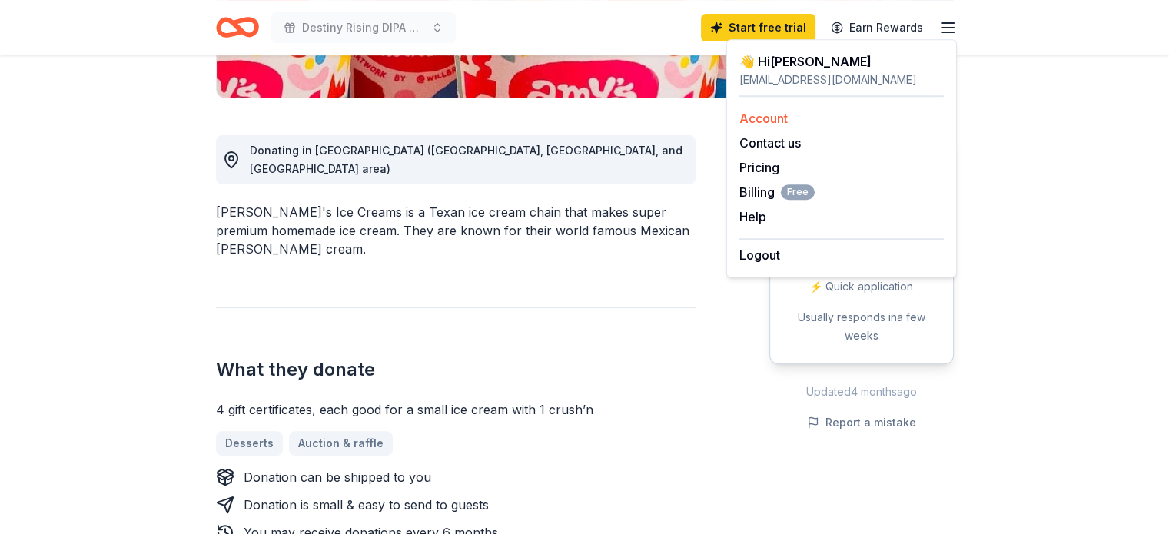
click at [785, 118] on link "Account" at bounding box center [763, 118] width 48 height 15
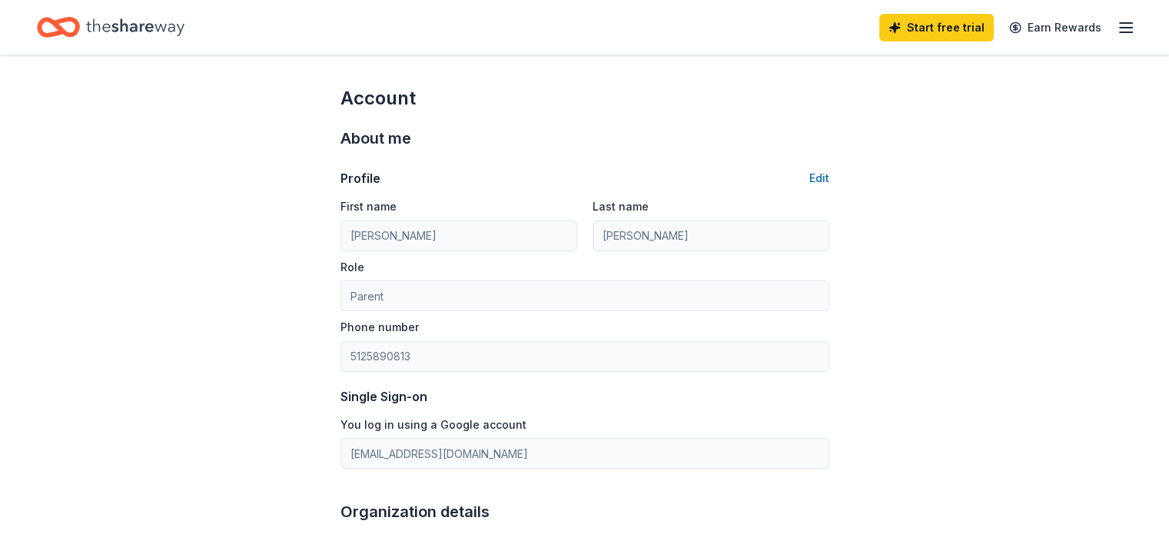
click at [1117, 29] on icon "button" at bounding box center [1126, 27] width 18 height 18
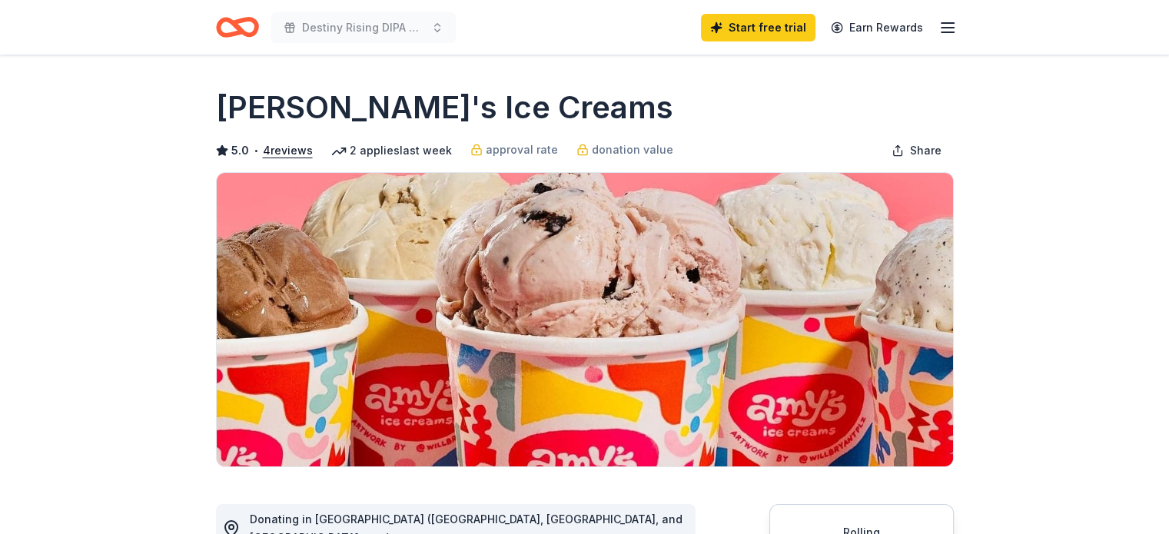
scroll to position [369, 0]
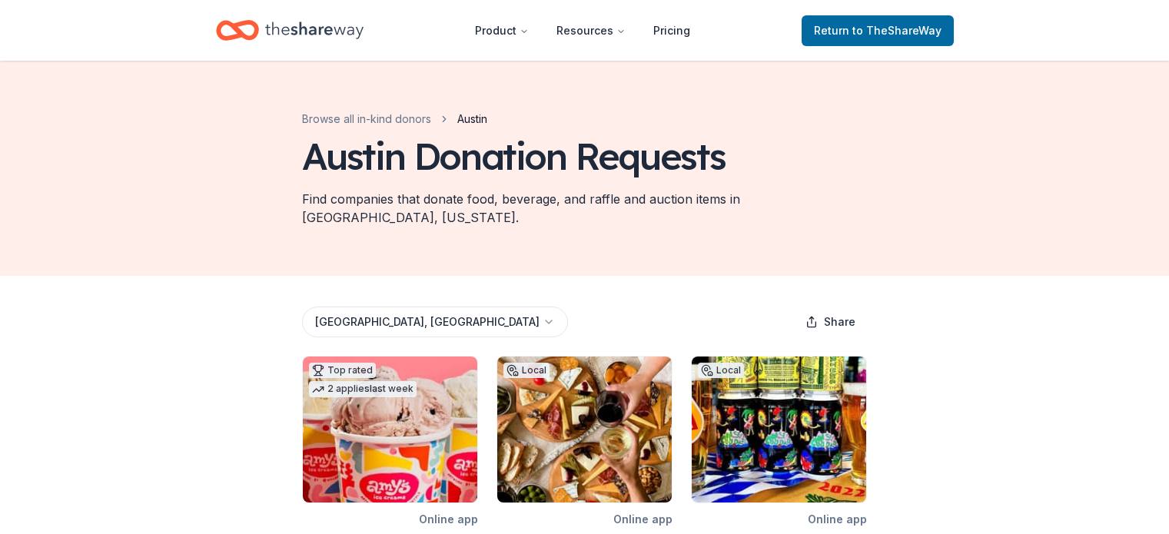
scroll to position [33, 0]
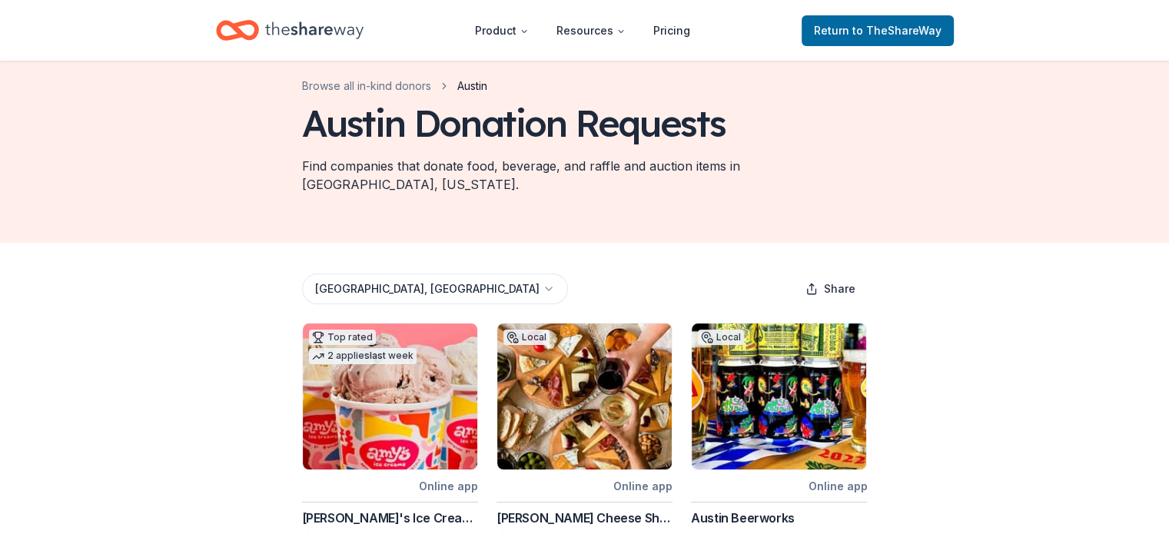
click at [373, 420] on img at bounding box center [390, 397] width 174 height 146
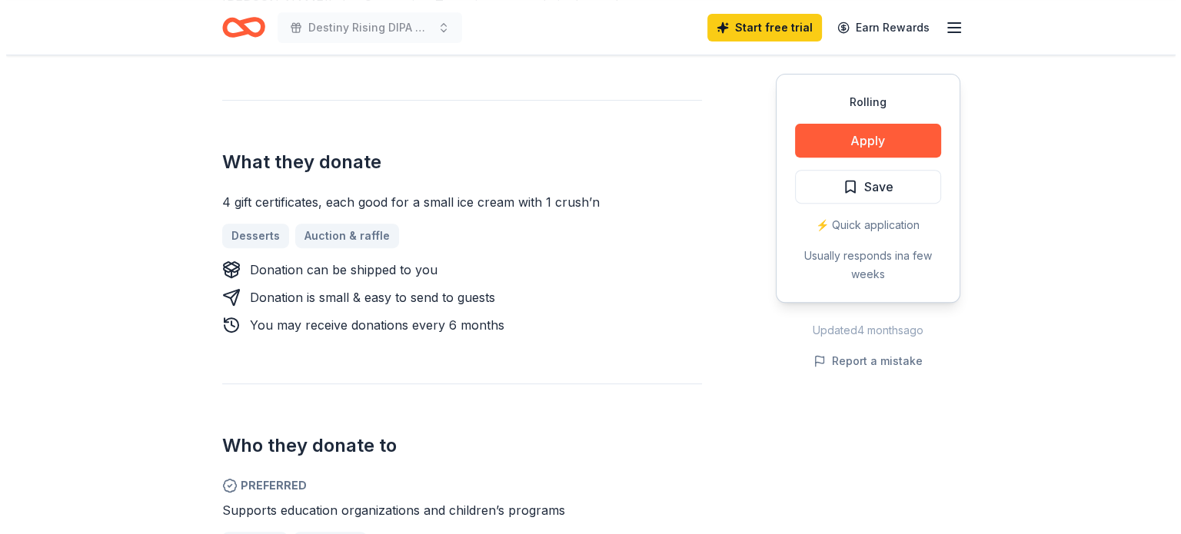
scroll to position [576, 0]
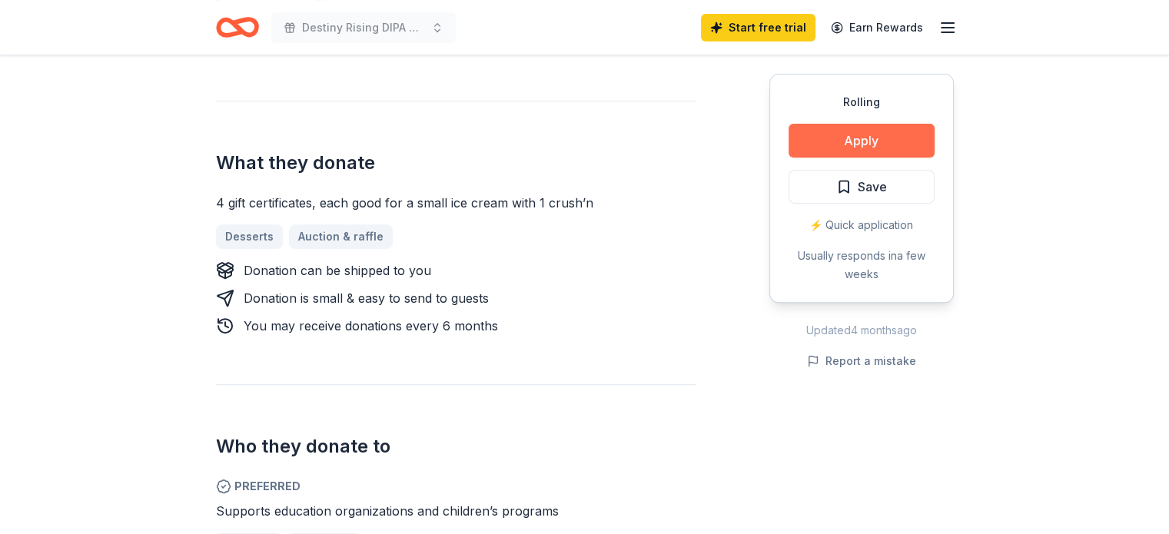
click at [894, 139] on button "Apply" at bounding box center [862, 141] width 146 height 34
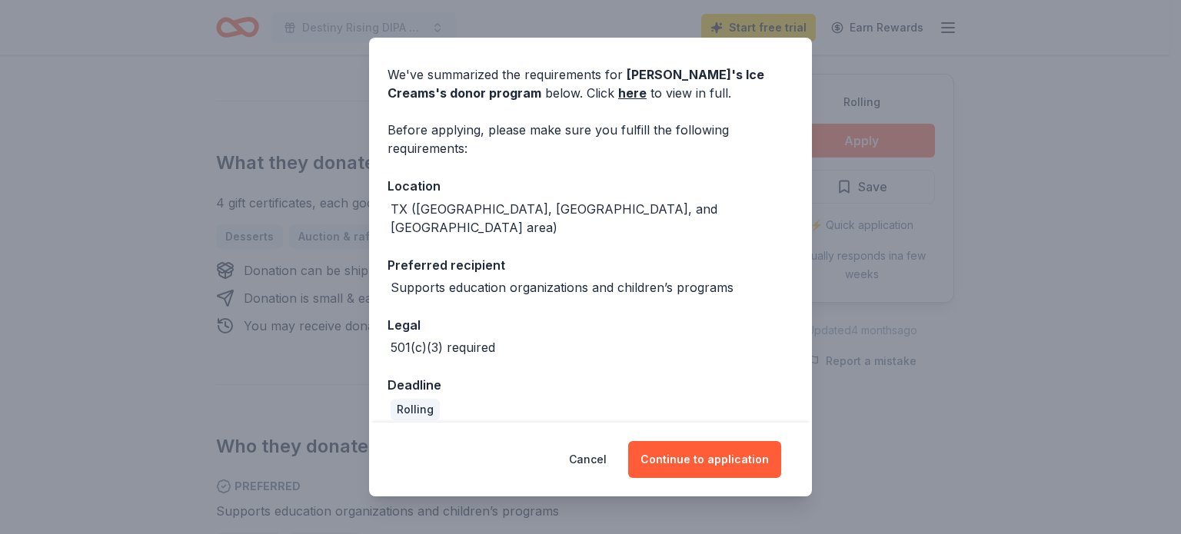
scroll to position [104, 0]
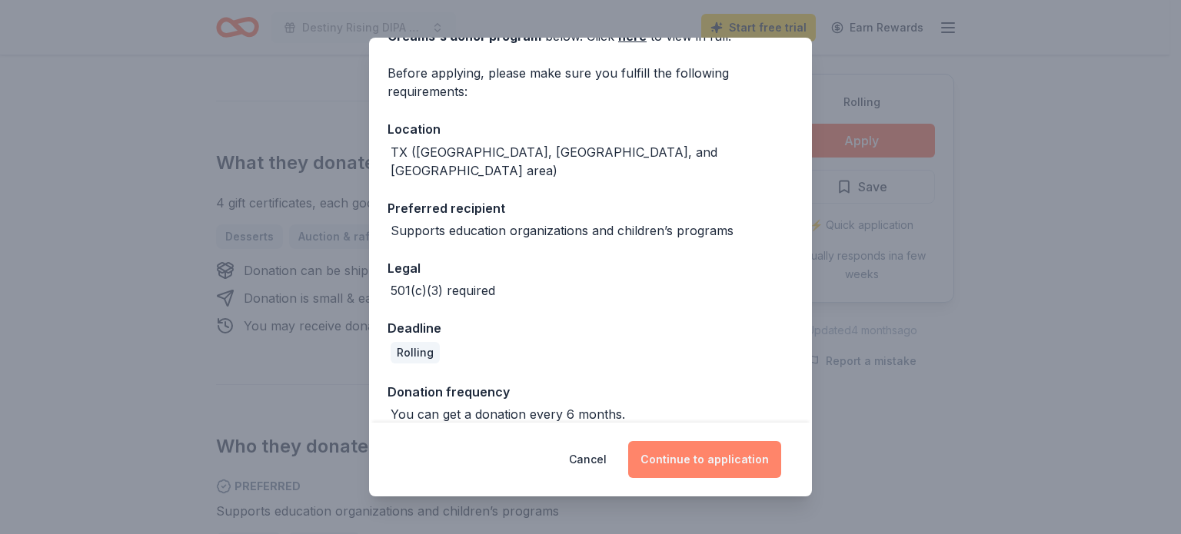
click at [722, 464] on button "Continue to application" at bounding box center [704, 459] width 153 height 37
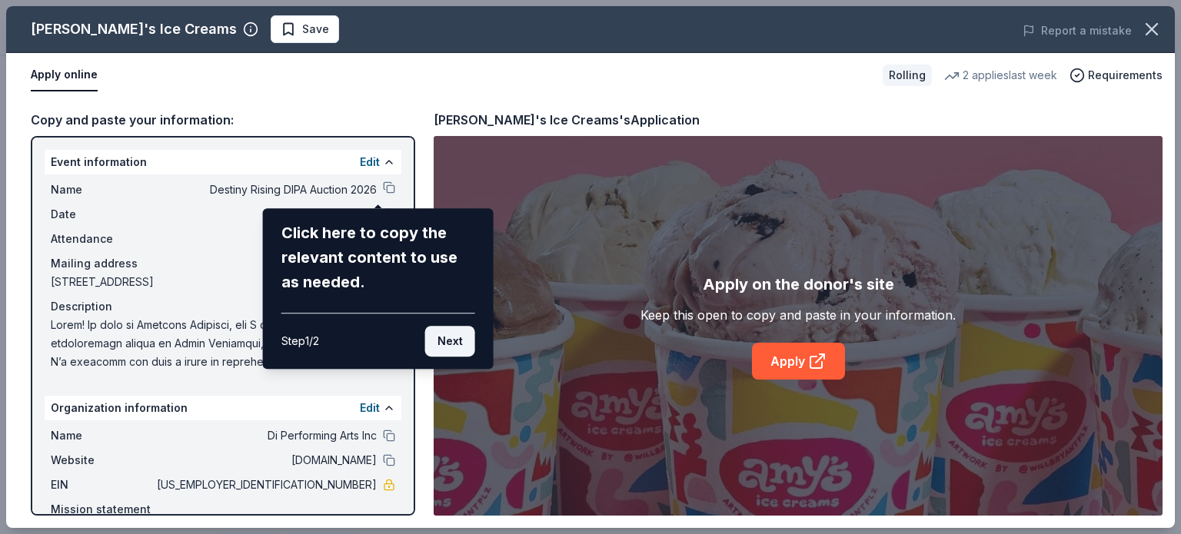
click at [453, 344] on button "Next" at bounding box center [450, 341] width 50 height 31
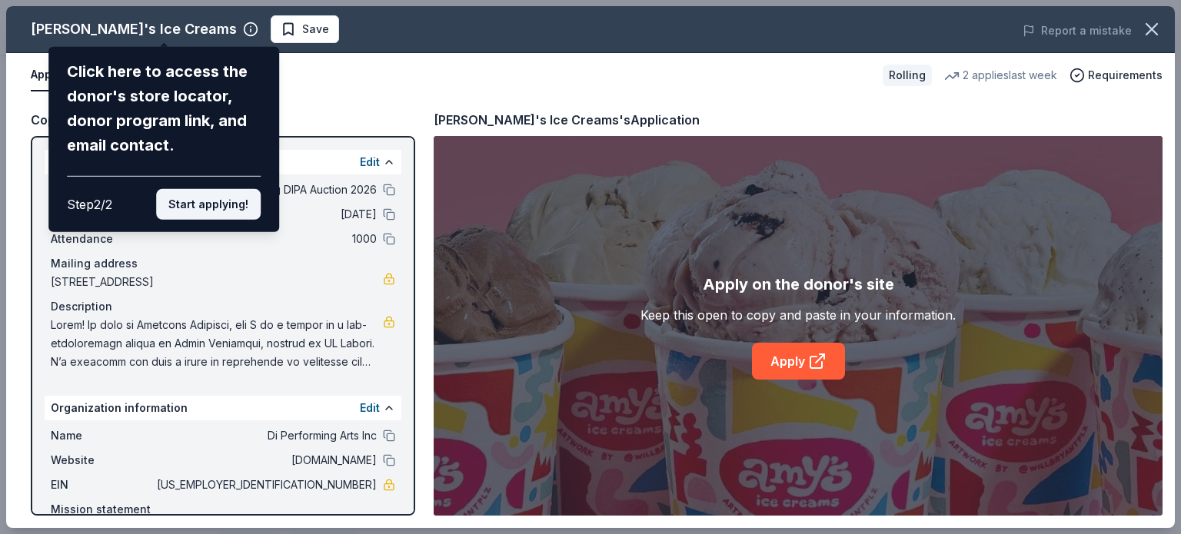
click at [224, 206] on button "Start applying!" at bounding box center [208, 204] width 105 height 31
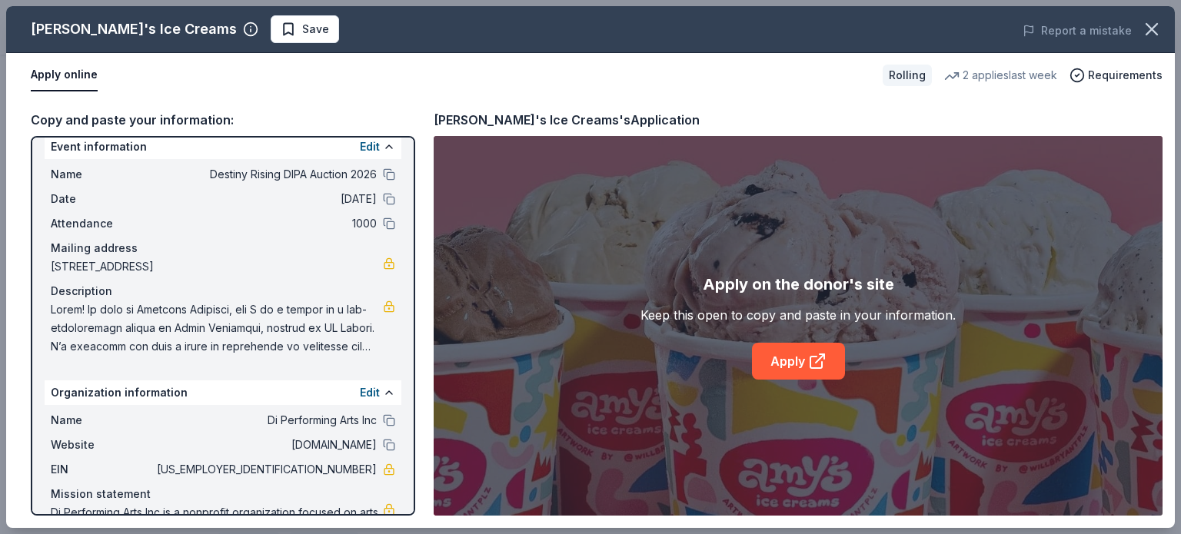
scroll to position [0, 0]
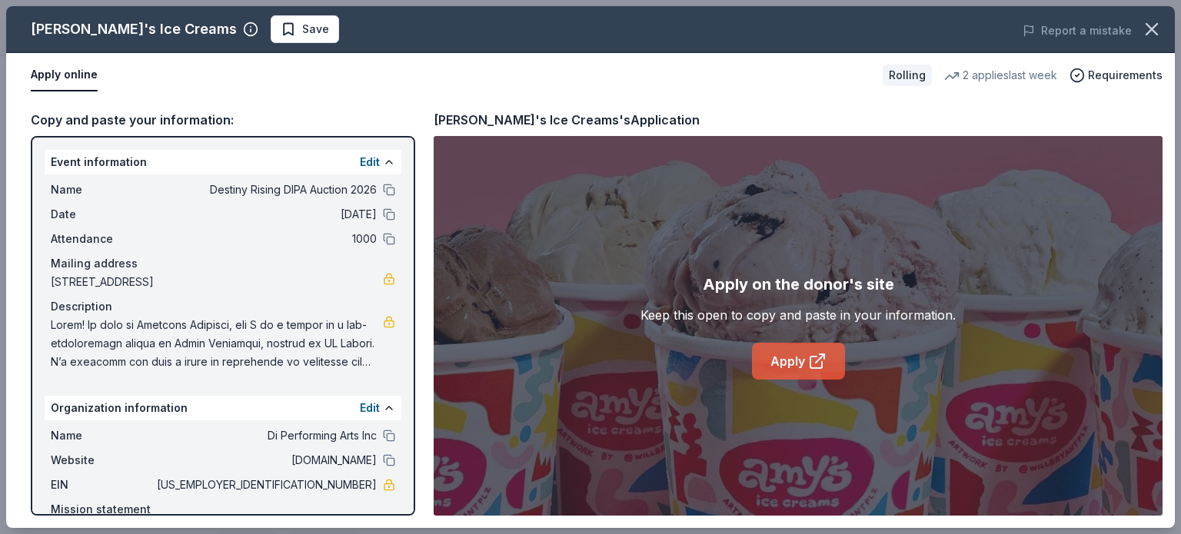
click at [798, 368] on link "Apply" at bounding box center [798, 361] width 93 height 37
click at [383, 191] on button at bounding box center [389, 190] width 12 height 12
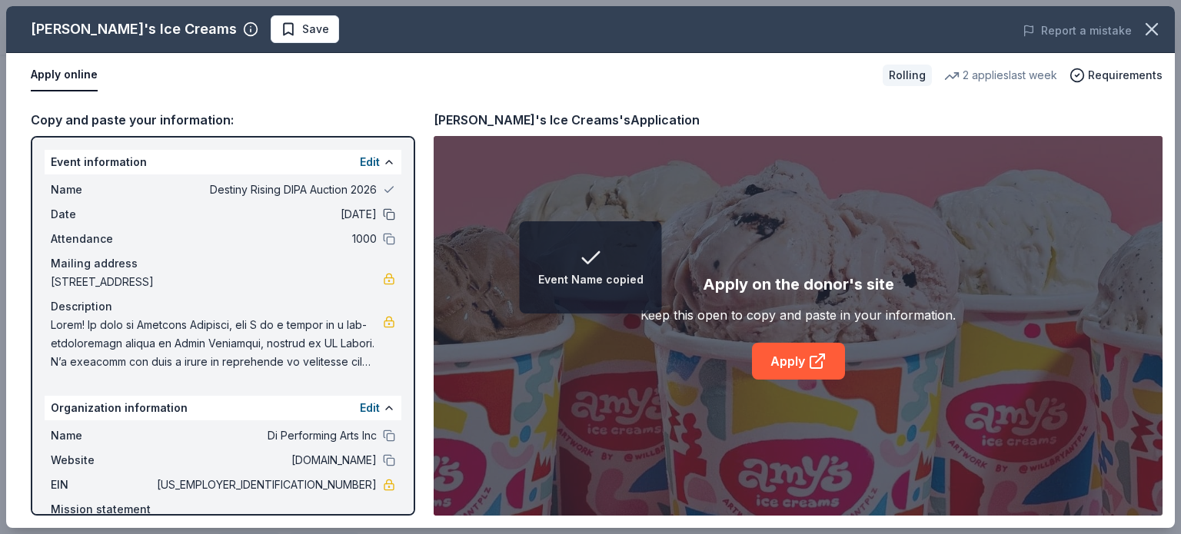
click at [383, 218] on button at bounding box center [389, 214] width 12 height 12
click at [383, 241] on button at bounding box center [389, 239] width 12 height 12
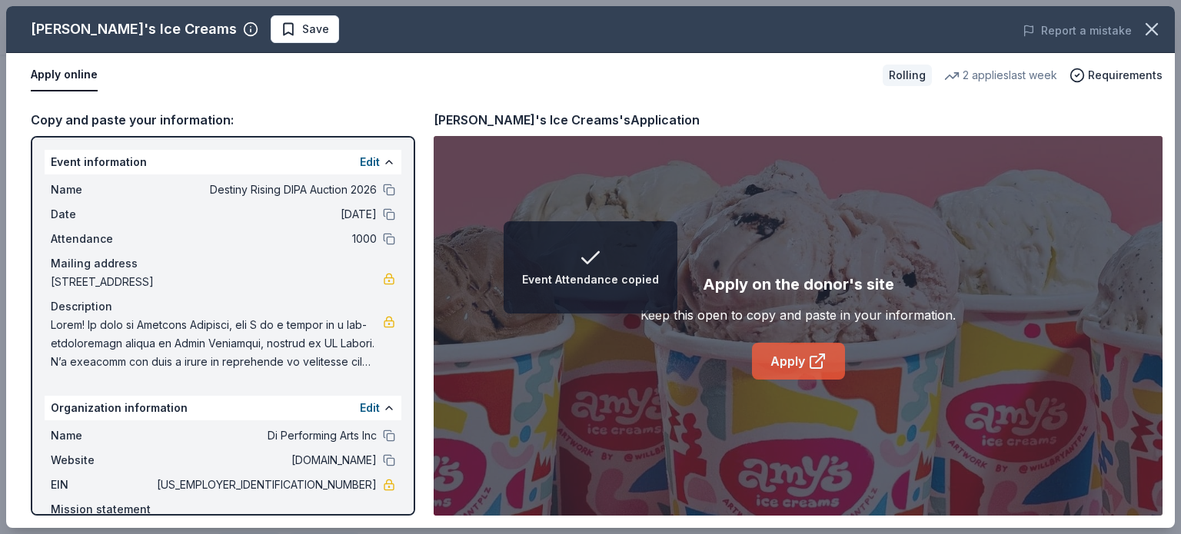
click at [805, 360] on link "Apply" at bounding box center [798, 361] width 93 height 37
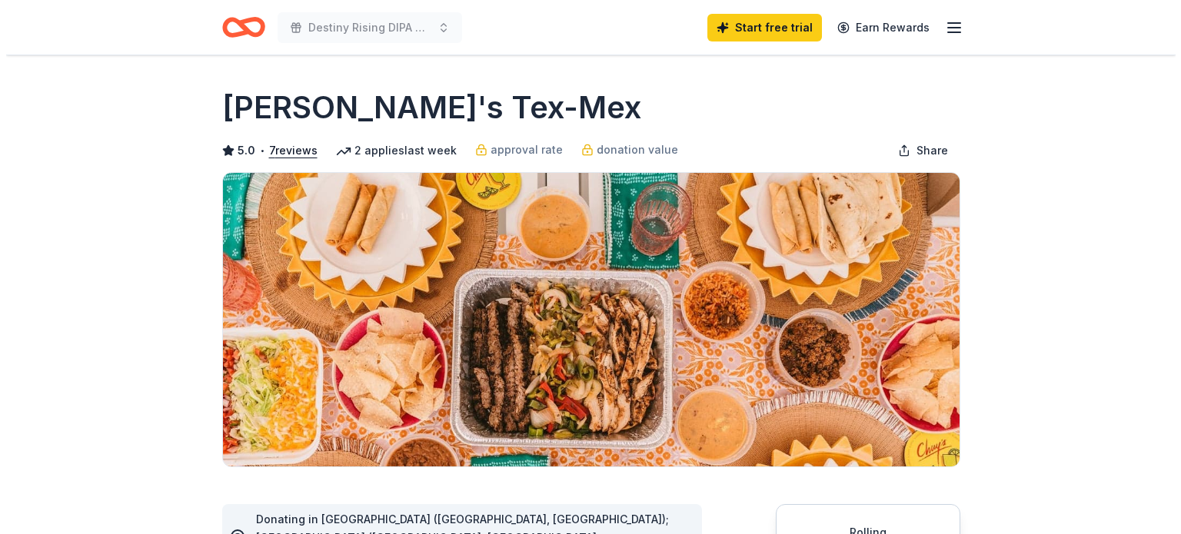
scroll to position [297, 0]
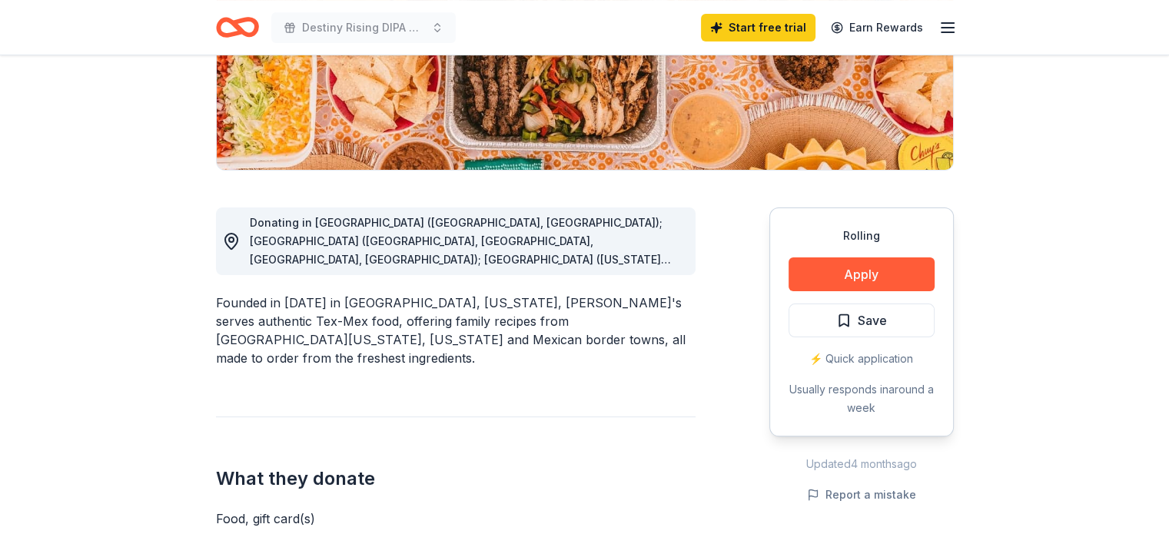
click at [819, 273] on button "Apply" at bounding box center [862, 274] width 146 height 34
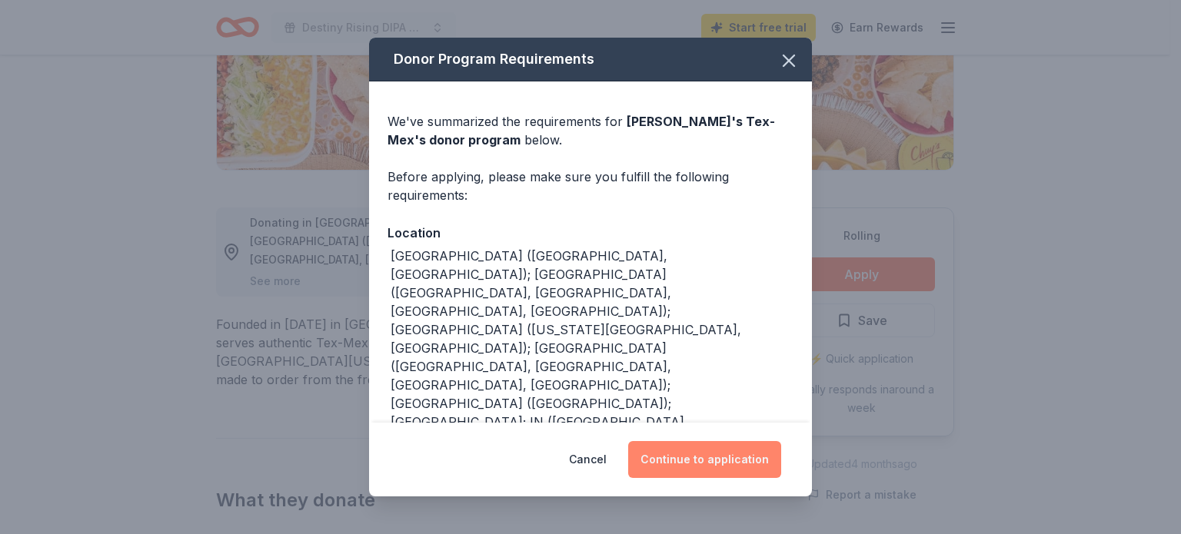
click at [692, 466] on button "Continue to application" at bounding box center [704, 459] width 153 height 37
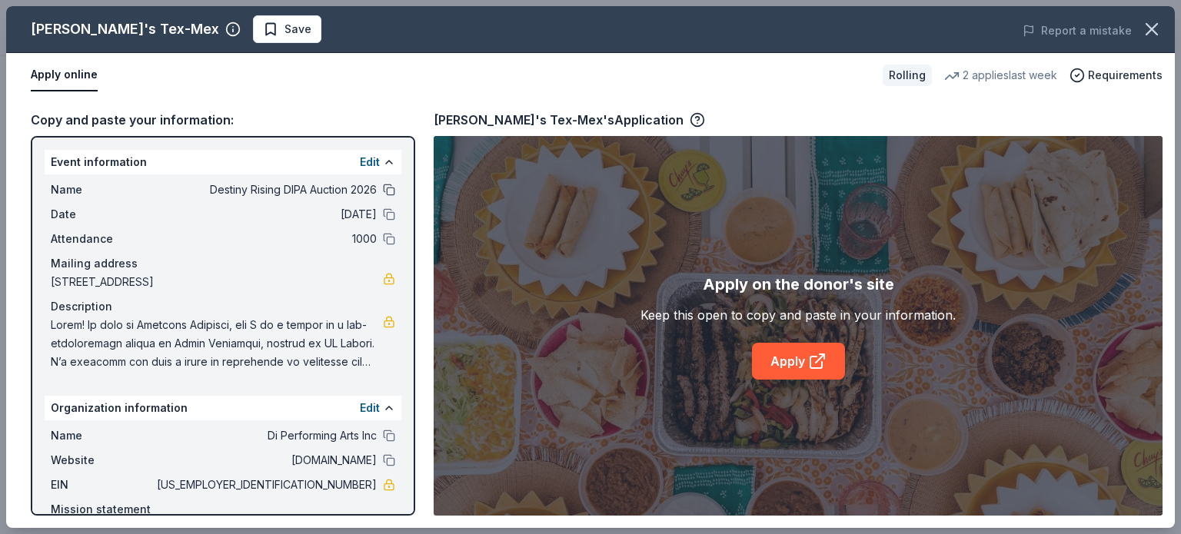
click at [383, 187] on button at bounding box center [389, 190] width 12 height 12
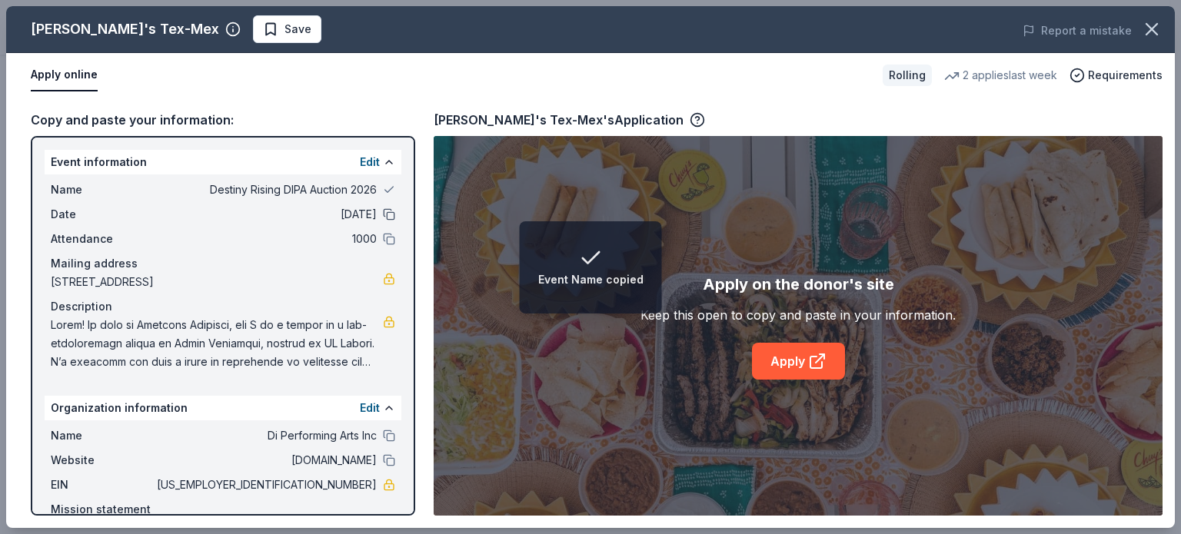
click at [383, 213] on button at bounding box center [389, 214] width 12 height 12
click at [383, 237] on button at bounding box center [389, 239] width 12 height 12
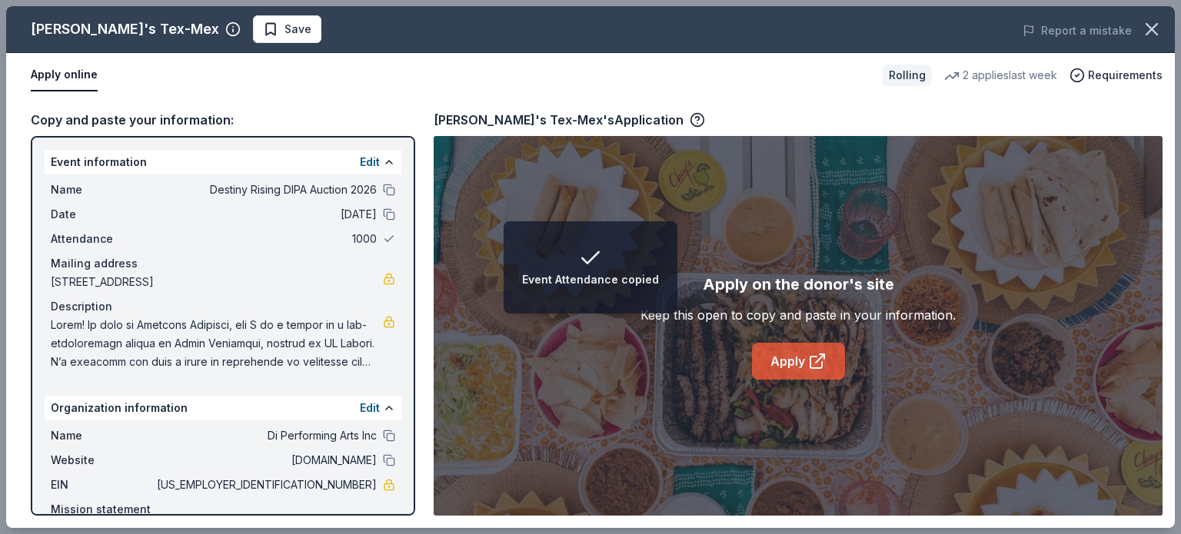
click at [827, 364] on link "Apply" at bounding box center [798, 361] width 93 height 37
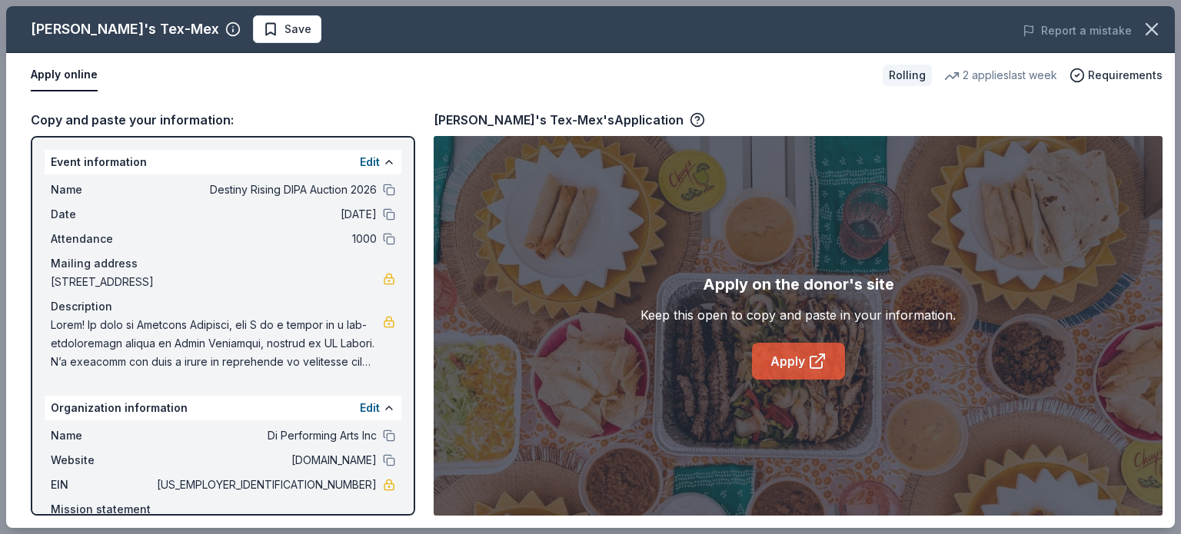
click at [774, 355] on link "Apply" at bounding box center [798, 361] width 93 height 37
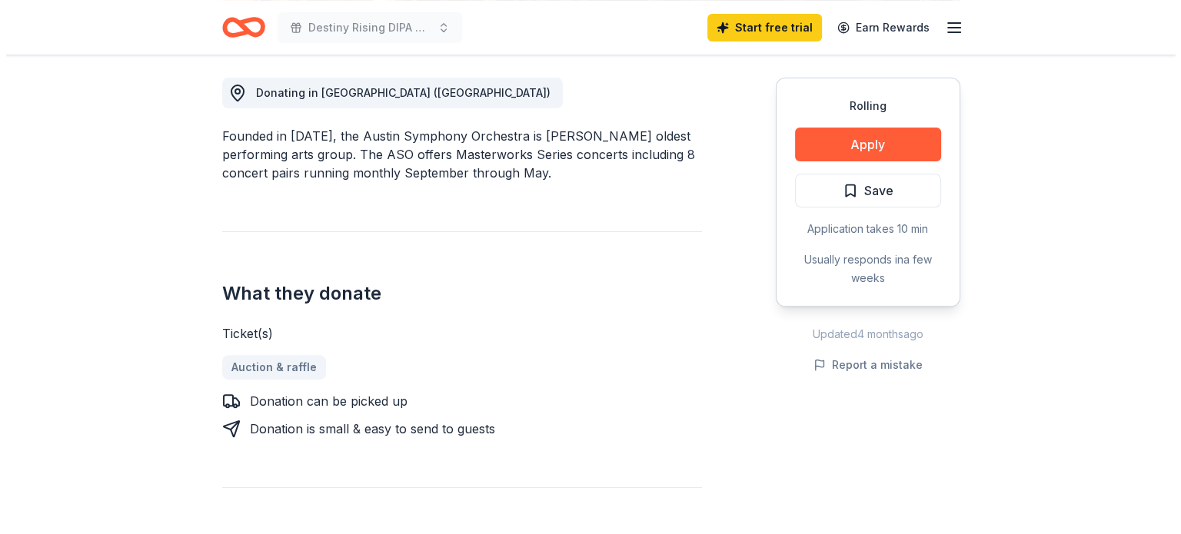
scroll to position [430, 0]
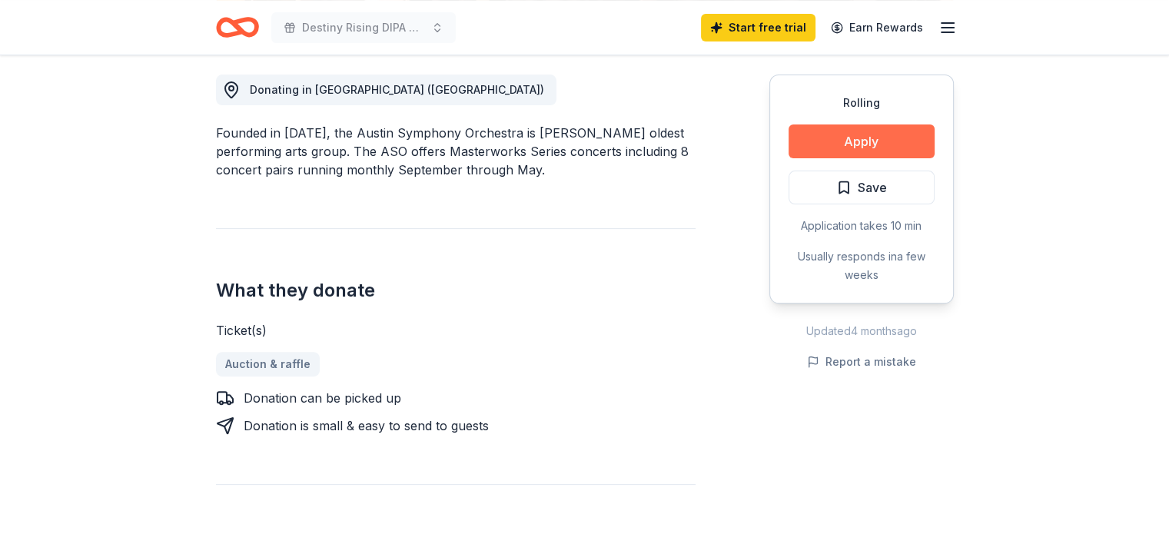
click at [826, 131] on button "Apply" at bounding box center [862, 142] width 146 height 34
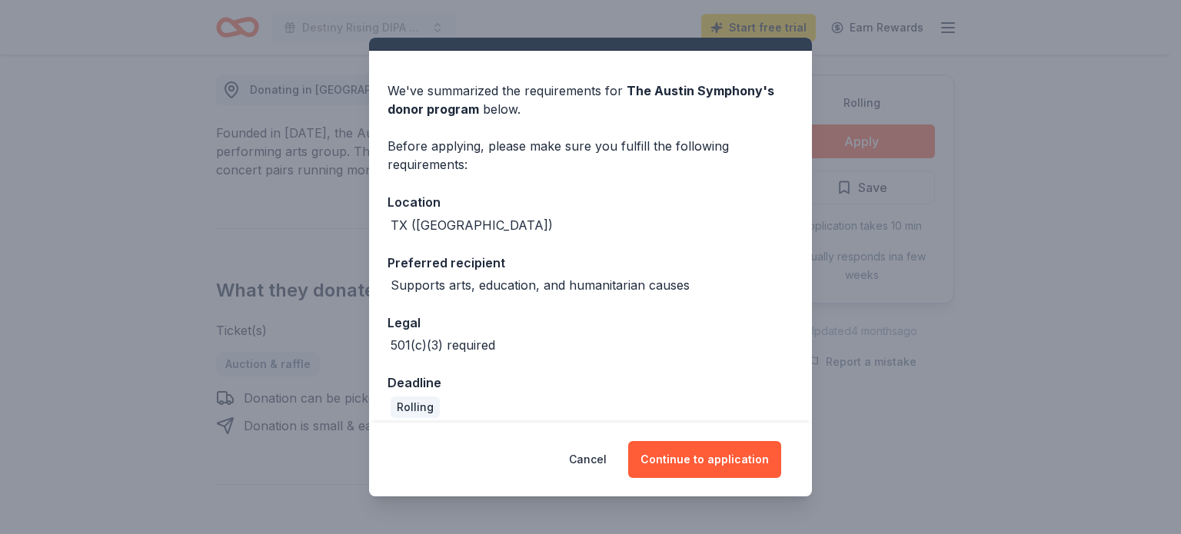
scroll to position [43, 0]
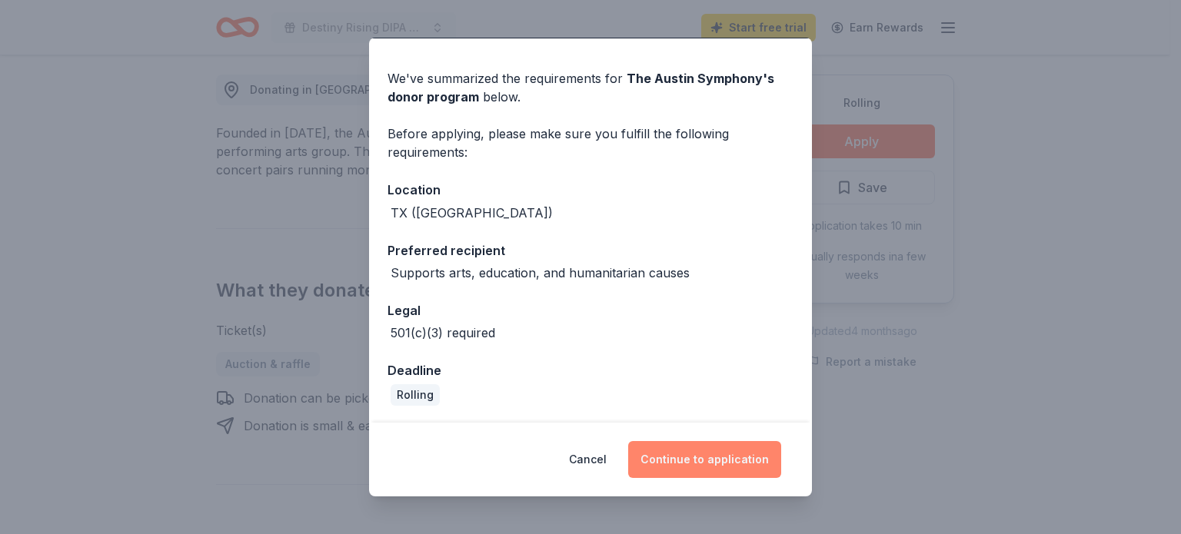
click at [707, 456] on button "Continue to application" at bounding box center [704, 459] width 153 height 37
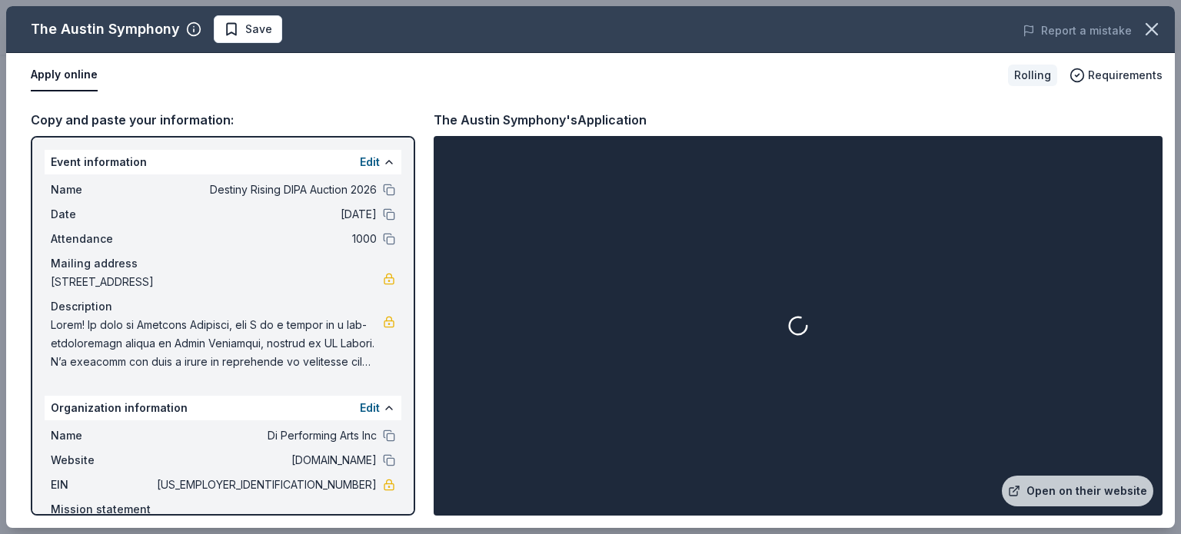
click at [384, 188] on div "Name Destiny Rising DIPA Auction 2026 Date [DATE] Attendance 1000 Mailing addre…" at bounding box center [223, 275] width 357 height 203
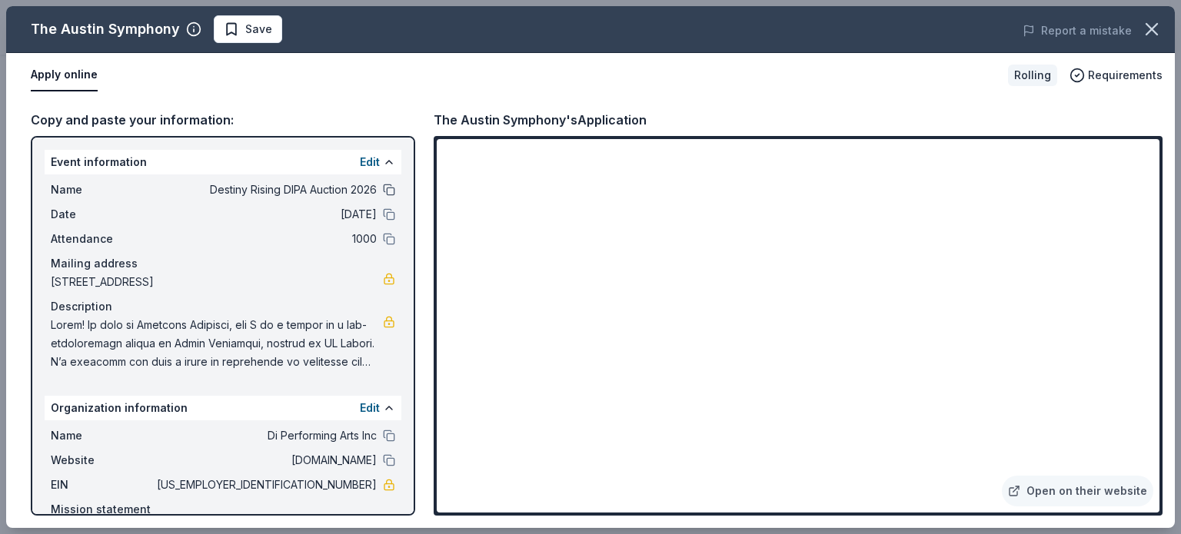
click at [383, 191] on button at bounding box center [389, 190] width 12 height 12
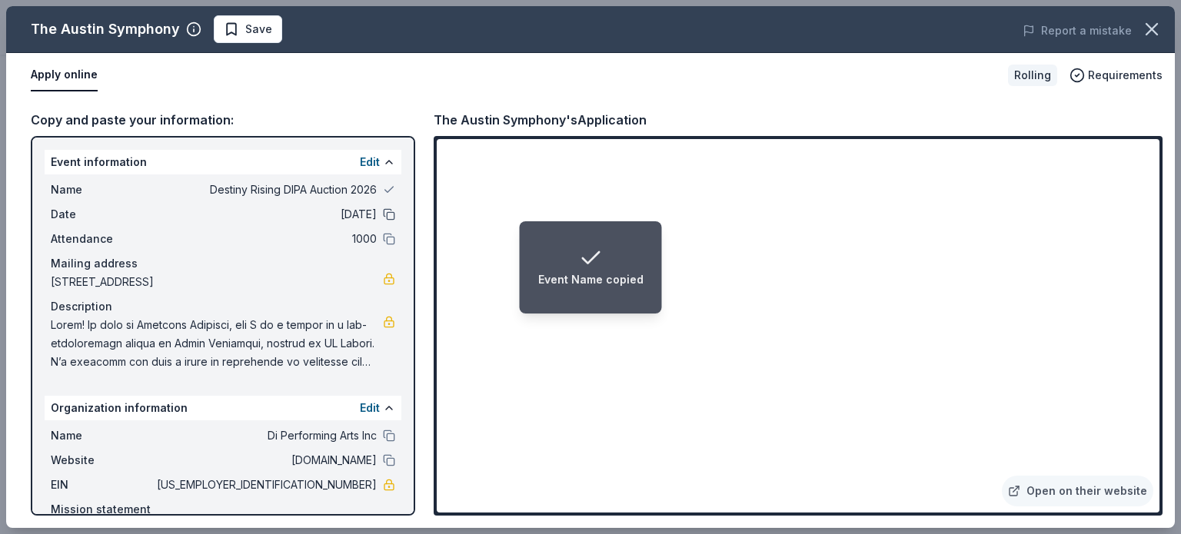
click at [383, 210] on button at bounding box center [389, 214] width 12 height 12
click at [383, 238] on button at bounding box center [389, 239] width 12 height 12
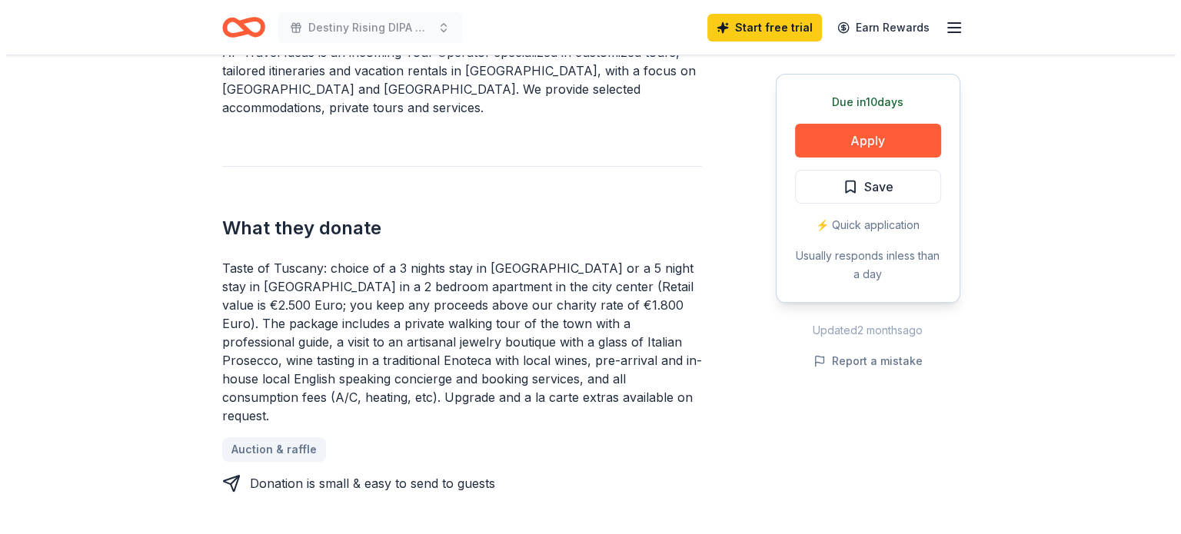
scroll to position [517, 0]
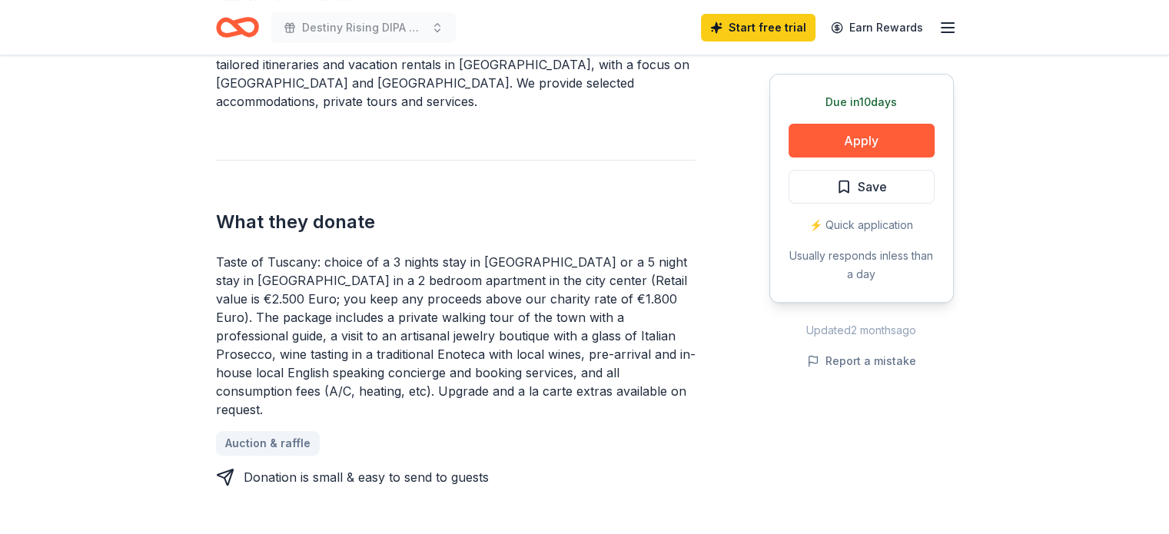
click at [886, 121] on div "Due [DATE] Apply Save ⚡️ Quick application Usually responds in less than a day" at bounding box center [861, 188] width 184 height 229
click at [882, 135] on button "Apply" at bounding box center [862, 141] width 146 height 34
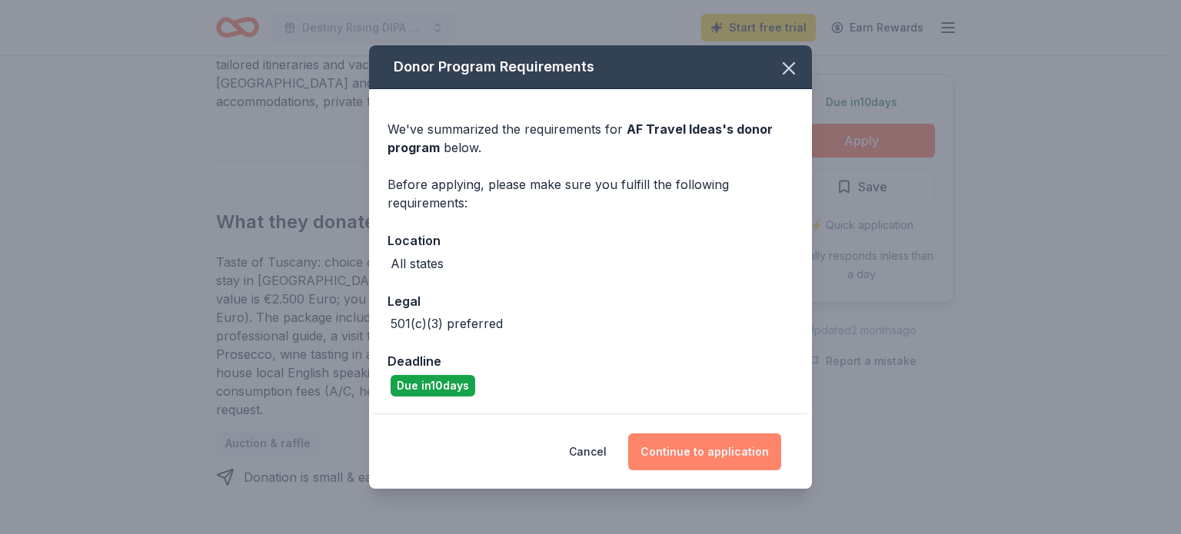
click at [696, 449] on button "Continue to application" at bounding box center [704, 451] width 153 height 37
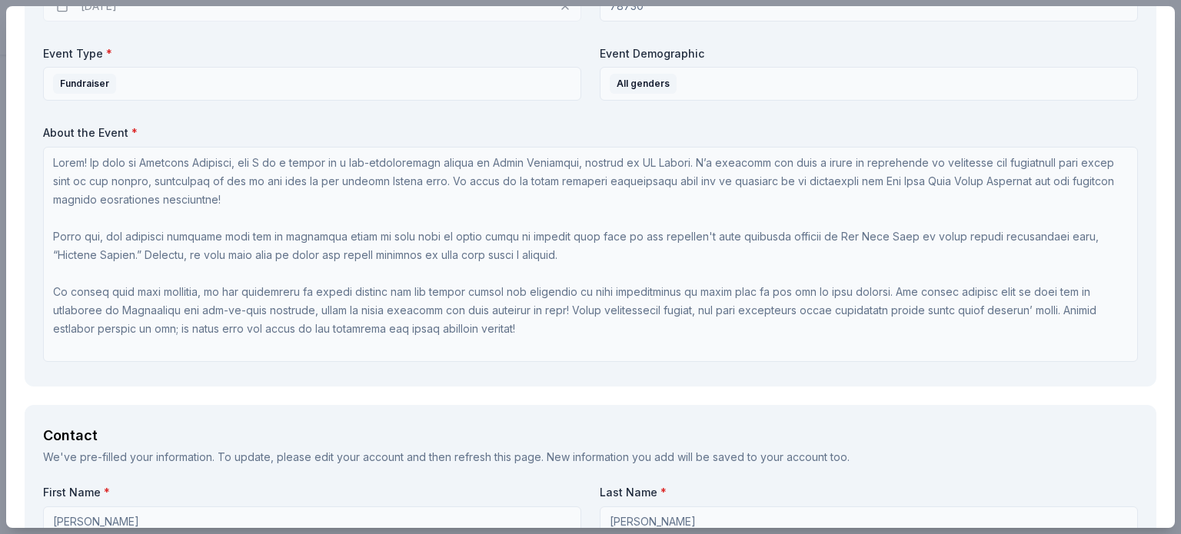
scroll to position [1162, 0]
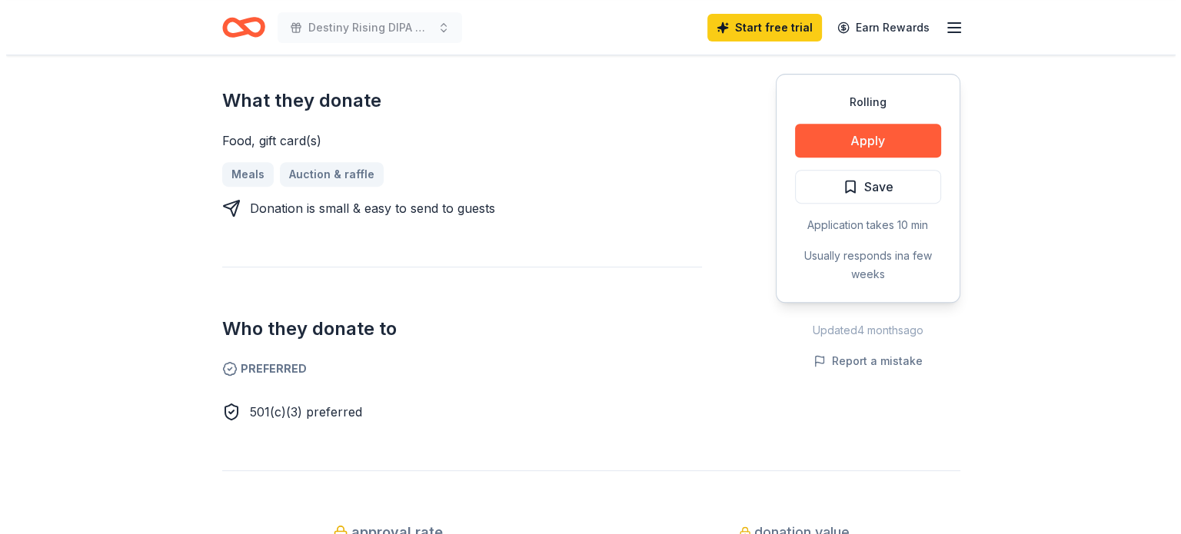
scroll to position [661, 0]
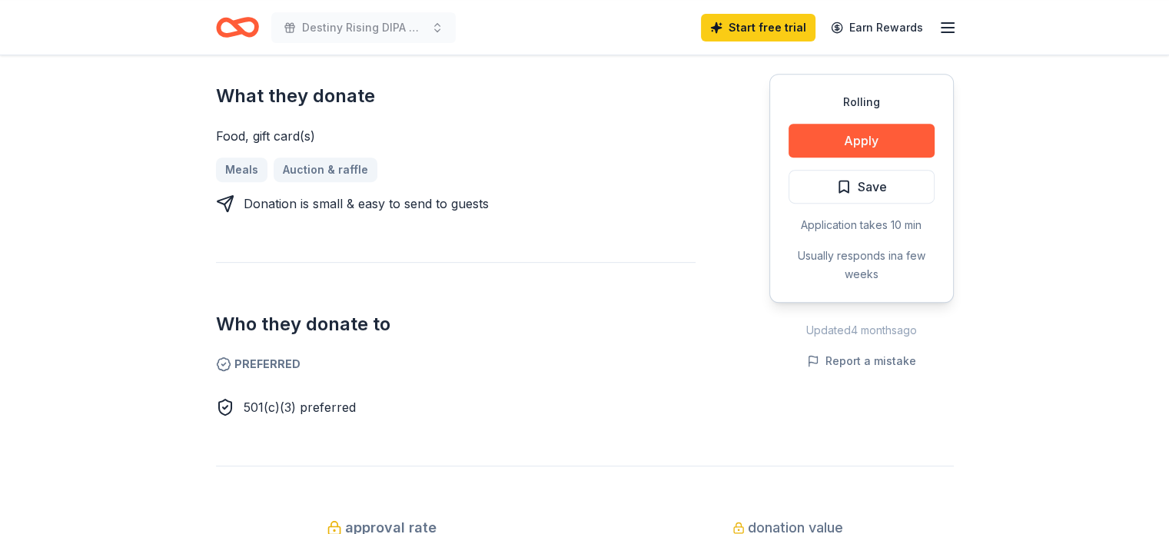
click at [829, 135] on button "Apply" at bounding box center [862, 141] width 146 height 34
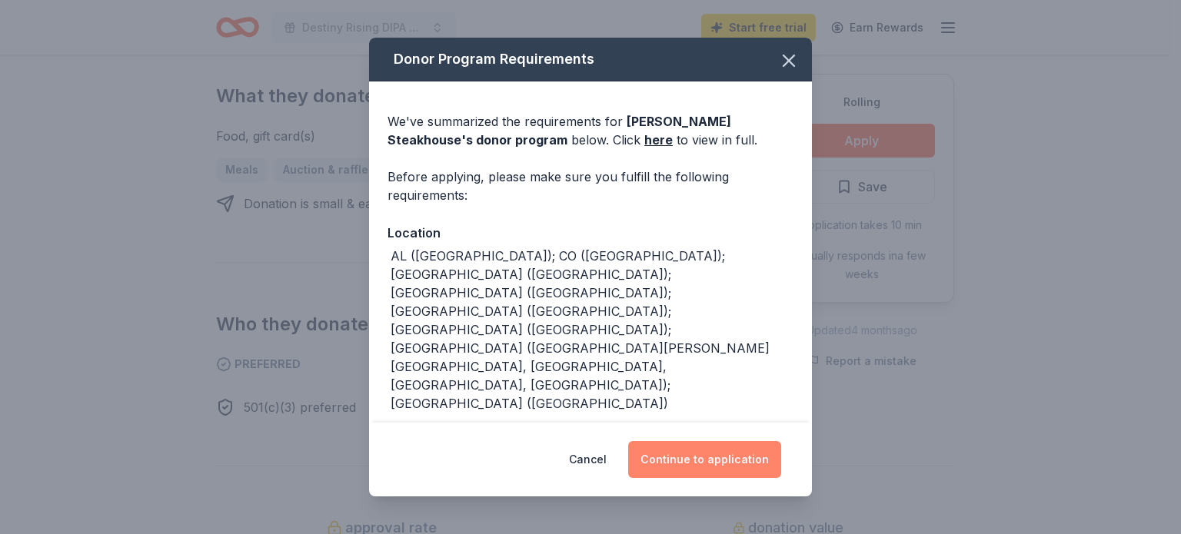
click at [718, 459] on button "Continue to application" at bounding box center [704, 459] width 153 height 37
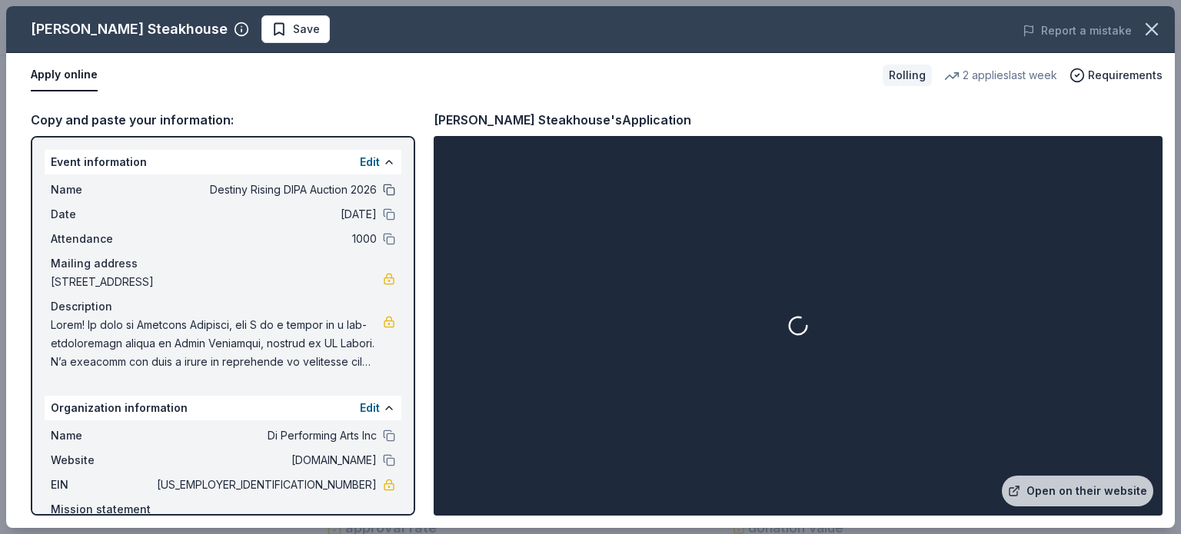
click at [383, 184] on button at bounding box center [389, 190] width 12 height 12
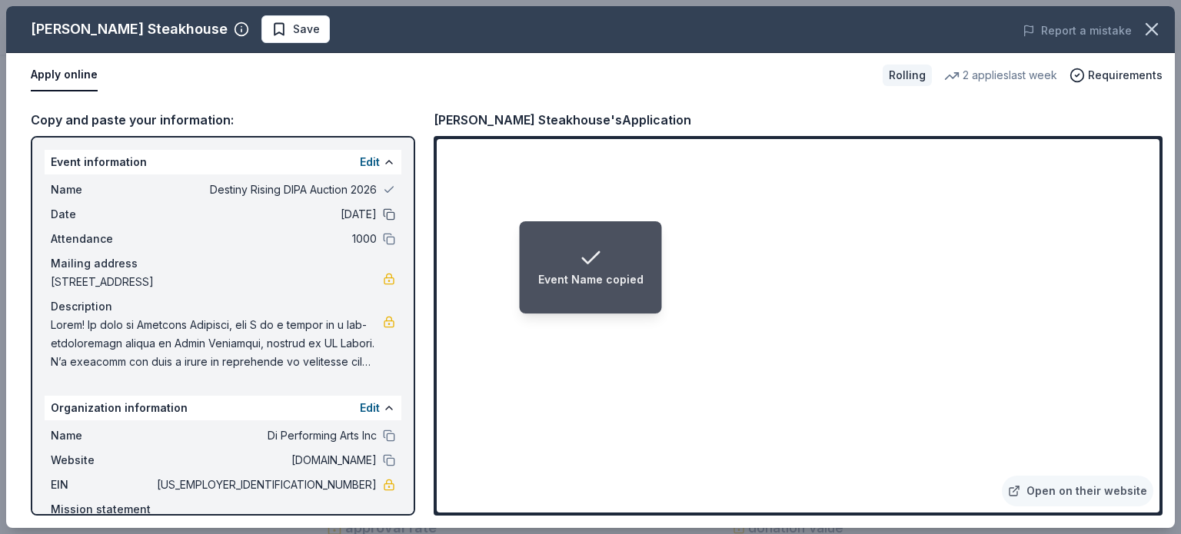
click at [383, 210] on button at bounding box center [389, 214] width 12 height 12
click at [383, 237] on button at bounding box center [389, 239] width 12 height 12
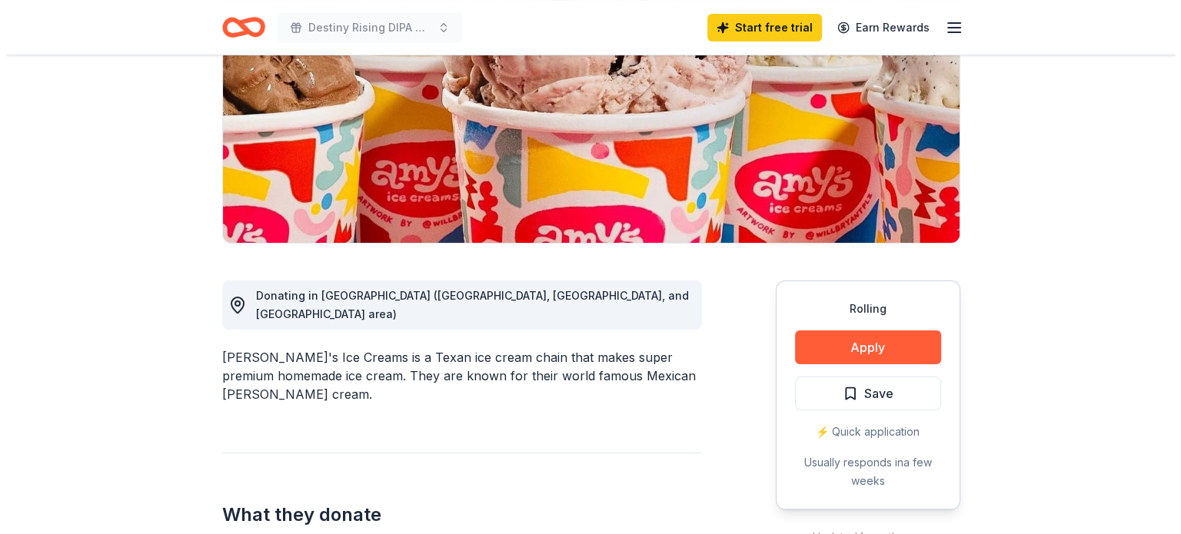
scroll to position [254, 0]
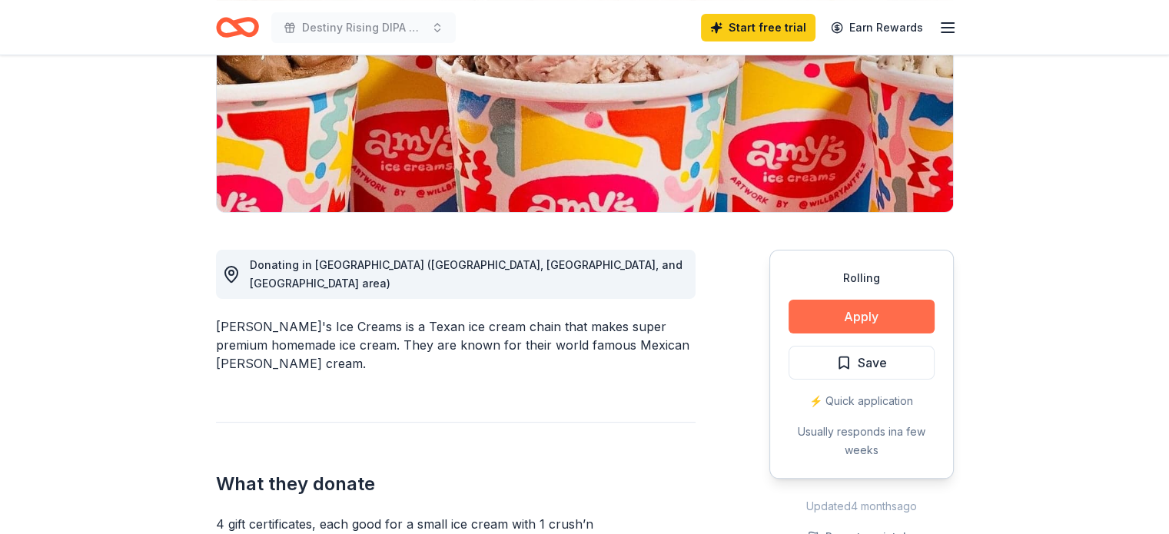
click at [822, 306] on button "Apply" at bounding box center [862, 317] width 146 height 34
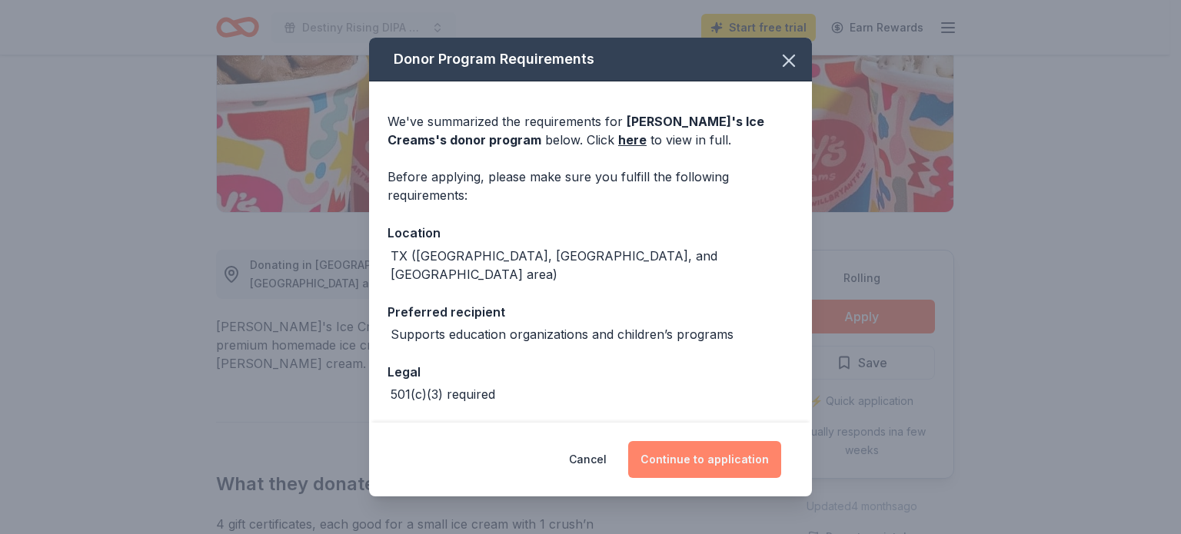
click at [655, 464] on button "Continue to application" at bounding box center [704, 459] width 153 height 37
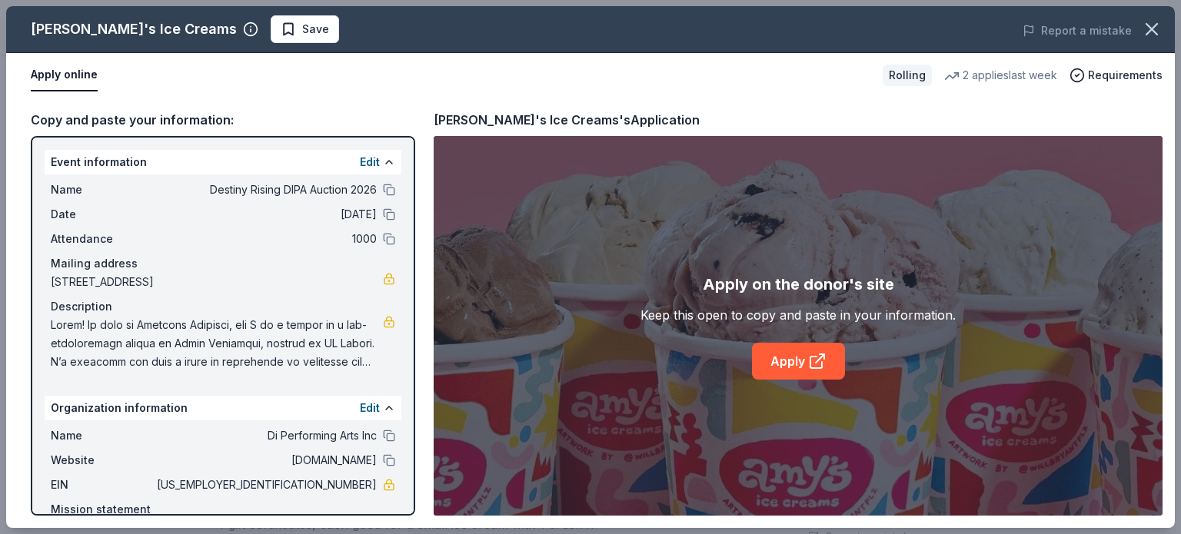
click at [375, 182] on div "Name Destiny Rising DIPA Auction 2026" at bounding box center [223, 190] width 344 height 18
click at [383, 195] on button at bounding box center [389, 190] width 12 height 12
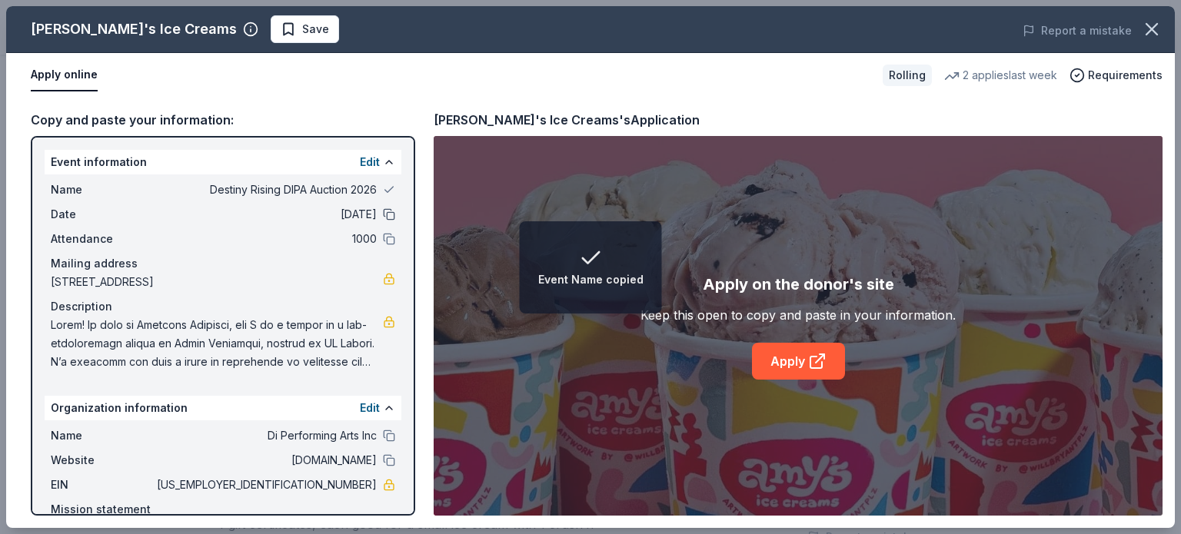
click at [383, 208] on button at bounding box center [389, 214] width 12 height 12
click at [383, 238] on button at bounding box center [389, 239] width 12 height 12
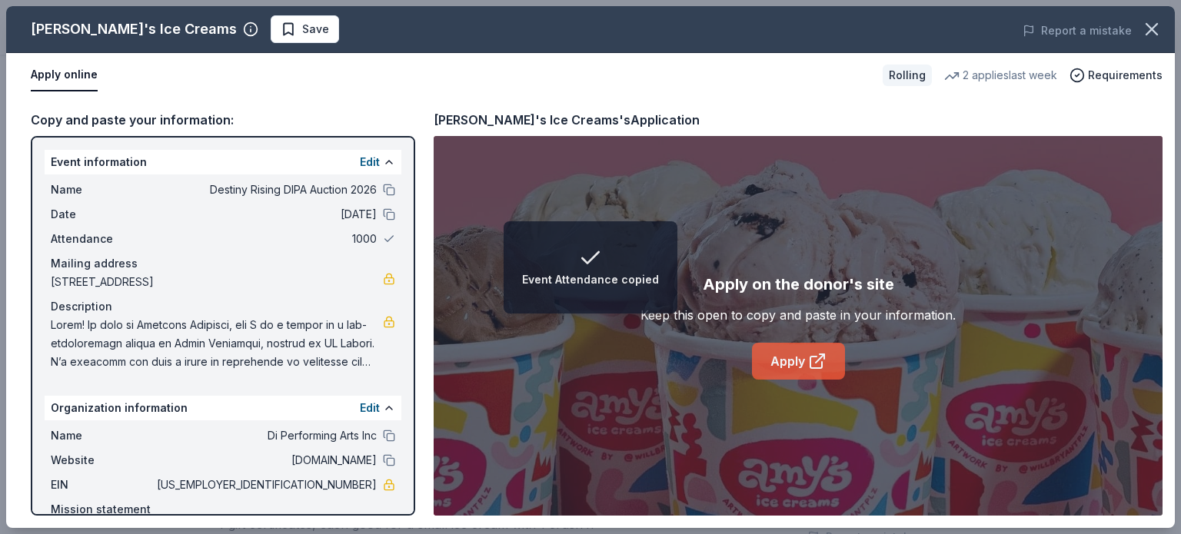
click at [798, 360] on link "Apply" at bounding box center [798, 361] width 93 height 37
